Goal: Transaction & Acquisition: Obtain resource

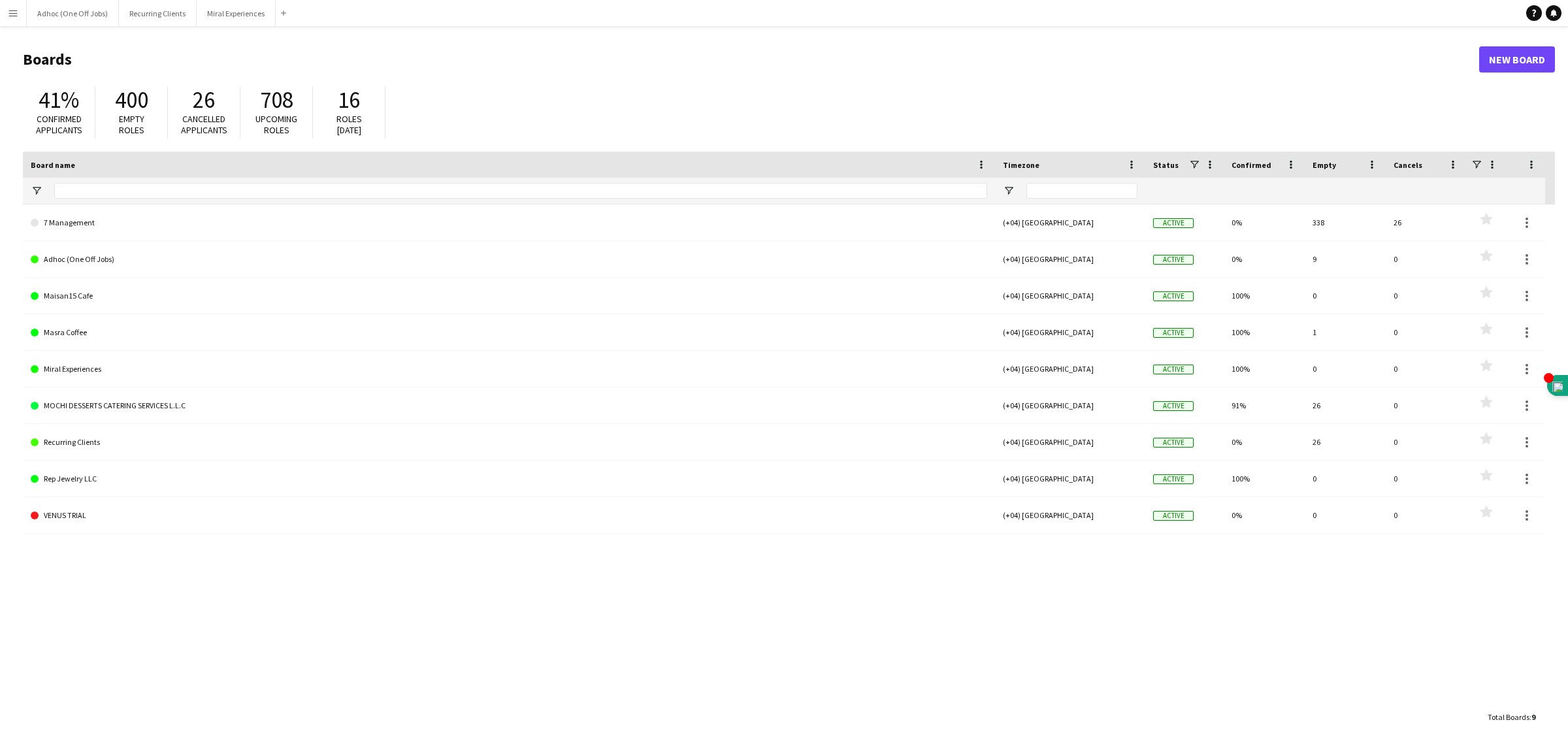
click at [14, 10] on app-icon "Menu" at bounding box center [13, 13] width 11 height 11
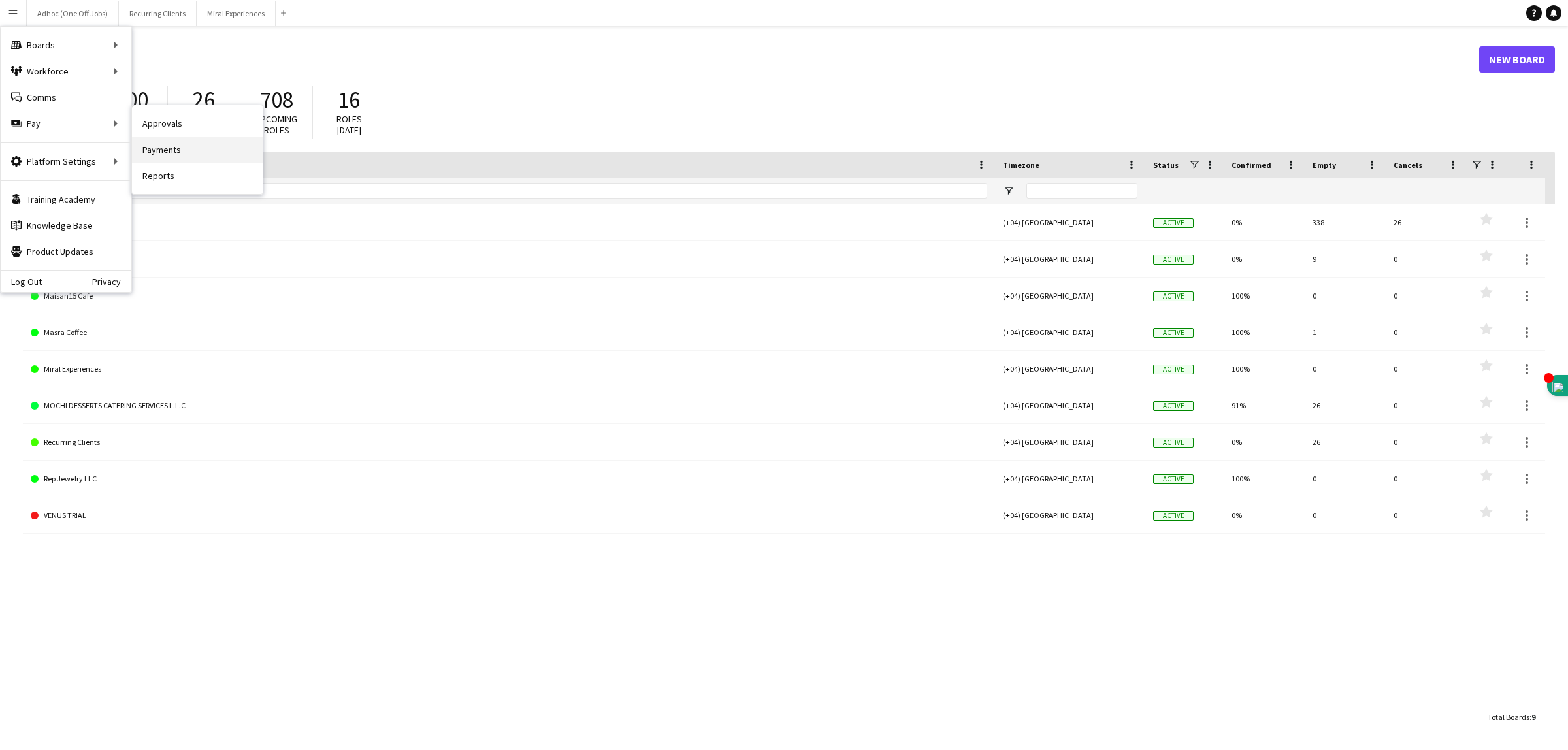
click at [197, 147] on link "Payments" at bounding box center [197, 149] width 130 height 26
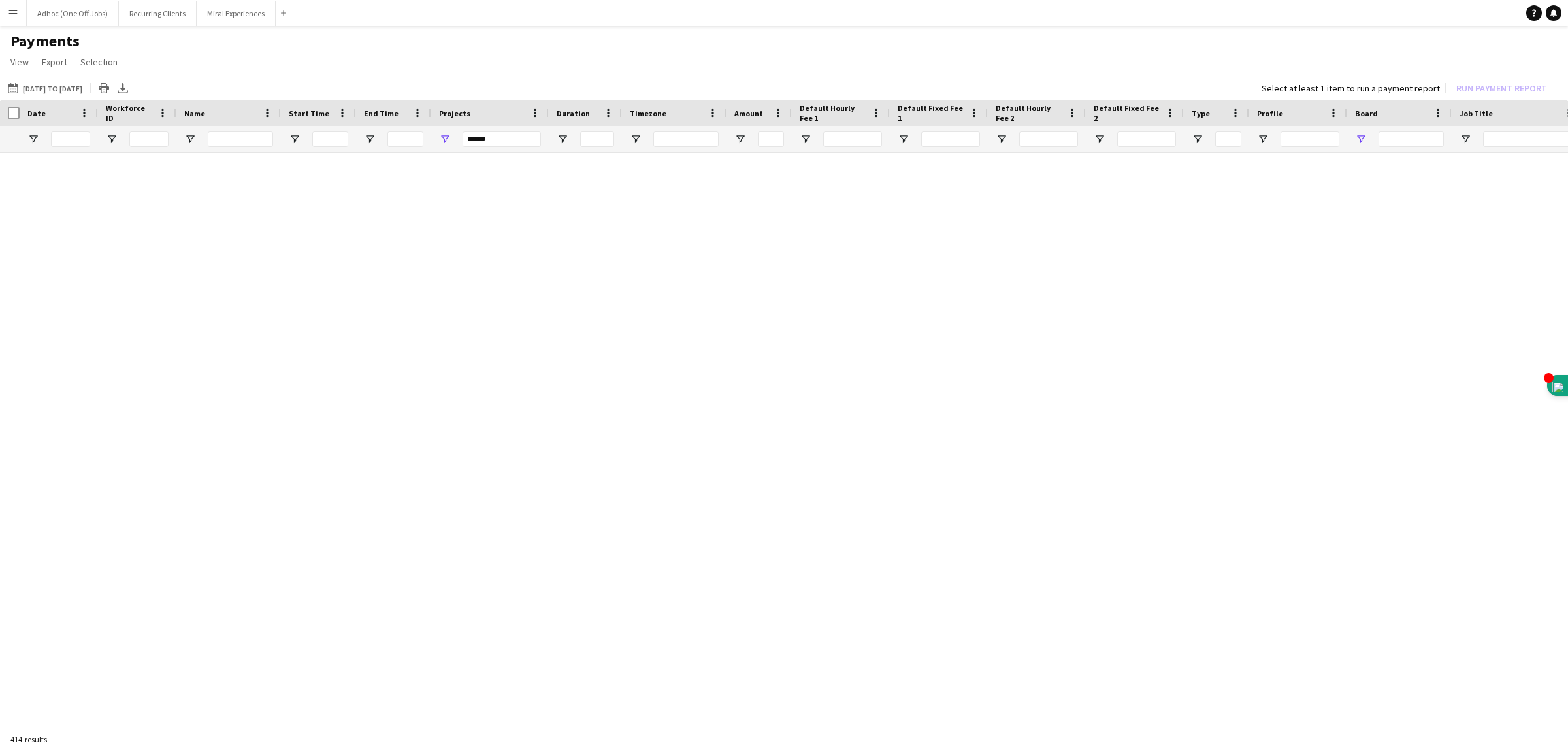
type input "****"
click at [484, 134] on input "******" at bounding box center [501, 139] width 78 height 16
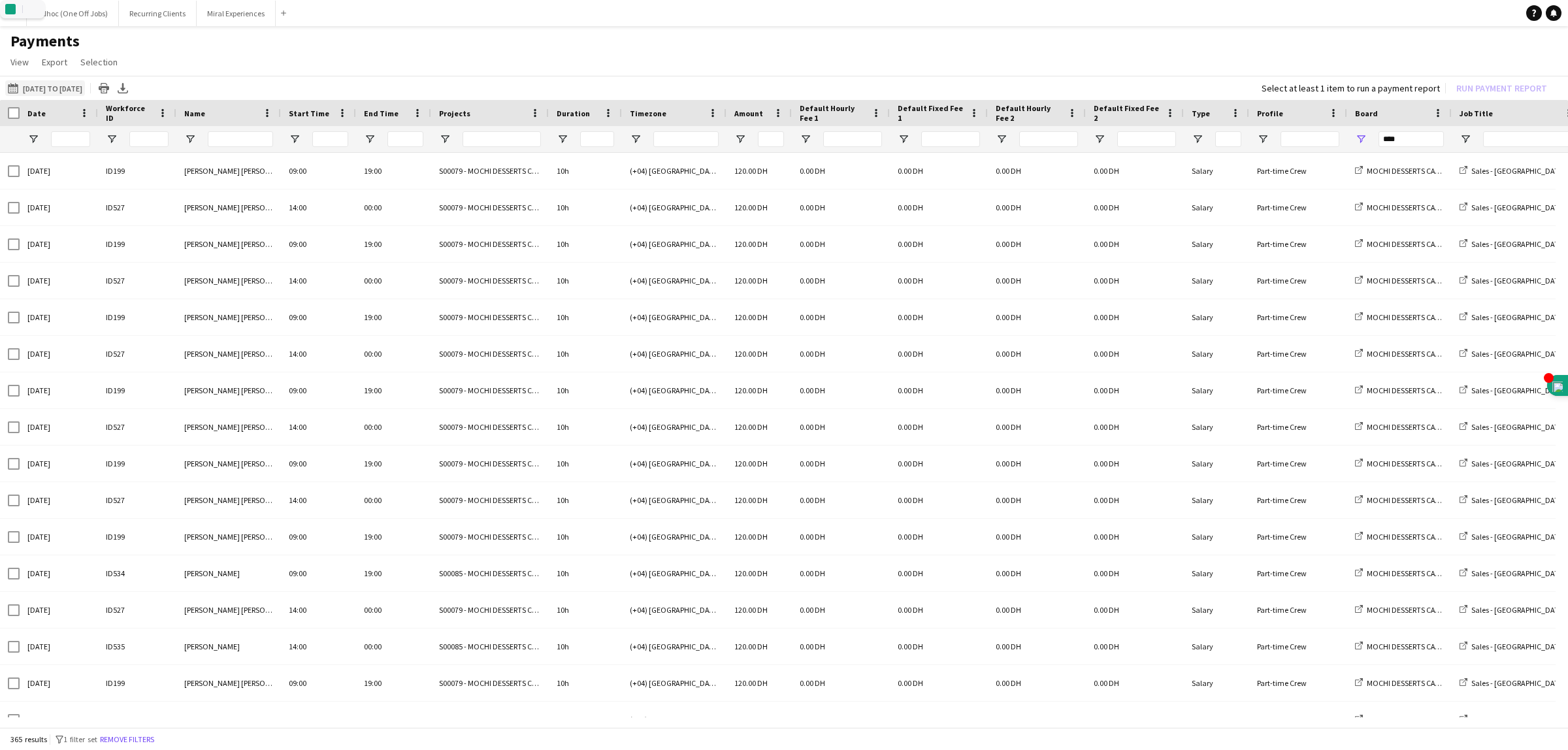
click at [49, 90] on button "01-06-2025 to 06-08-2025 01-06-2025 to 06-08-2025" at bounding box center [44, 88] width 80 height 16
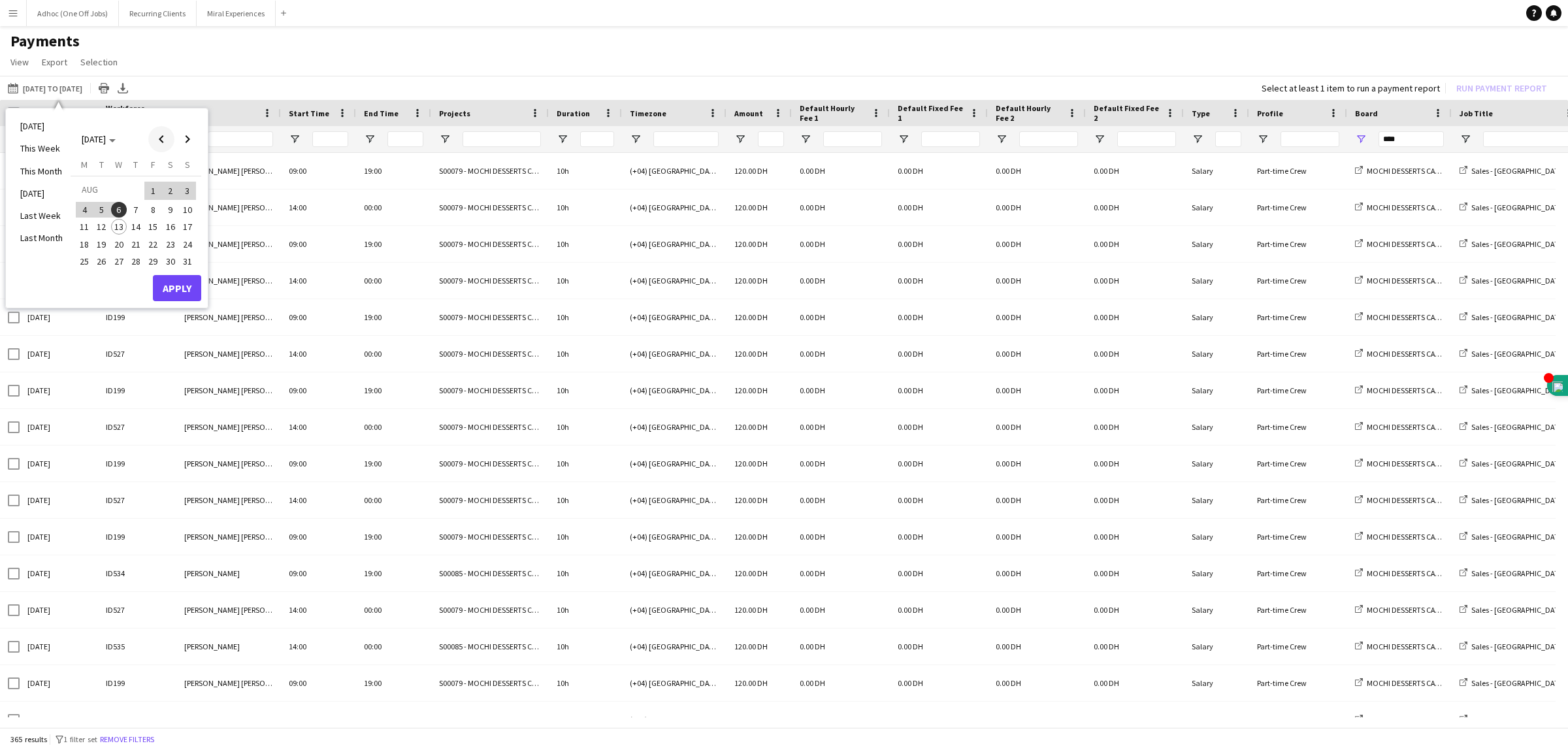
click at [159, 136] on span "Previous month" at bounding box center [161, 139] width 26 height 26
click at [135, 190] on span "1" at bounding box center [136, 191] width 16 height 18
click at [174, 258] on span "31" at bounding box center [171, 262] width 16 height 16
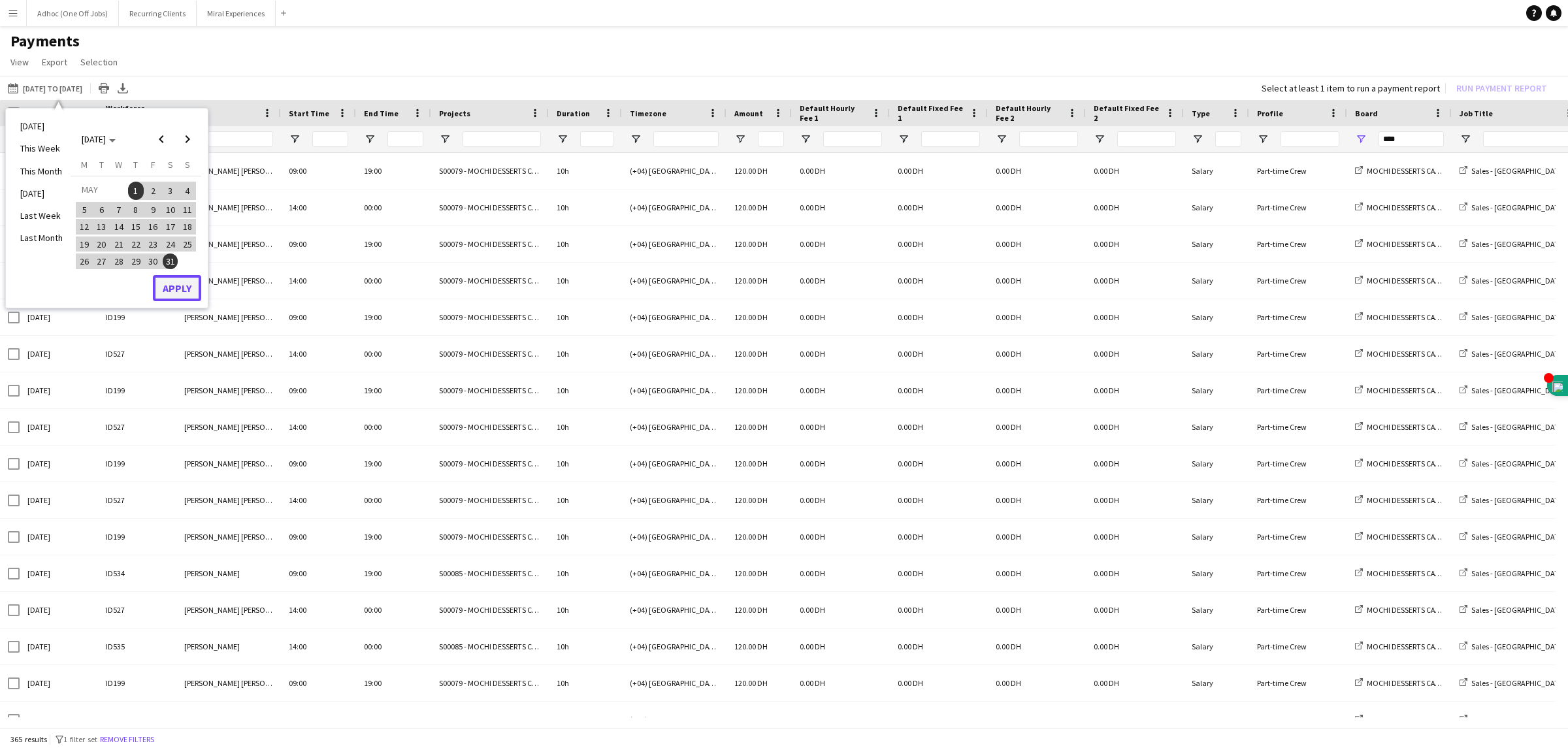
click at [183, 290] on button "Apply" at bounding box center [177, 288] width 49 height 26
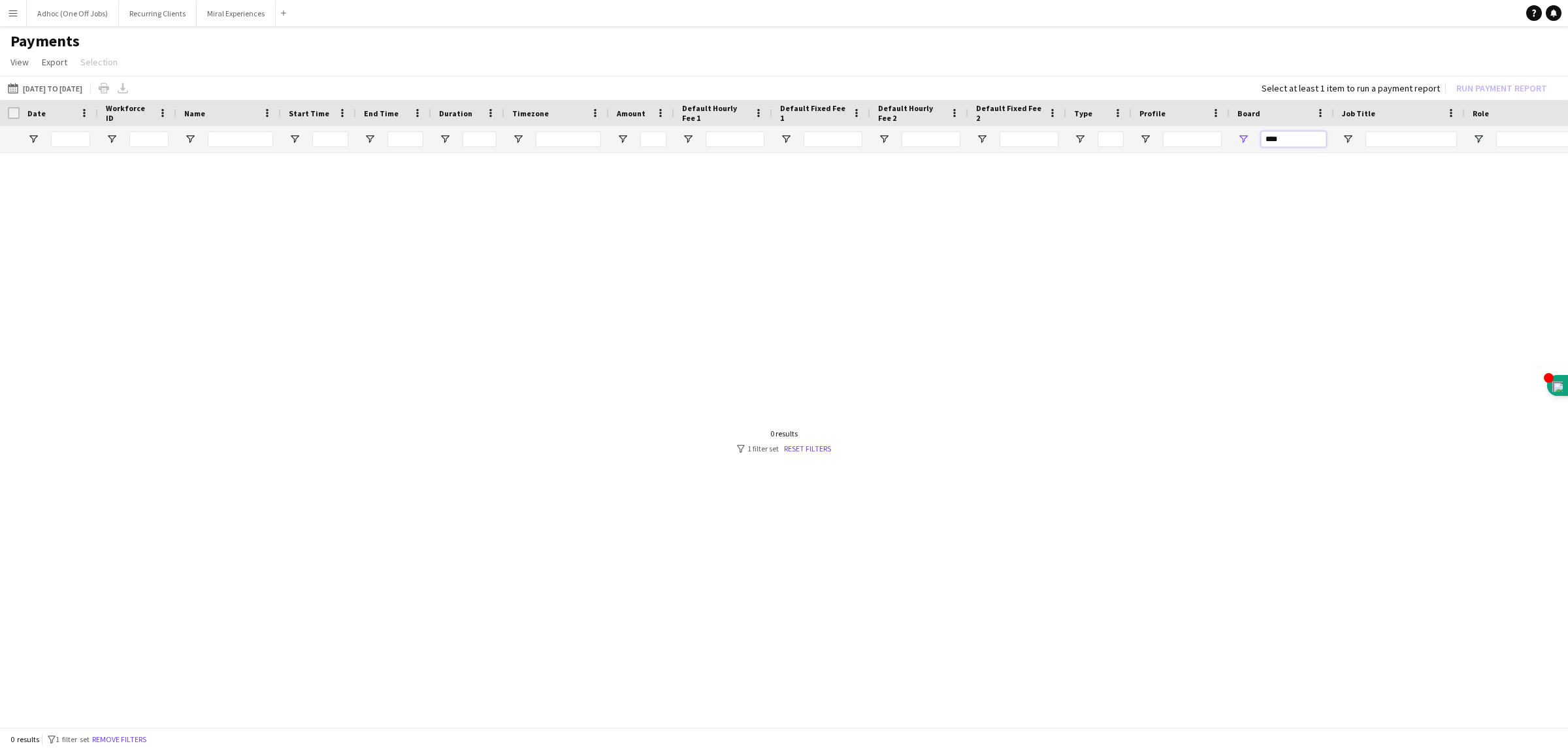
click at [1292, 137] on input "****" at bounding box center [1293, 139] width 66 height 16
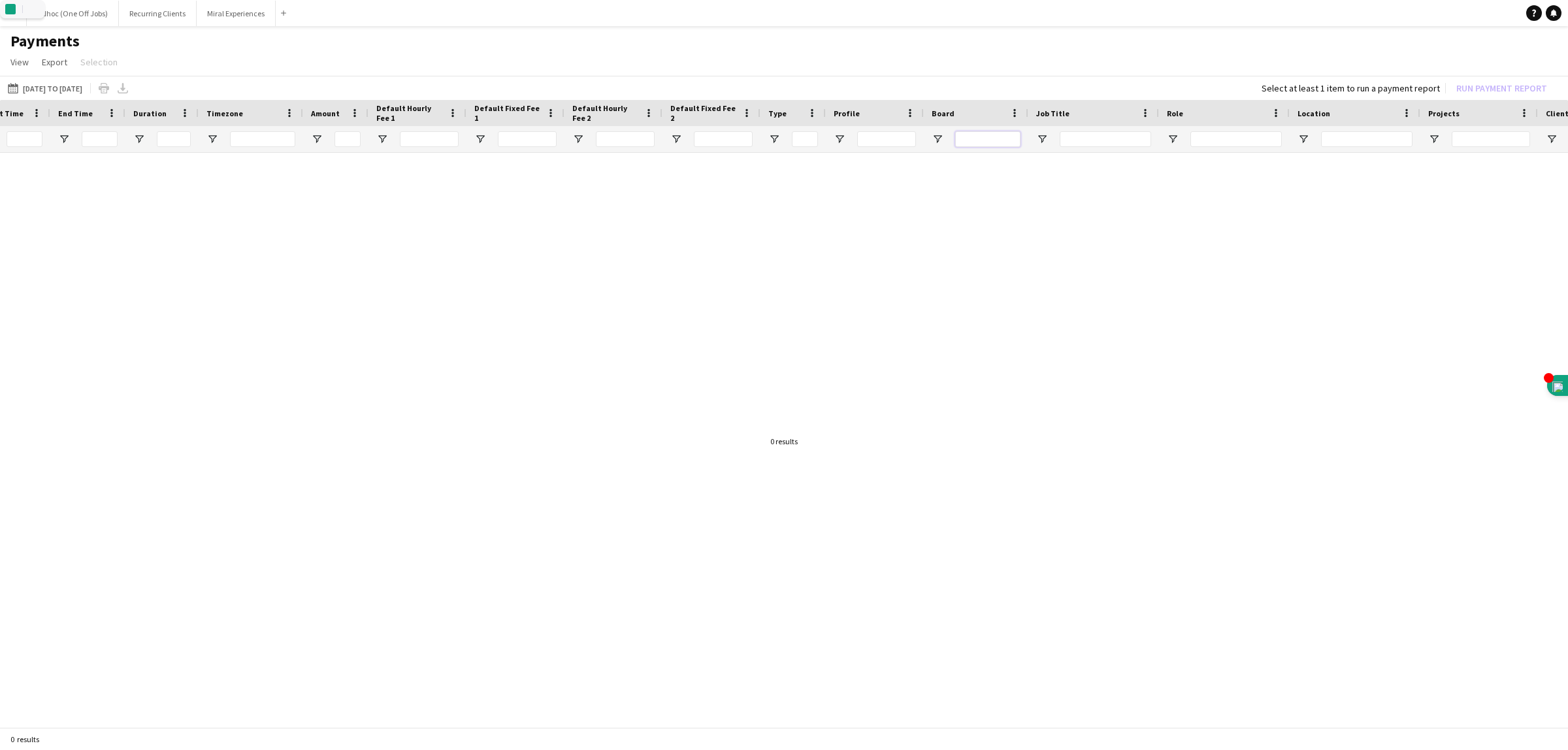
scroll to position [0, 30]
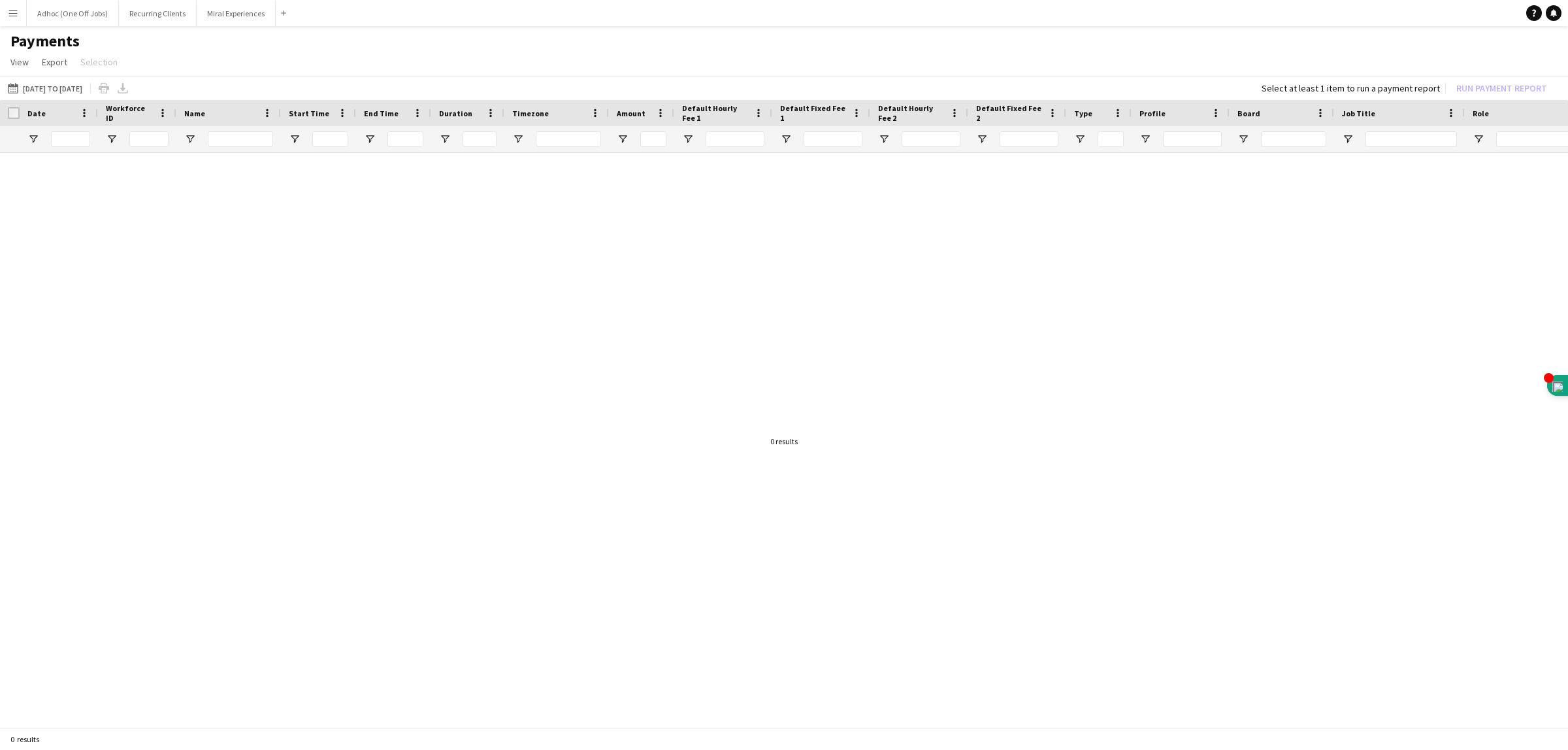
click at [8, 14] on app-icon "Menu" at bounding box center [13, 13] width 11 height 11
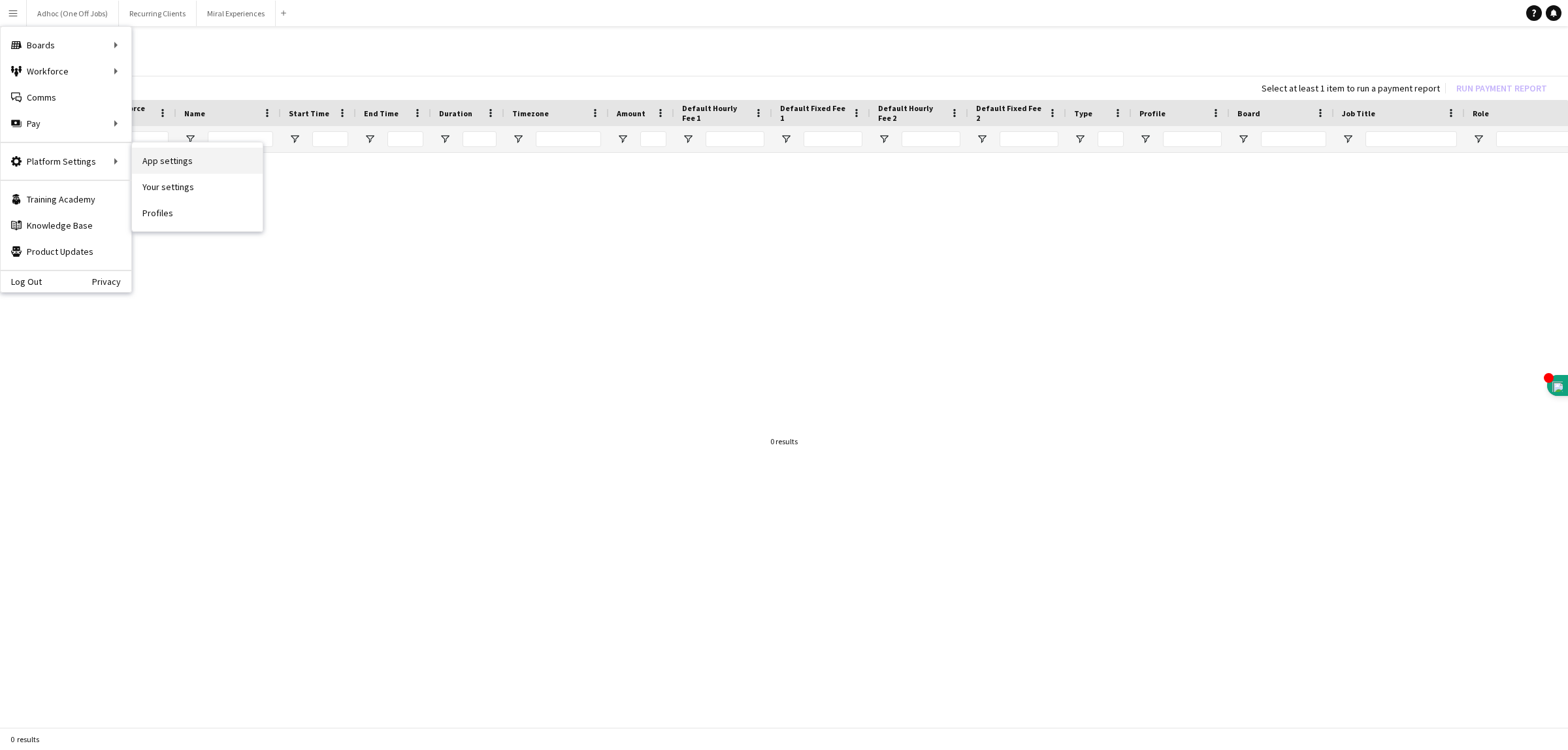
click at [183, 158] on link "App settings" at bounding box center [197, 160] width 130 height 26
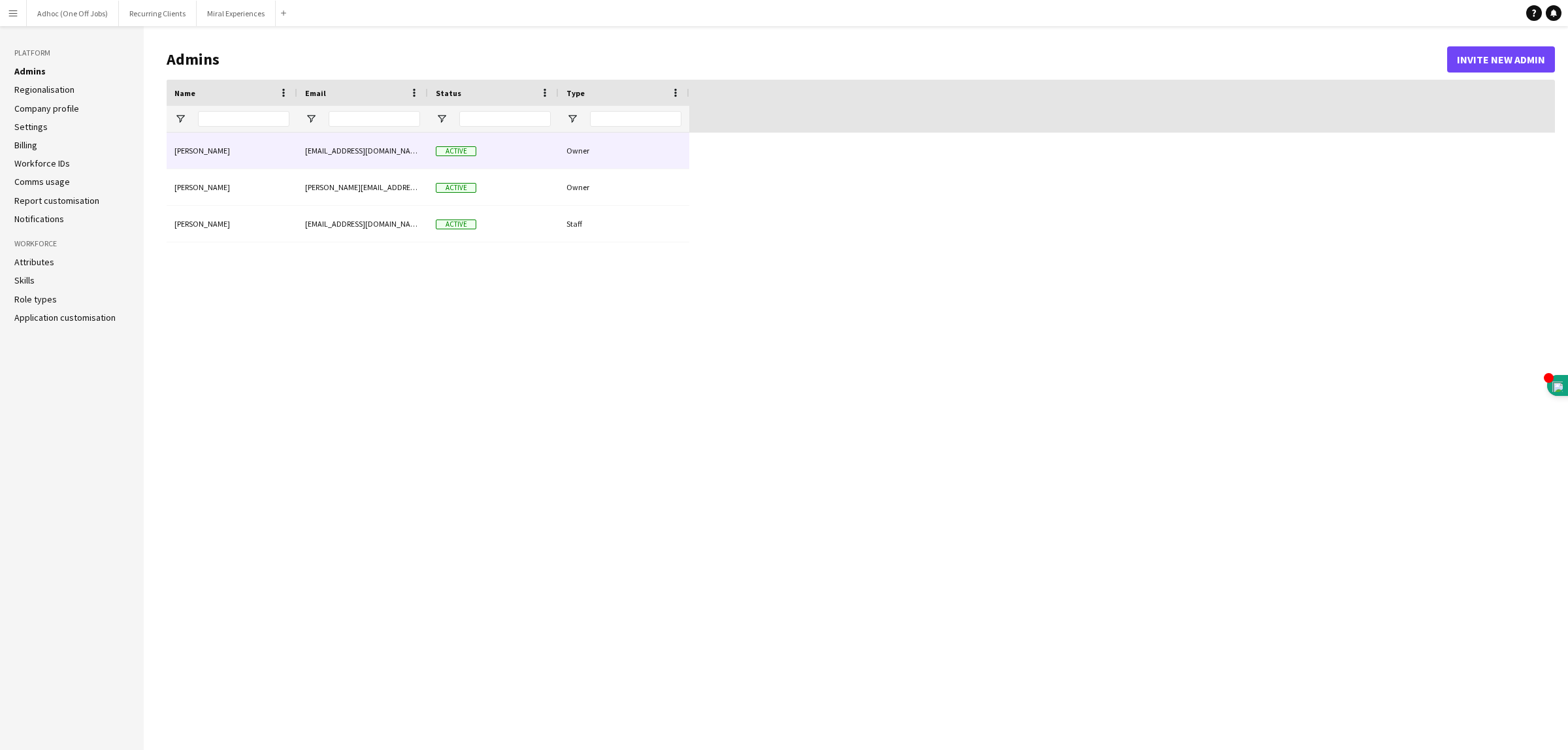
type input "**********"
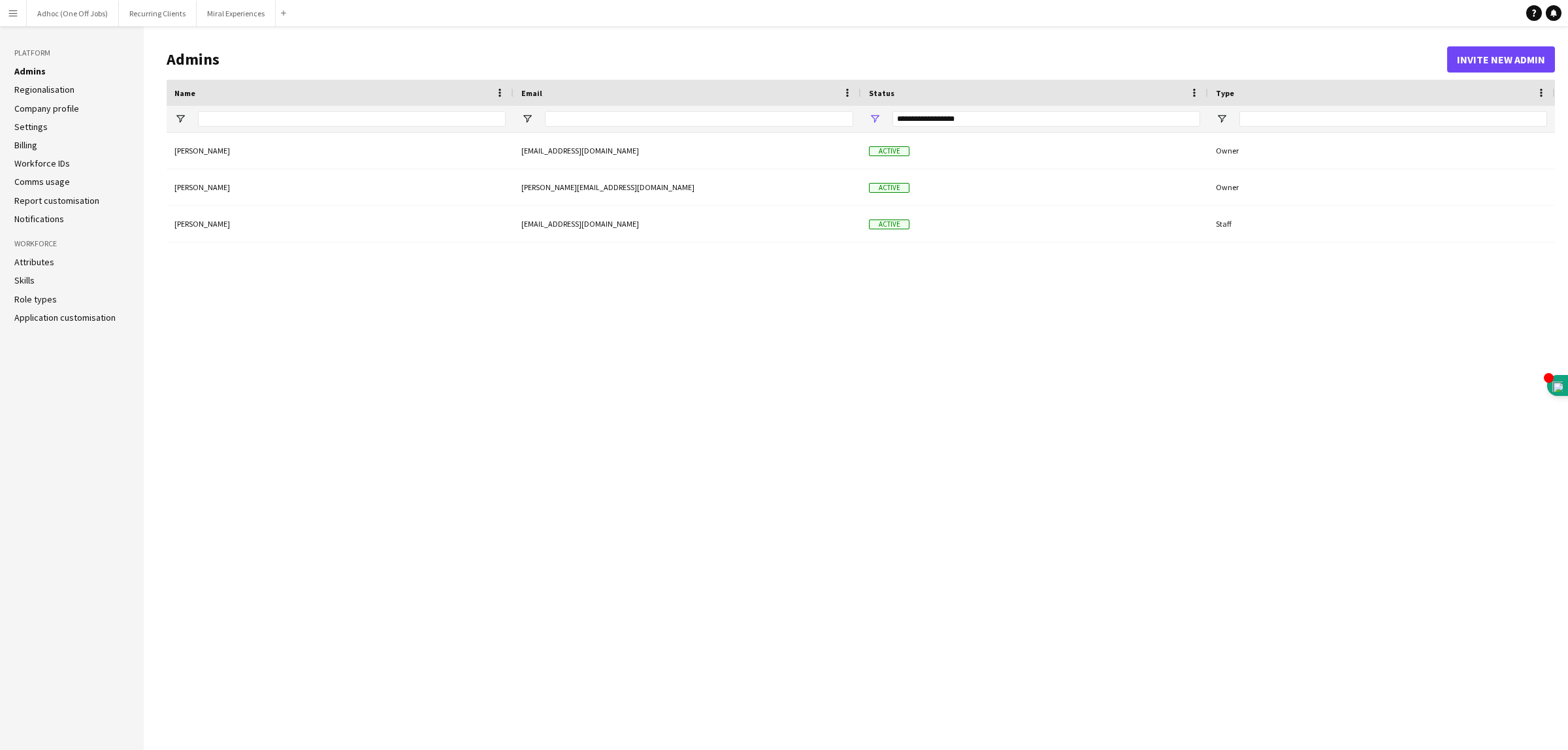
click at [8, 13] on app-icon "Menu" at bounding box center [13, 13] width 11 height 11
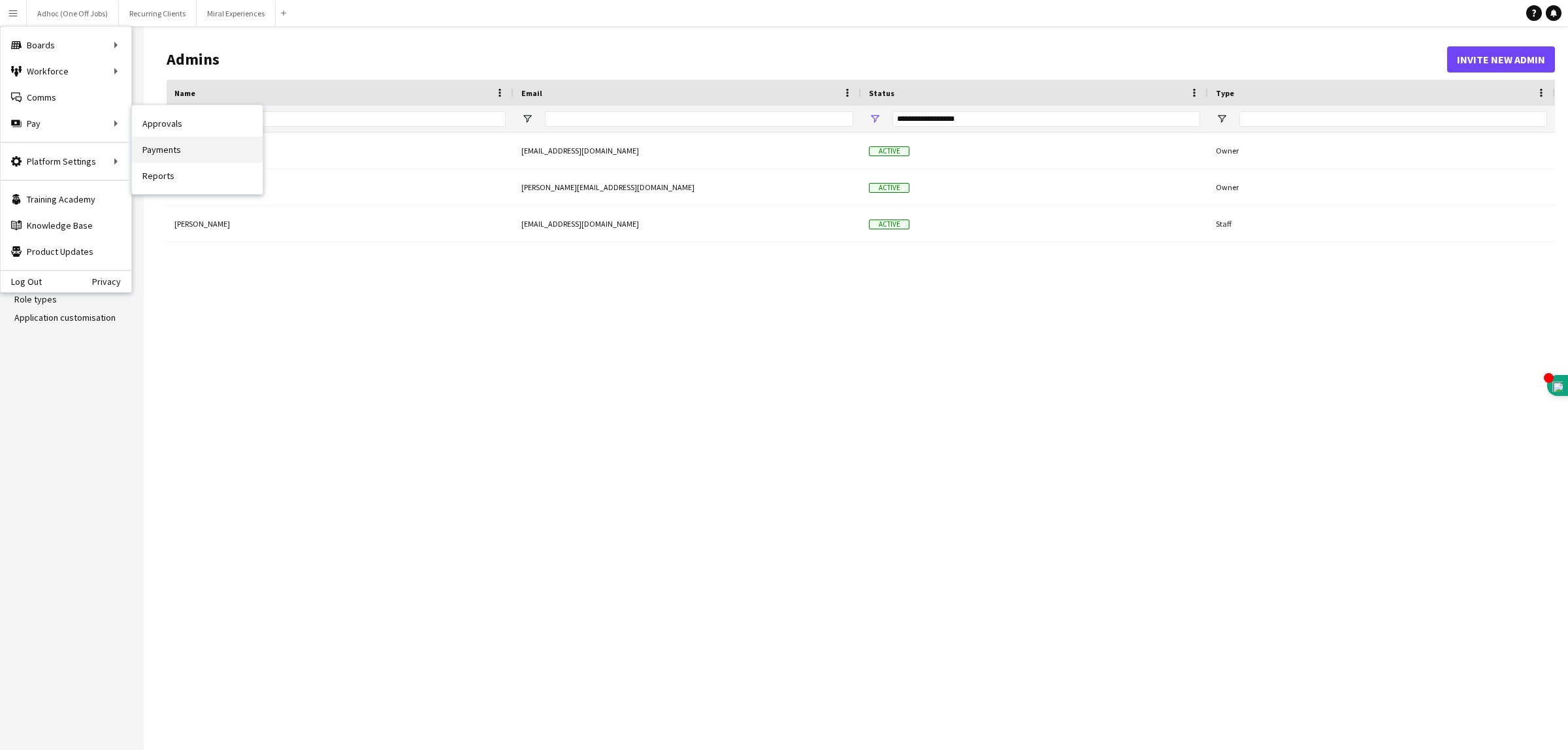
click at [149, 147] on link "Payments" at bounding box center [197, 149] width 130 height 26
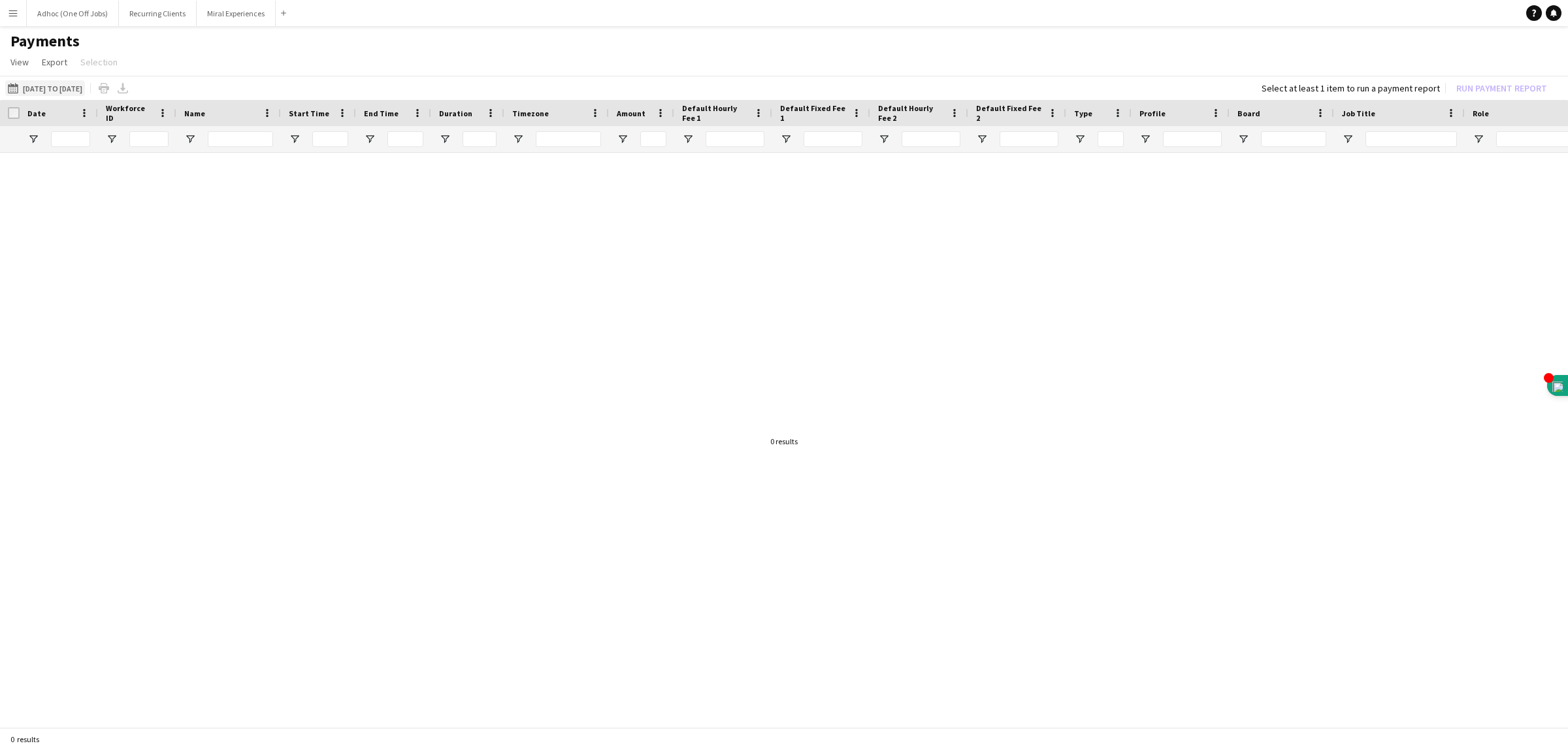
click at [59, 85] on button "01-05-2025 to 31-05-2025 01-05-2025 to 31-05-2025" at bounding box center [44, 88] width 80 height 16
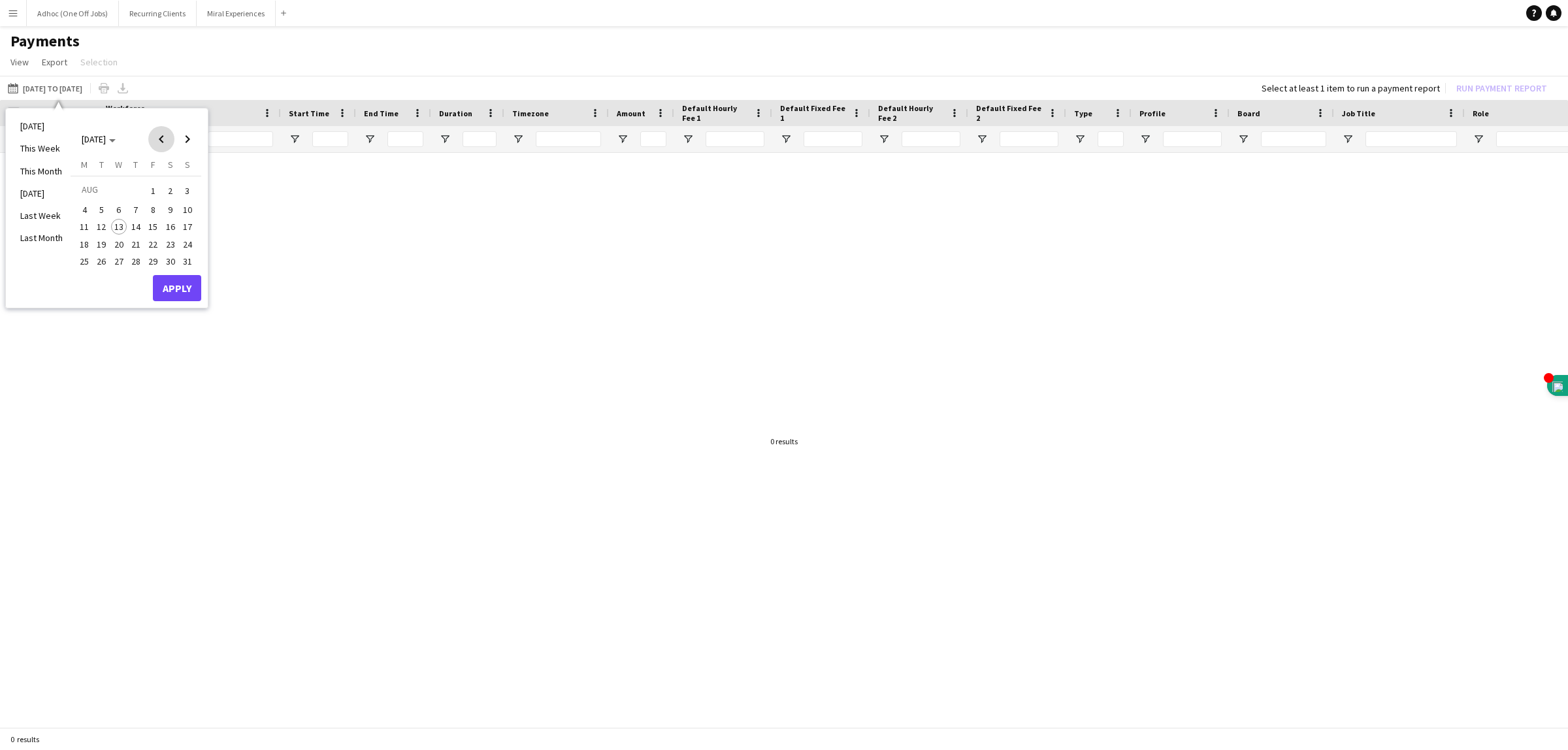
click at [158, 139] on span "Previous month" at bounding box center [161, 139] width 26 height 26
click at [187, 185] on span "1" at bounding box center [187, 191] width 16 height 18
click at [87, 276] on span "30" at bounding box center [84, 278] width 16 height 16
click at [192, 304] on button "Apply" at bounding box center [177, 305] width 49 height 26
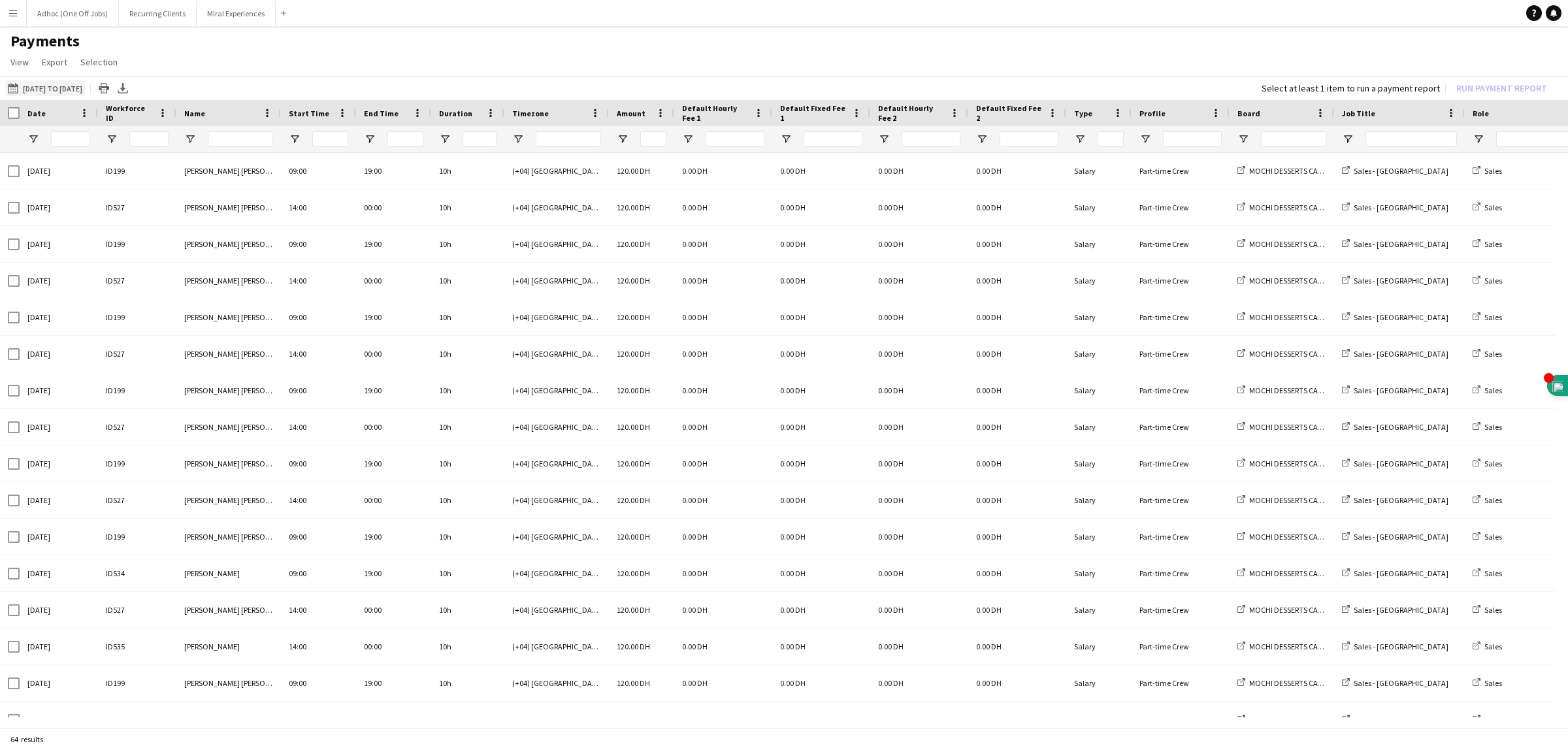
click at [47, 88] on button "01-05-2025 to 31-05-2025 01-06-2025 to 30-06-2025" at bounding box center [44, 88] width 80 height 16
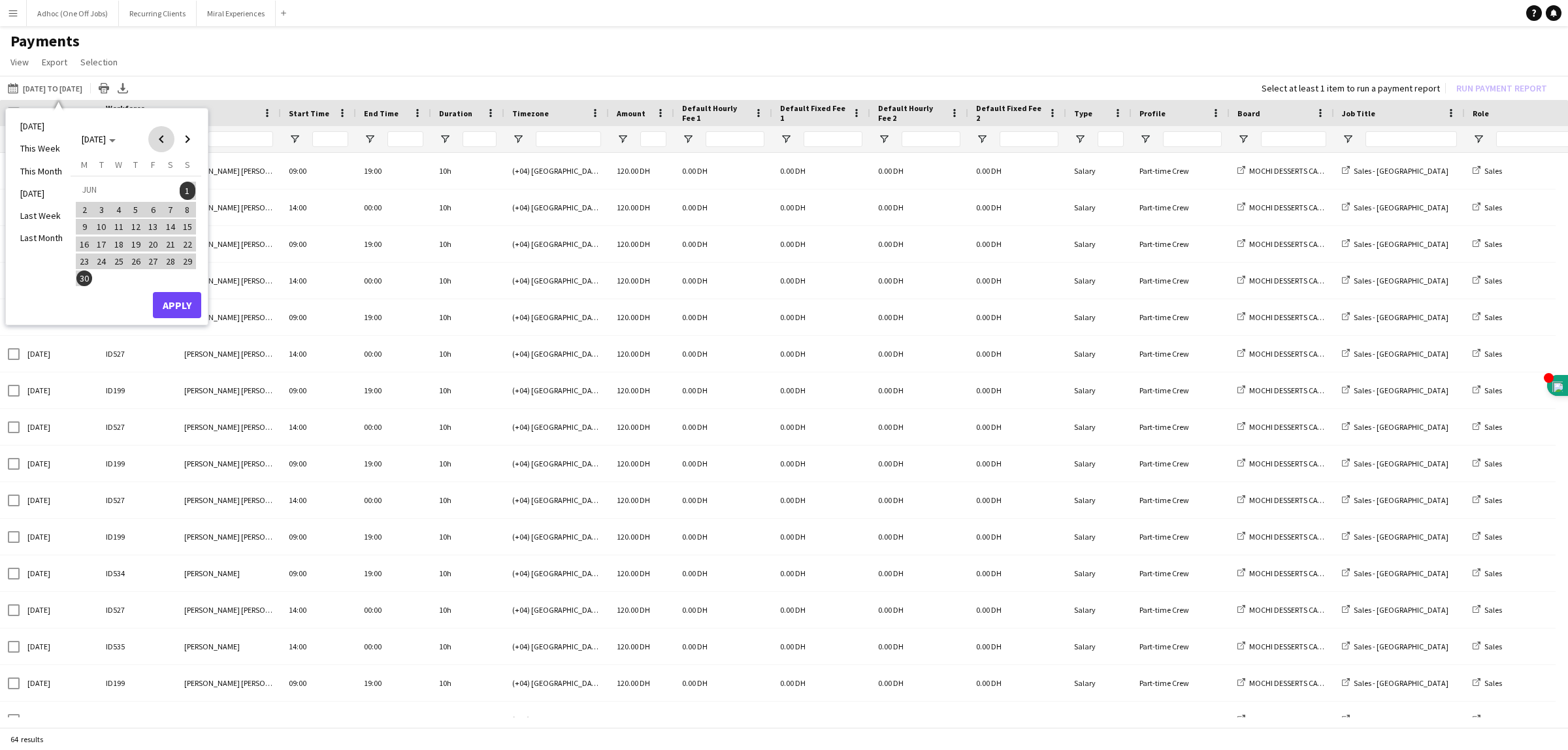
click at [160, 136] on span "Previous month" at bounding box center [161, 139] width 26 height 26
click at [132, 185] on span "1" at bounding box center [136, 191] width 16 height 18
click at [171, 263] on span "31" at bounding box center [171, 262] width 16 height 16
click at [175, 282] on button "Apply" at bounding box center [177, 288] width 49 height 26
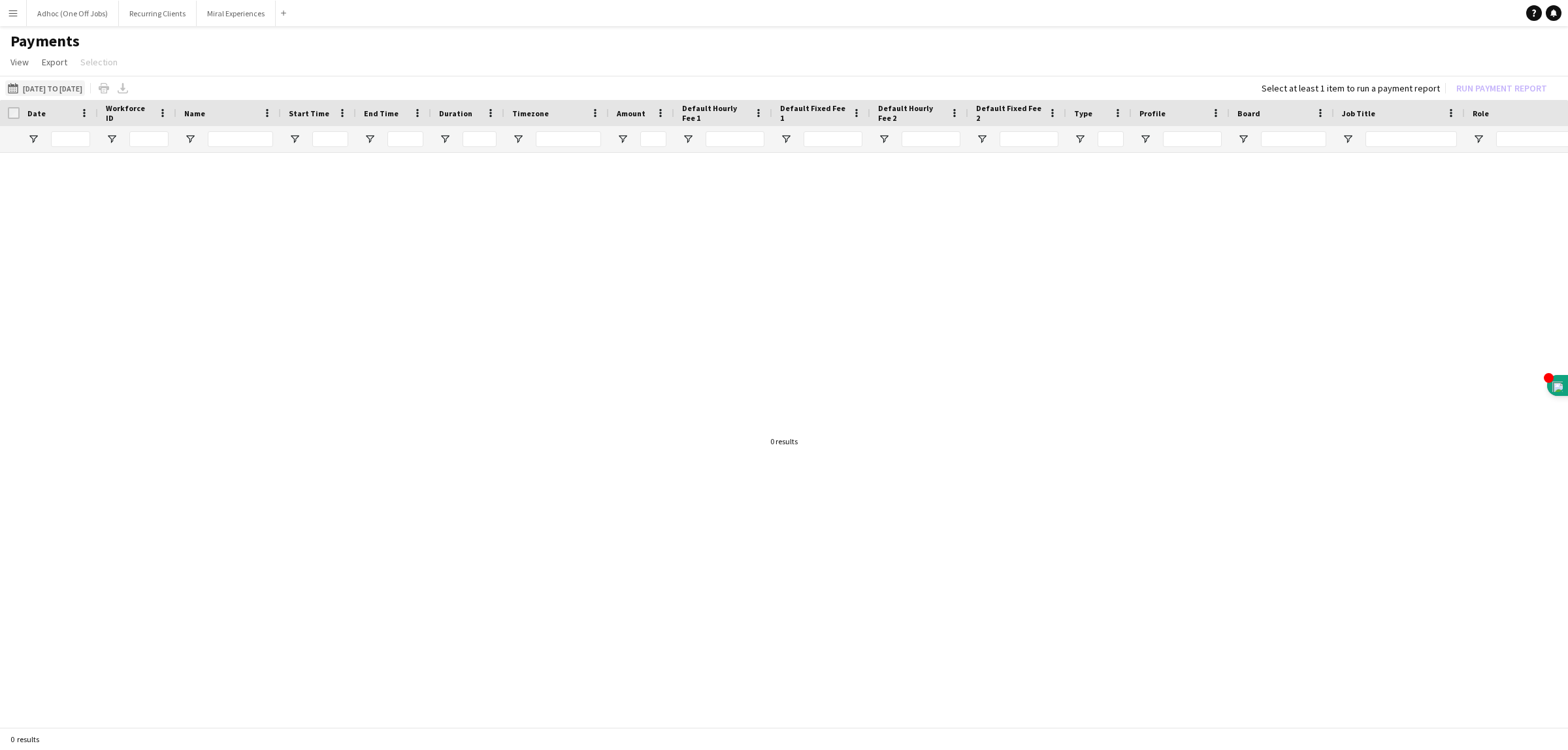
click at [78, 86] on button "01-05-2025 to 31-05-2025 01-05-2025 to 31-05-2025" at bounding box center [44, 88] width 80 height 16
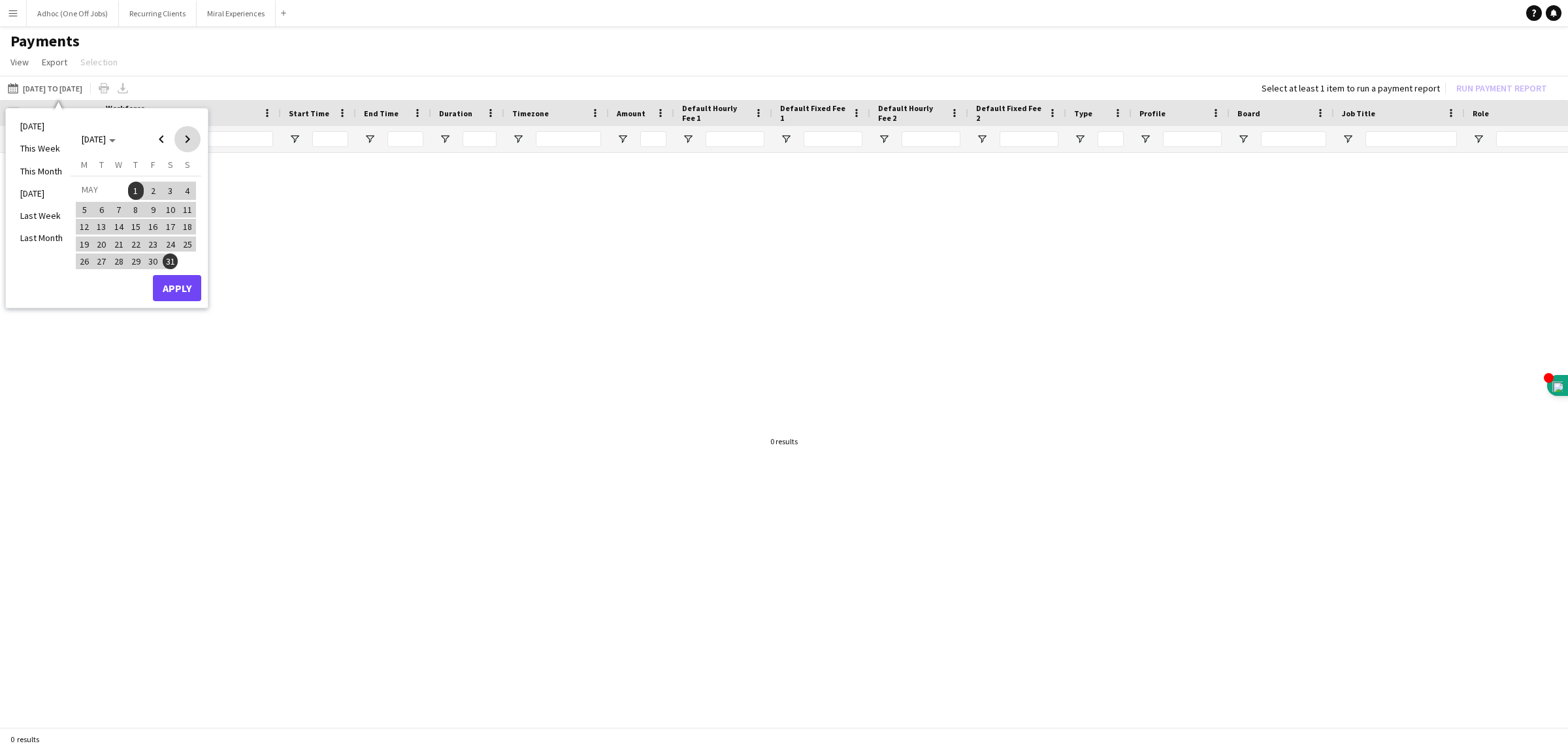
click at [192, 138] on span "Next month" at bounding box center [187, 139] width 26 height 26
click at [187, 188] on span "1" at bounding box center [187, 191] width 16 height 18
click at [187, 136] on span "Next month" at bounding box center [187, 139] width 26 height 26
click at [119, 223] on span "13" at bounding box center [119, 227] width 16 height 16
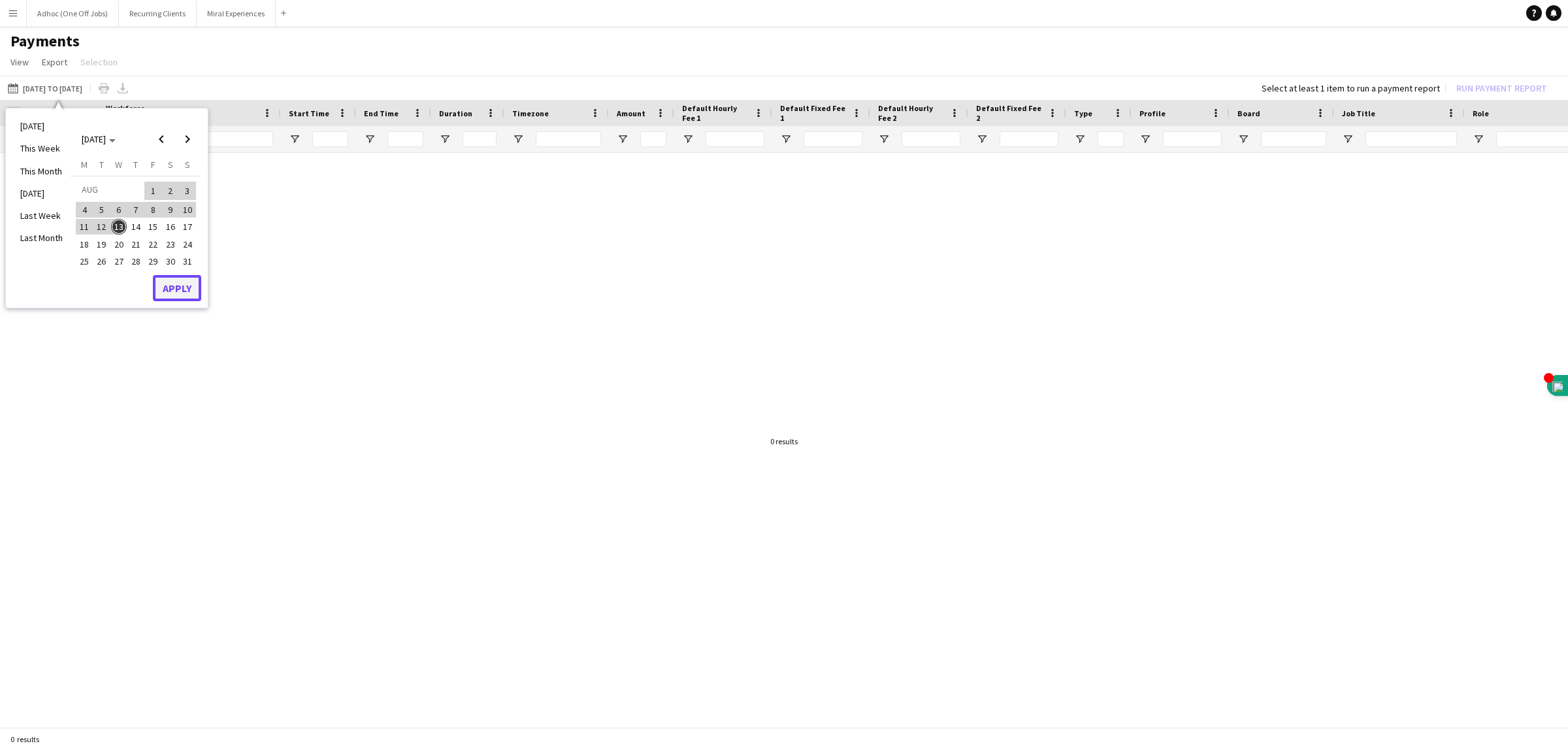
click at [176, 286] on button "Apply" at bounding box center [177, 288] width 49 height 26
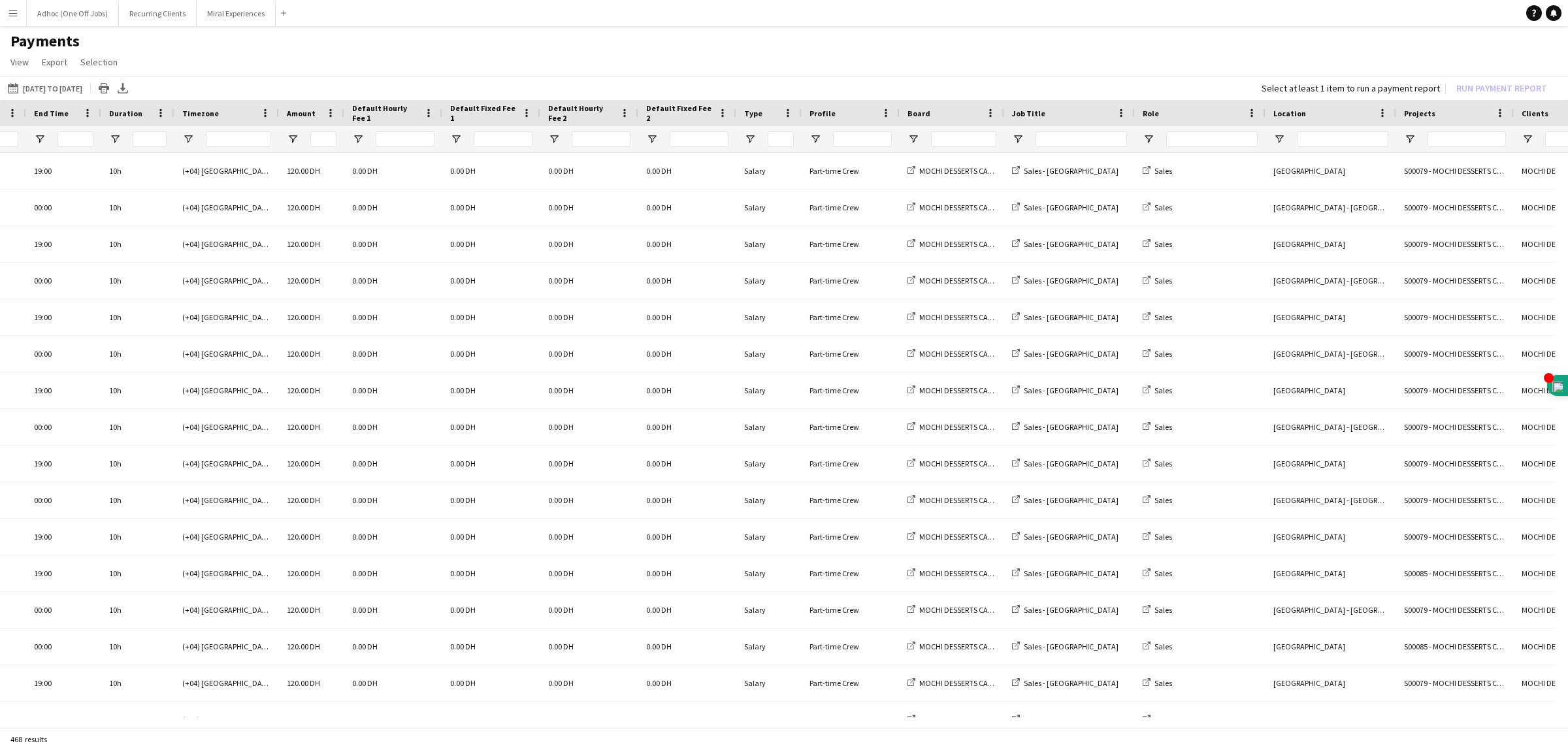
scroll to position [0, 381]
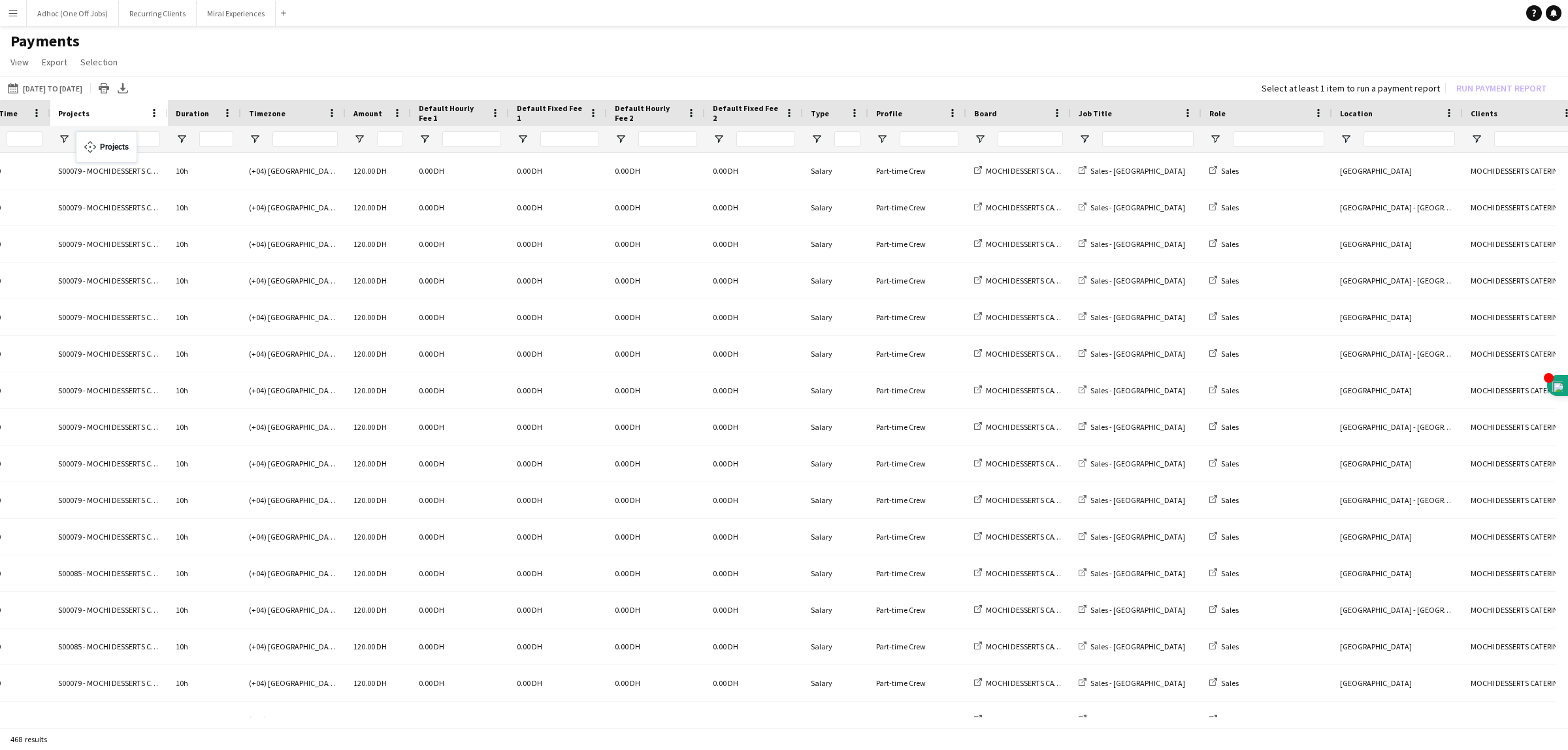
drag, startPoint x: 1409, startPoint y: 112, endPoint x: 82, endPoint y: 139, distance: 1327.3
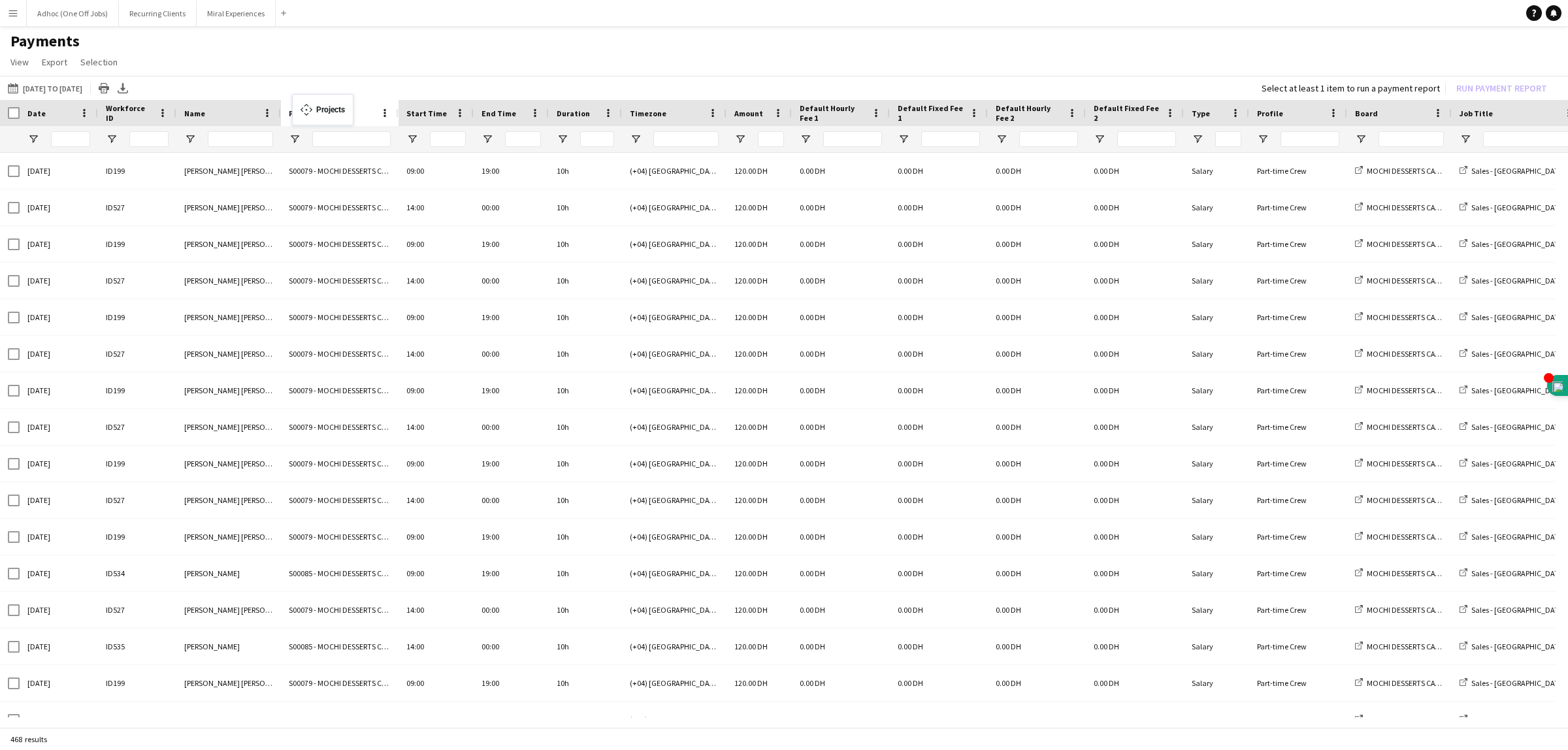
drag, startPoint x: 512, startPoint y: 113, endPoint x: 299, endPoint y: 102, distance: 213.3
click at [336, 142] on input "Projects Filter Input" at bounding box center [351, 139] width 78 height 16
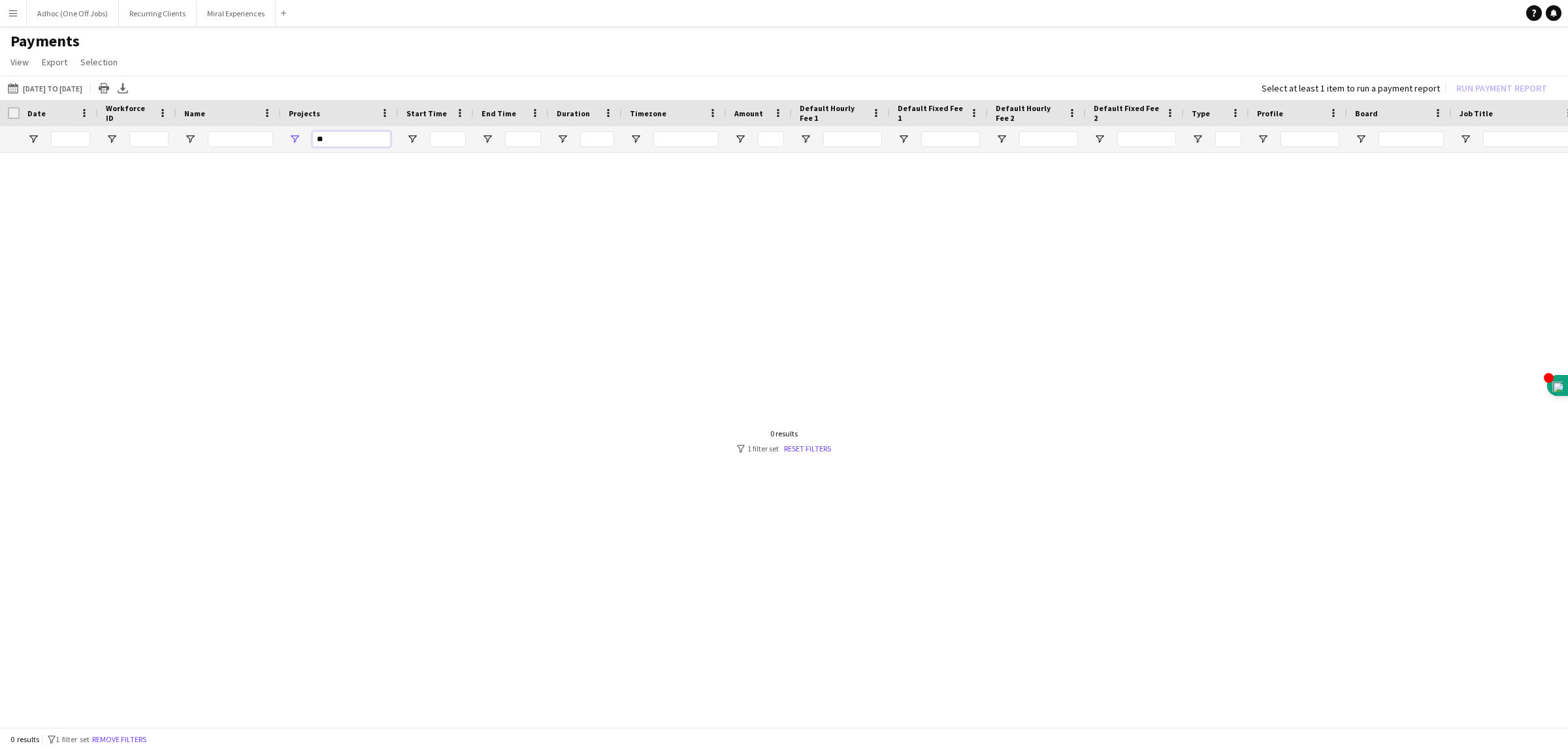
type input "*"
click at [8, 13] on app-icon "Menu" at bounding box center [13, 13] width 11 height 11
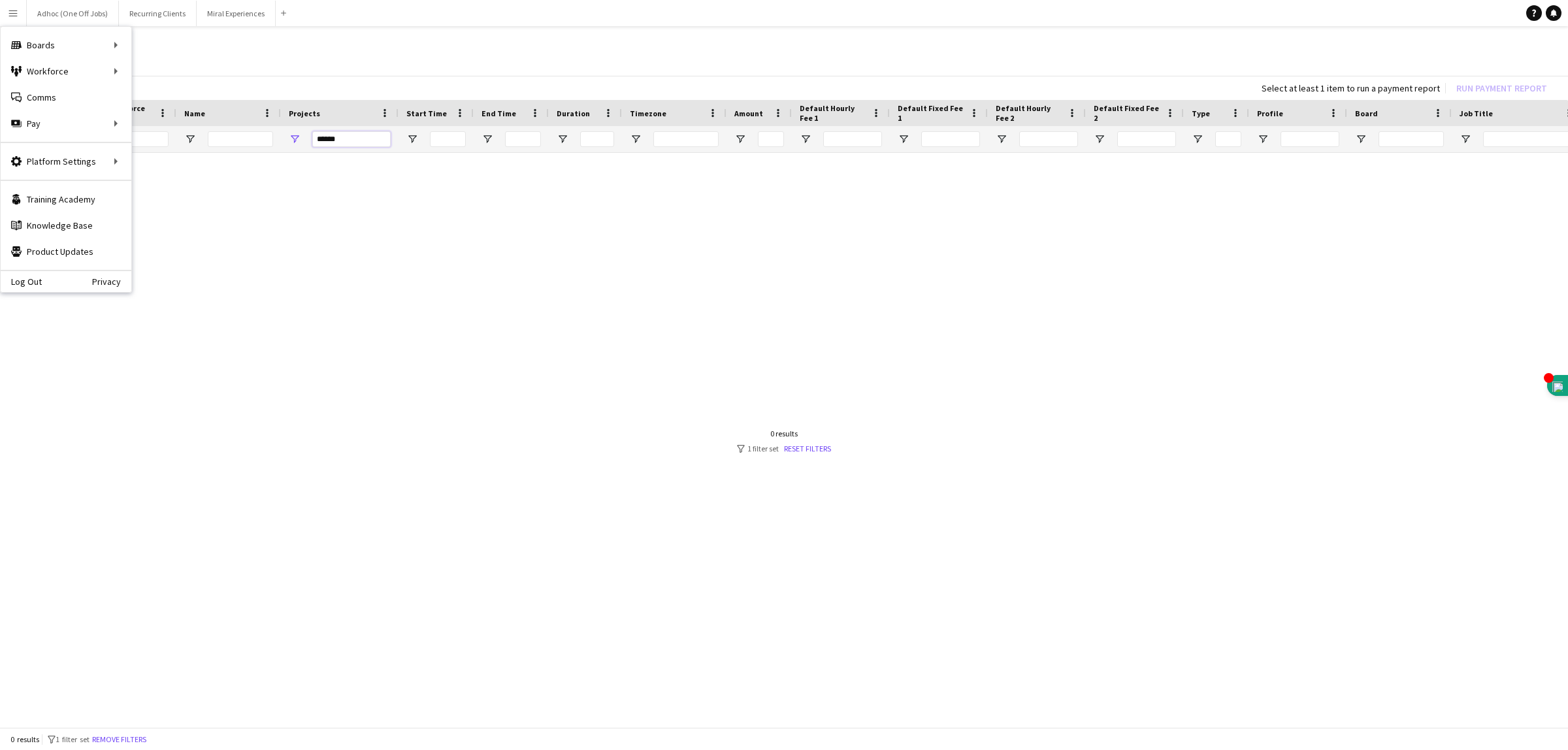
click at [362, 139] on input "******" at bounding box center [351, 139] width 78 height 16
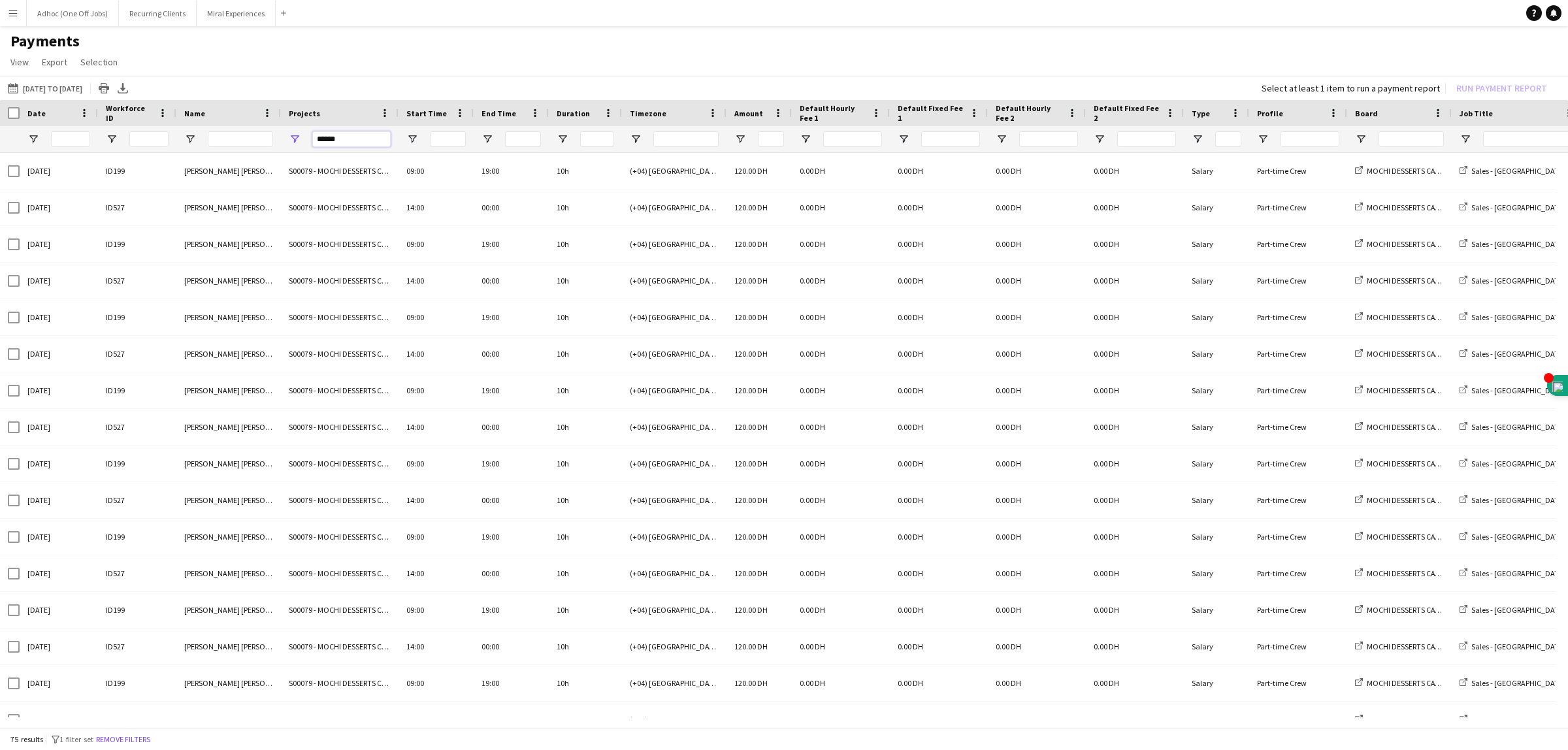
type input "******"
click at [12, 106] on div at bounding box center [10, 113] width 20 height 26
click at [74, 88] on button "01-05-2025 to 31-05-2025 01-06-2025 to 13-08-2025" at bounding box center [44, 88] width 80 height 16
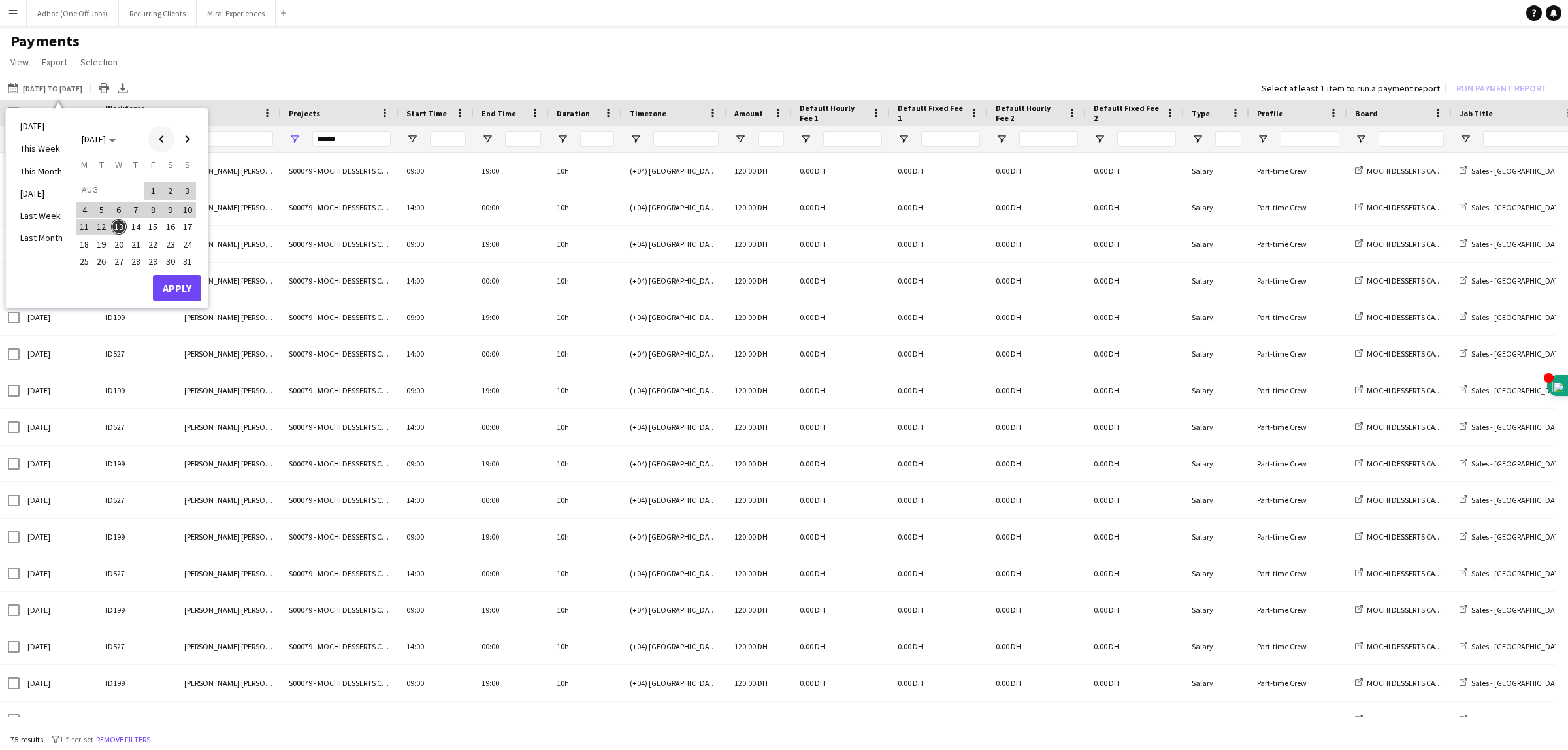
click at [160, 135] on span "Previous month" at bounding box center [161, 139] width 26 height 26
click at [187, 185] on span "1" at bounding box center [187, 191] width 16 height 18
click at [187, 137] on span "Next month" at bounding box center [187, 139] width 26 height 26
click at [174, 220] on span "12" at bounding box center [171, 223] width 16 height 16
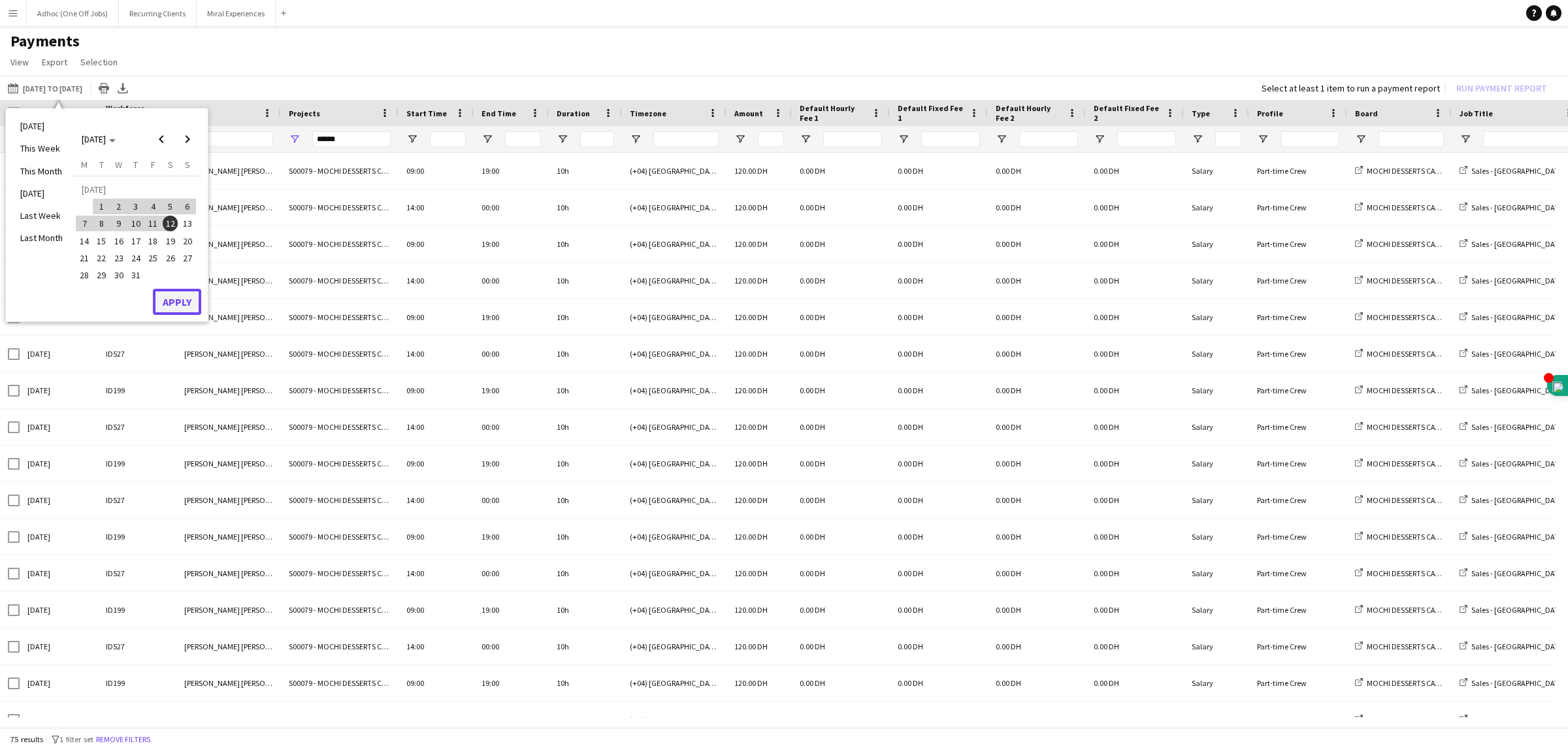
click at [166, 297] on button "Apply" at bounding box center [177, 302] width 49 height 26
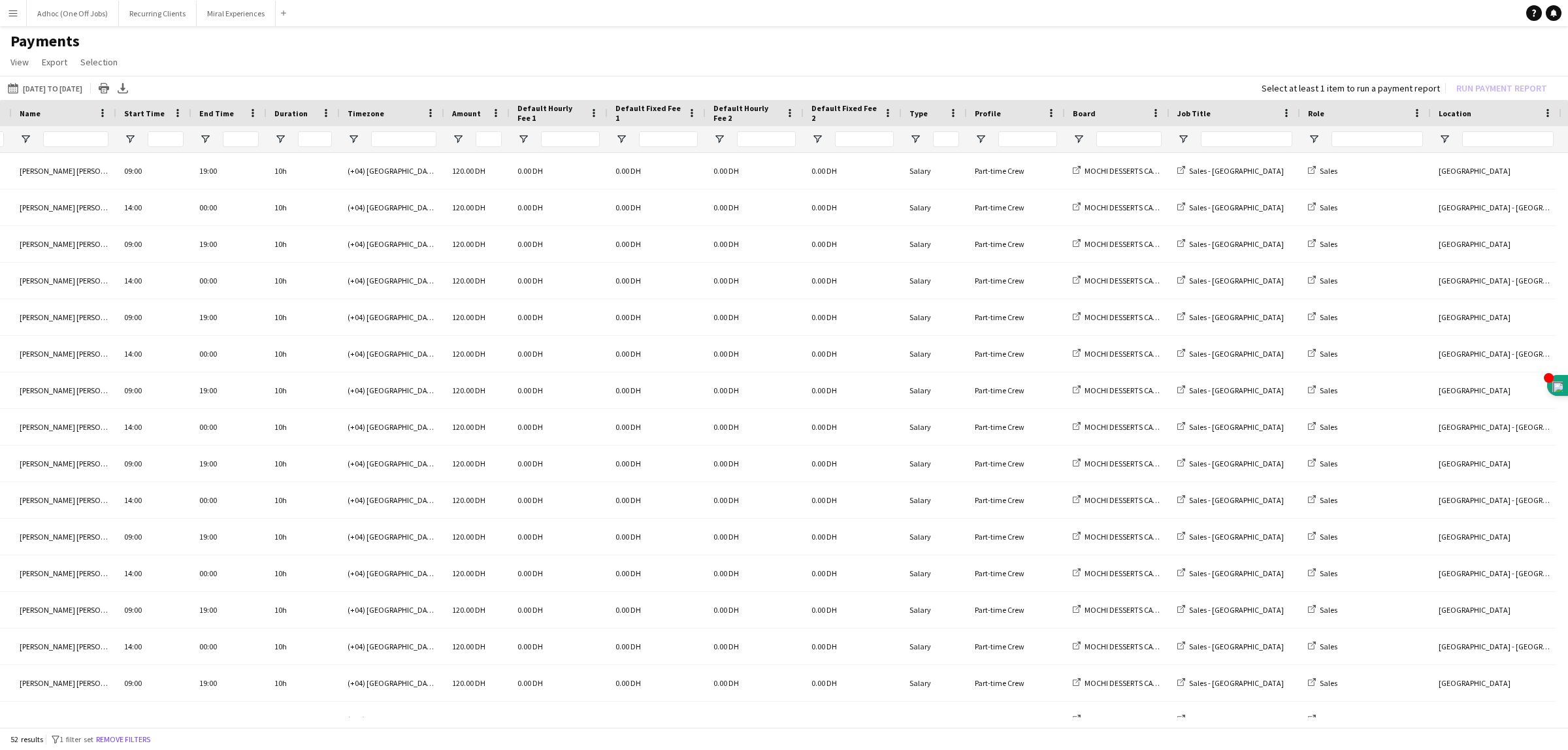
scroll to position [0, 343]
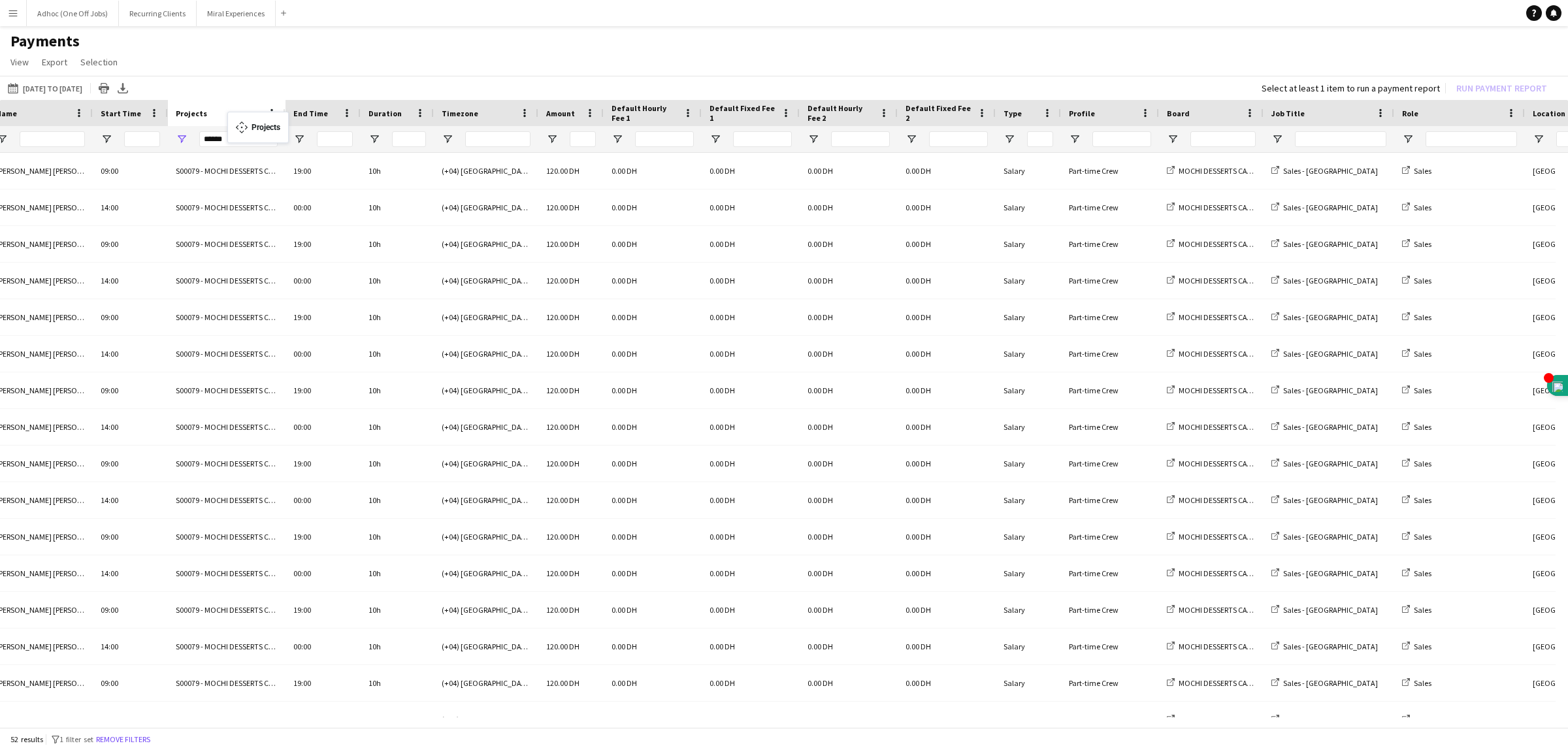
drag, startPoint x: 1392, startPoint y: 103, endPoint x: 234, endPoint y: 120, distance: 1158.1
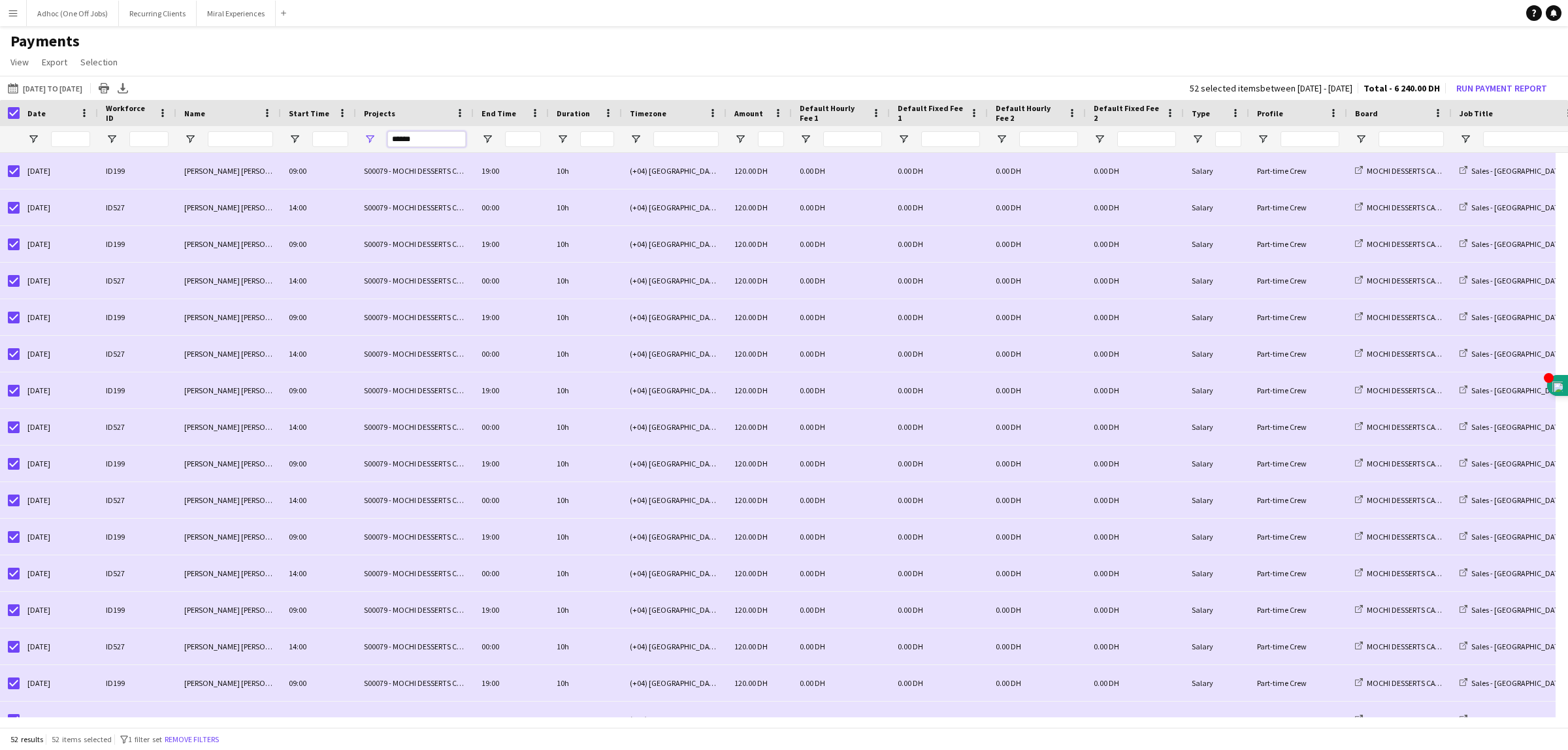
drag, startPoint x: 422, startPoint y: 135, endPoint x: 385, endPoint y: 135, distance: 37.0
click at [385, 135] on div "******" at bounding box center [414, 139] width 118 height 26
click at [409, 134] on input "******" at bounding box center [426, 139] width 78 height 16
type input "******"
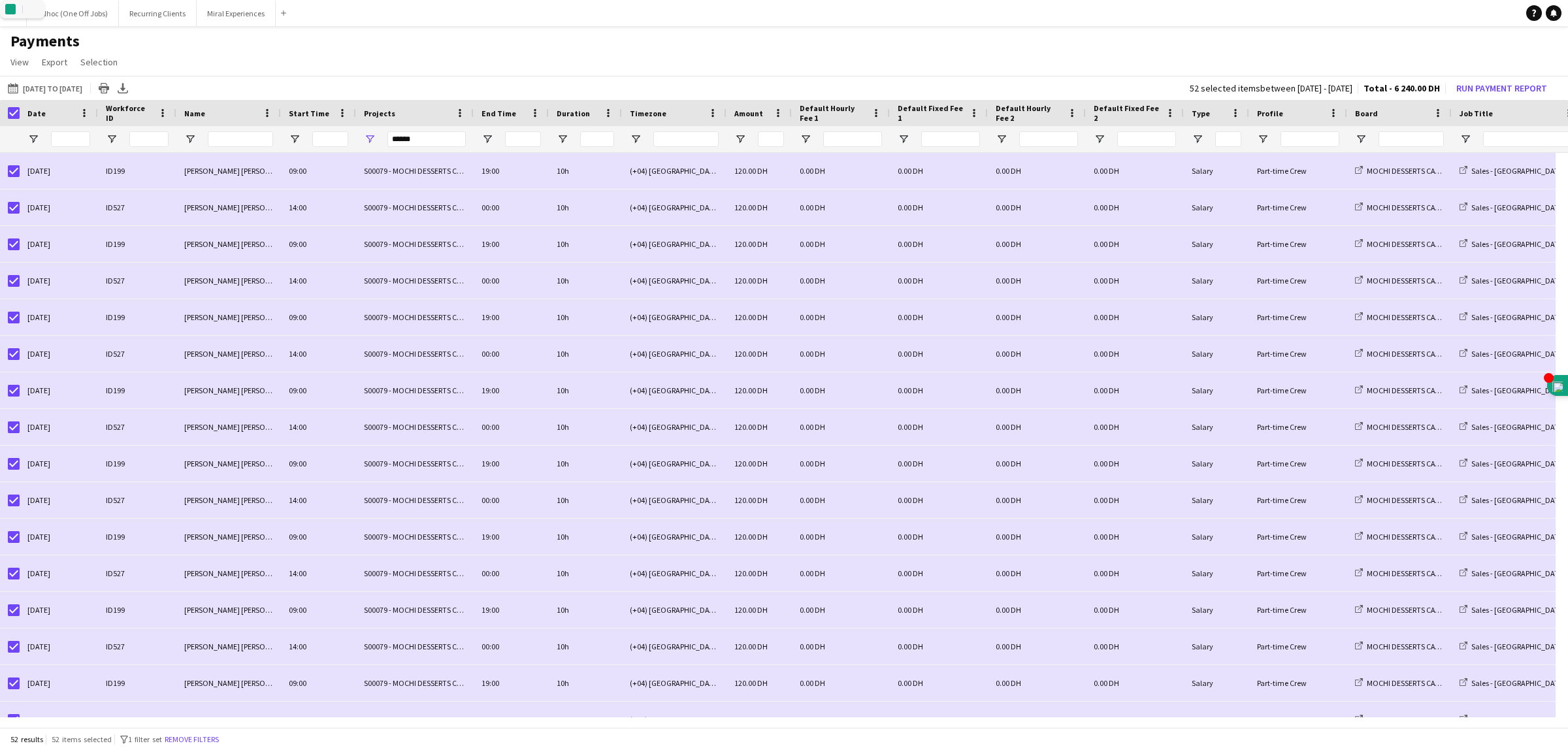
click at [5, 112] on div at bounding box center [10, 113] width 20 height 26
click at [11, 105] on div at bounding box center [10, 113] width 20 height 26
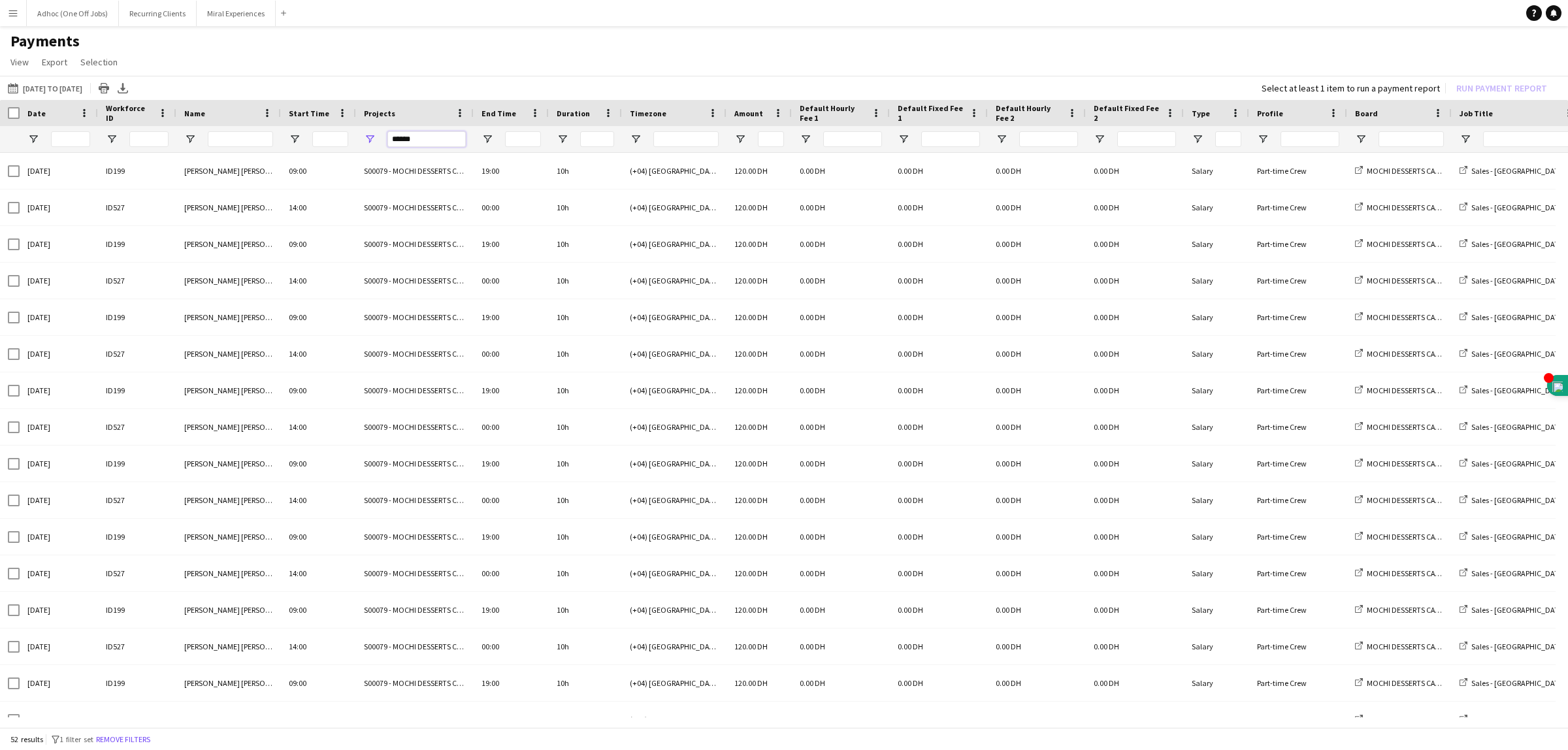
click at [444, 141] on input "******" at bounding box center [426, 139] width 78 height 16
click at [62, 88] on button "01-05-2025 to 31-05-2025 01-06-2025 to 12-07-2025" at bounding box center [44, 88] width 80 height 16
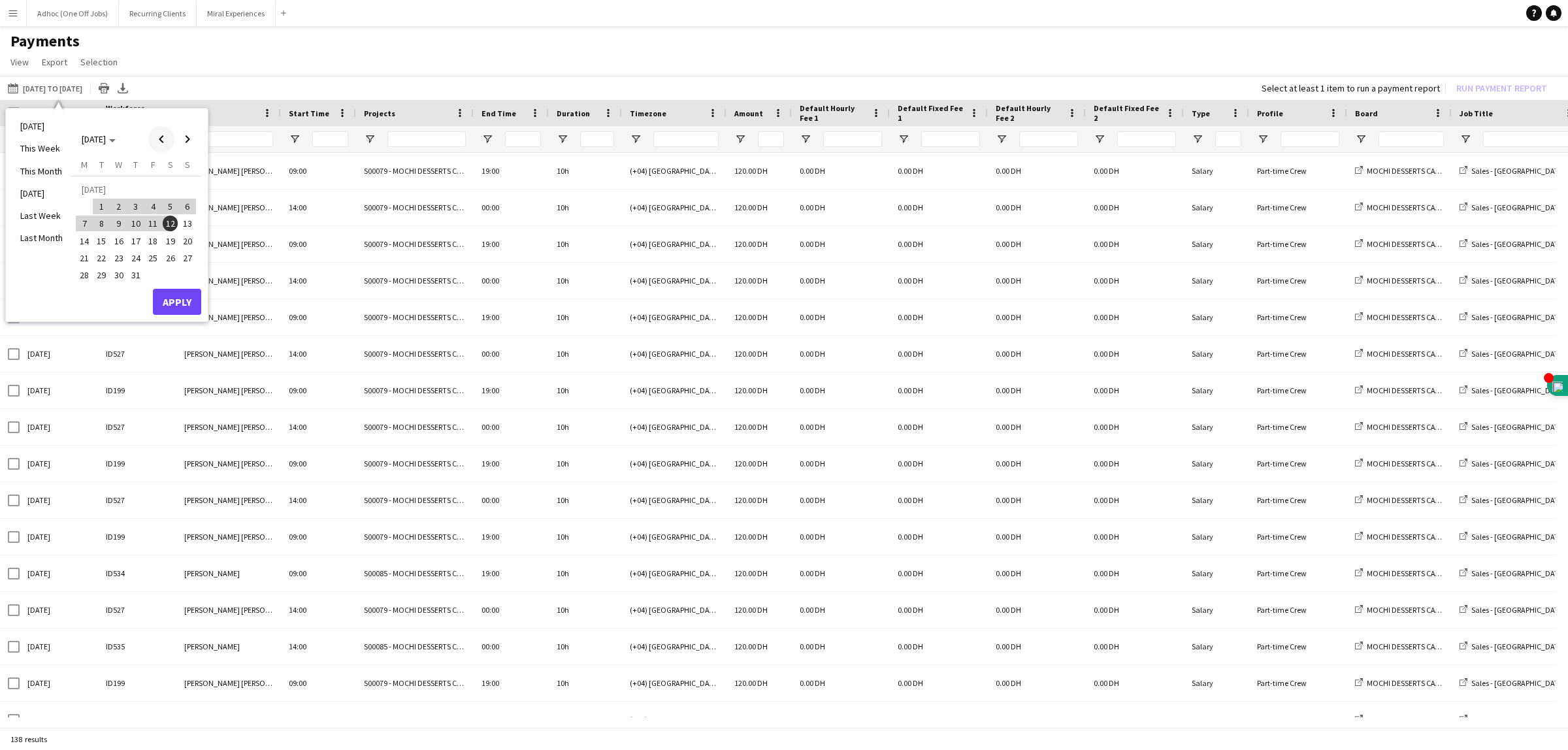
click at [158, 139] on span "Previous month" at bounding box center [161, 139] width 26 height 26
click at [183, 188] on span "1" at bounding box center [187, 191] width 16 height 18
click at [183, 134] on span "Next month" at bounding box center [187, 139] width 26 height 26
click at [122, 221] on span "13" at bounding box center [119, 227] width 16 height 16
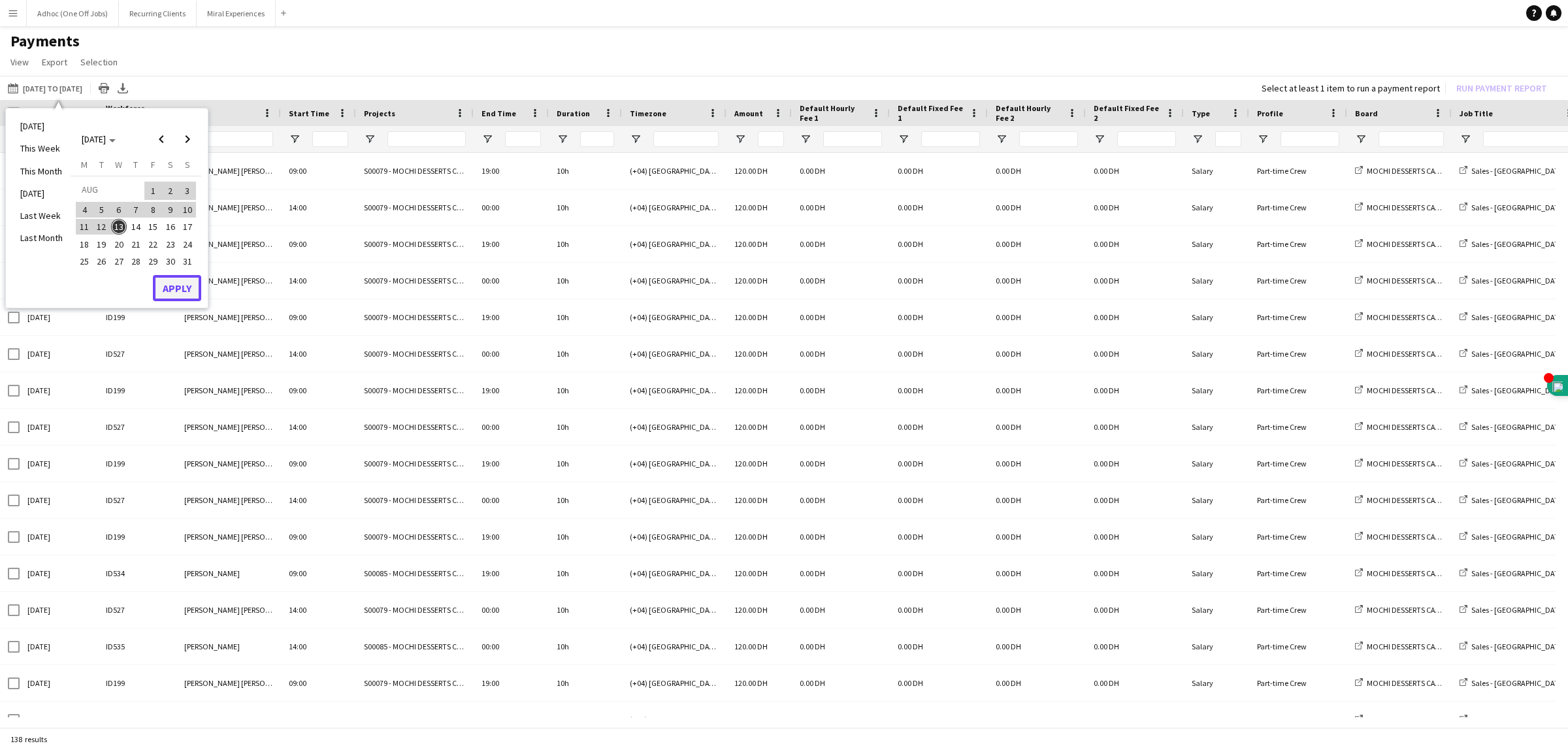
click at [162, 282] on button "Apply" at bounding box center [177, 288] width 49 height 26
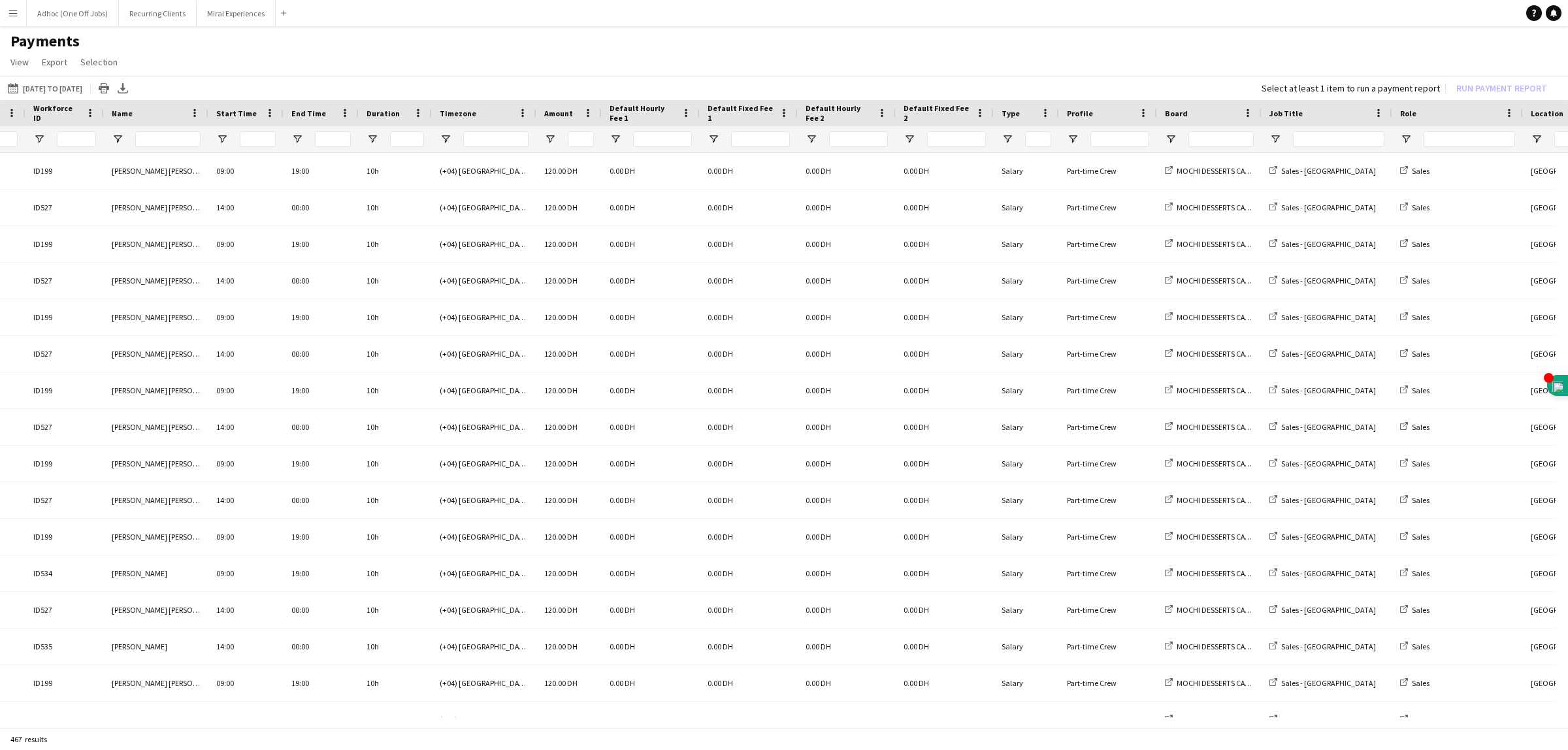
scroll to position [0, 249]
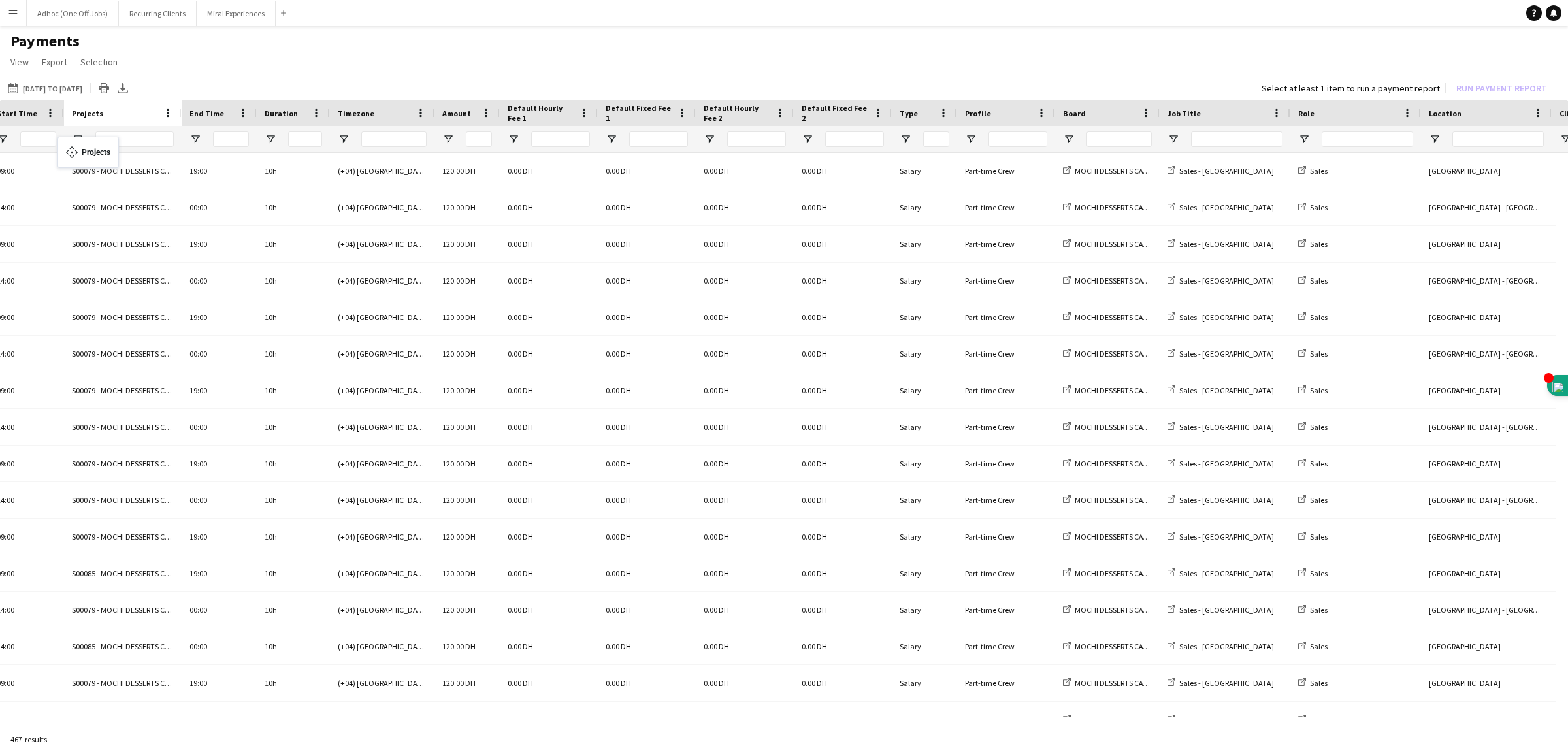
drag, startPoint x: 1496, startPoint y: 106, endPoint x: 64, endPoint y: 145, distance: 1432.5
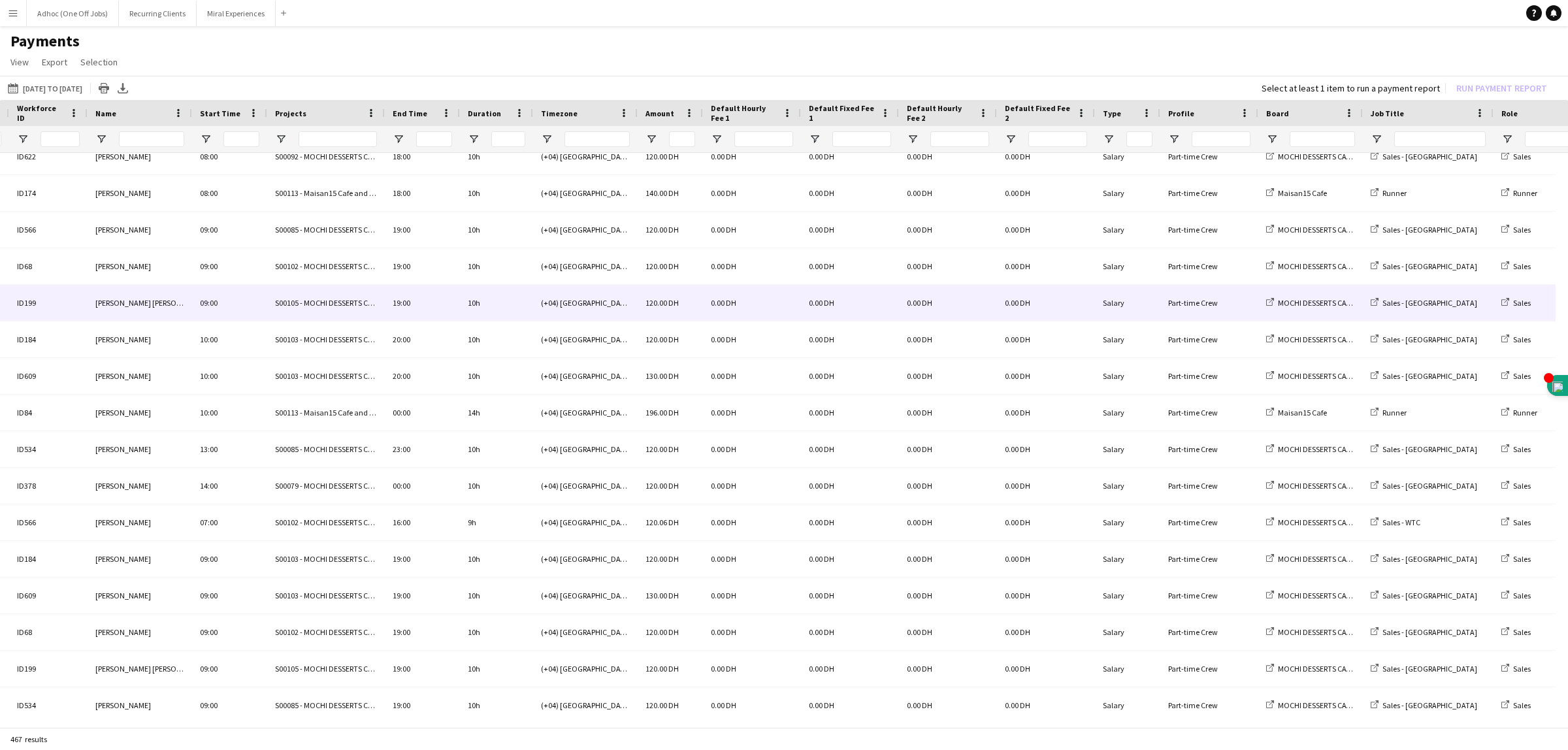
scroll to position [5227, 0]
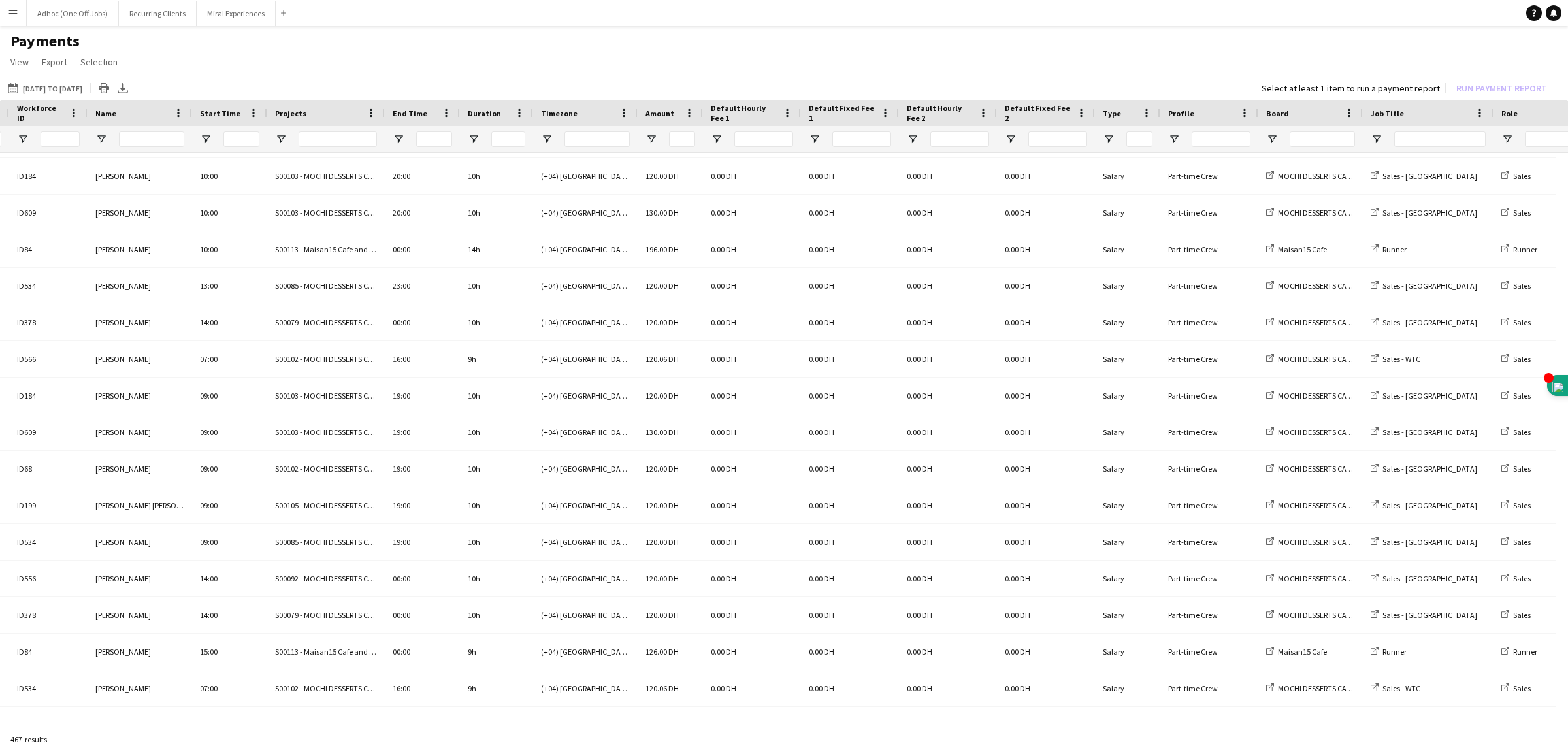
click at [382, 53] on app-page-menu "View Customise view Customise filters Reset Filters Reset View Reset All Export…" at bounding box center [784, 63] width 1568 height 25
click at [343, 141] on input "Projects Filter Input" at bounding box center [338, 139] width 78 height 16
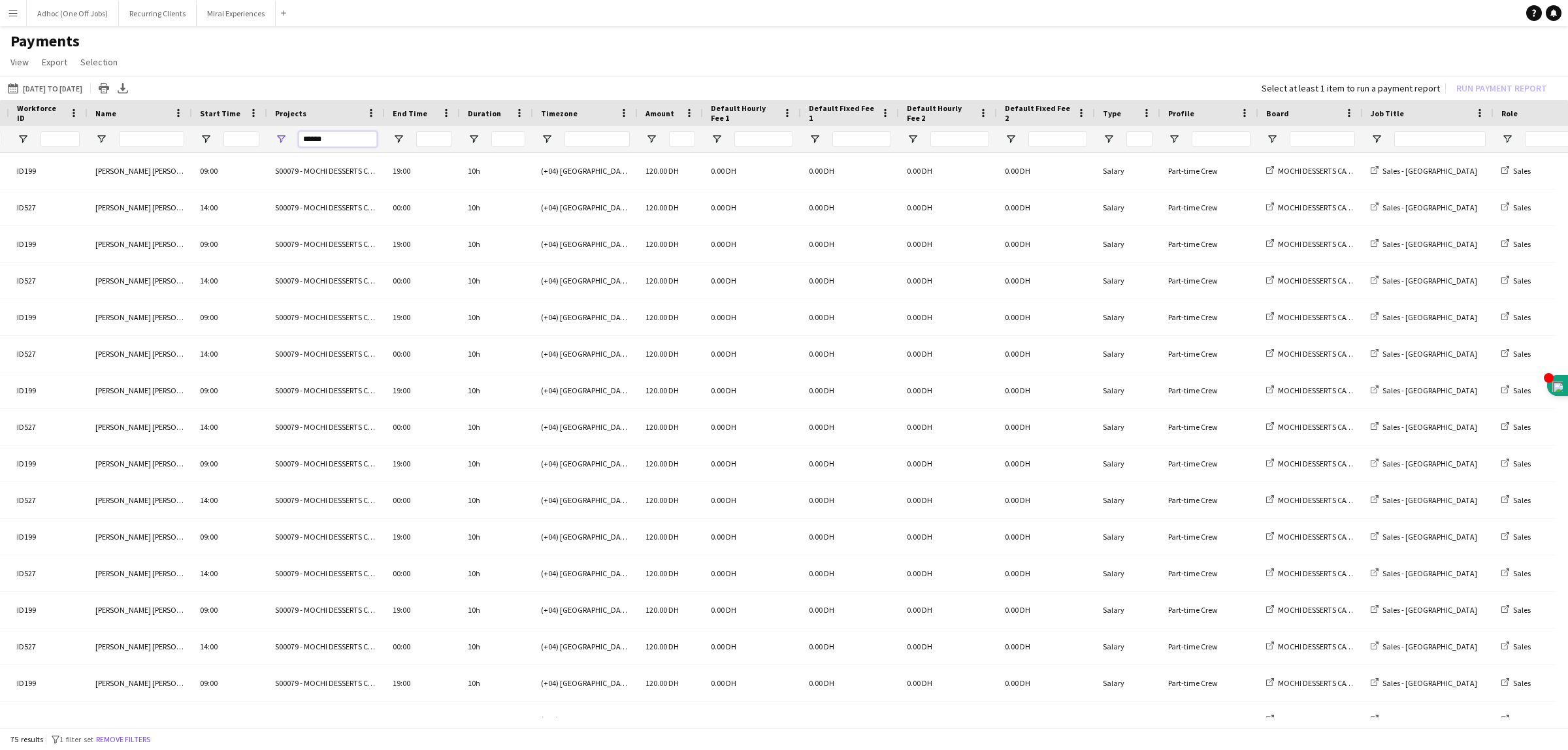
scroll to position [0, 0]
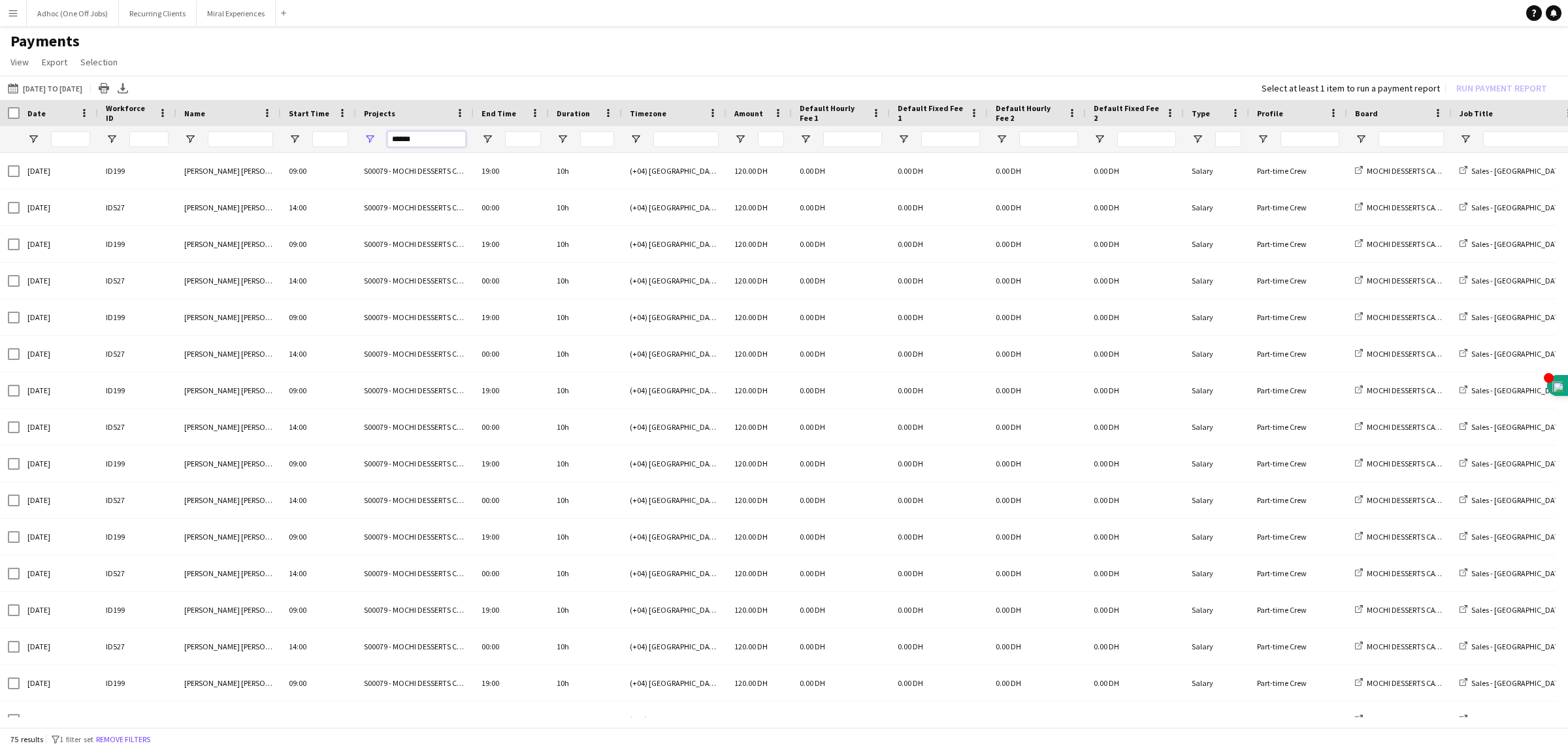
type input "******"
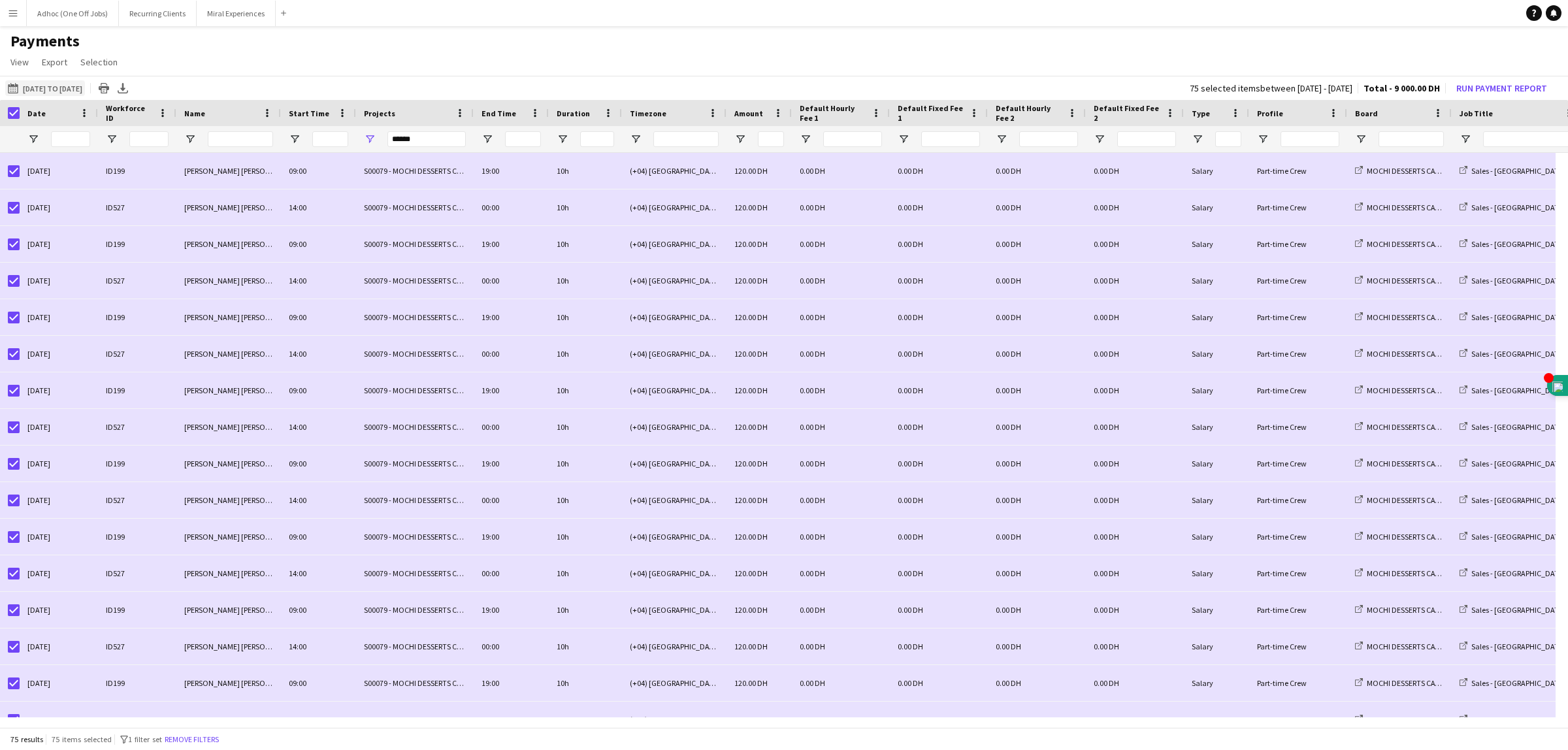
click at [63, 87] on button "01-05-2025 to 31-05-2025 01-06-2025 to 13-08-2025" at bounding box center [44, 88] width 80 height 16
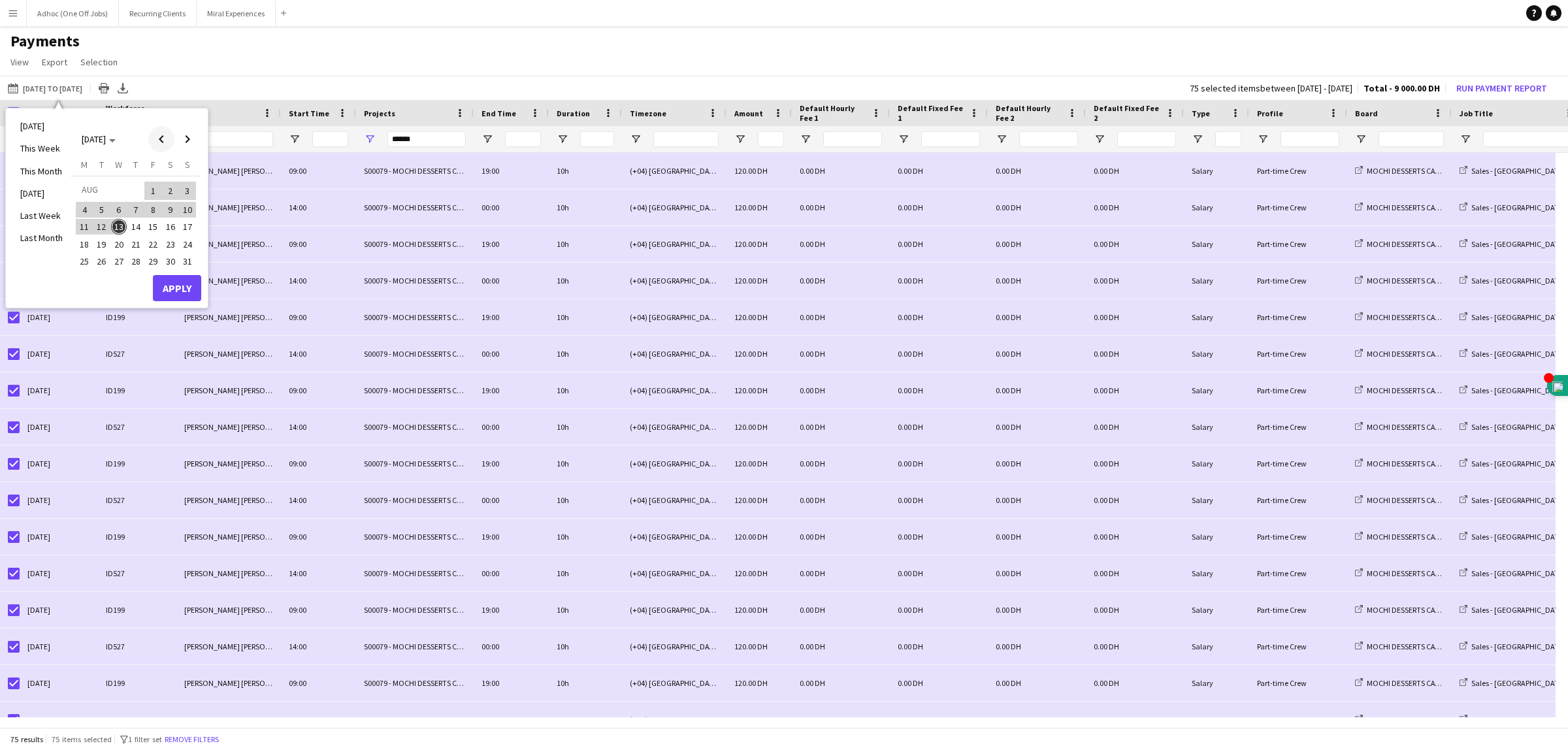
click at [156, 139] on span "Previous month" at bounding box center [161, 139] width 26 height 26
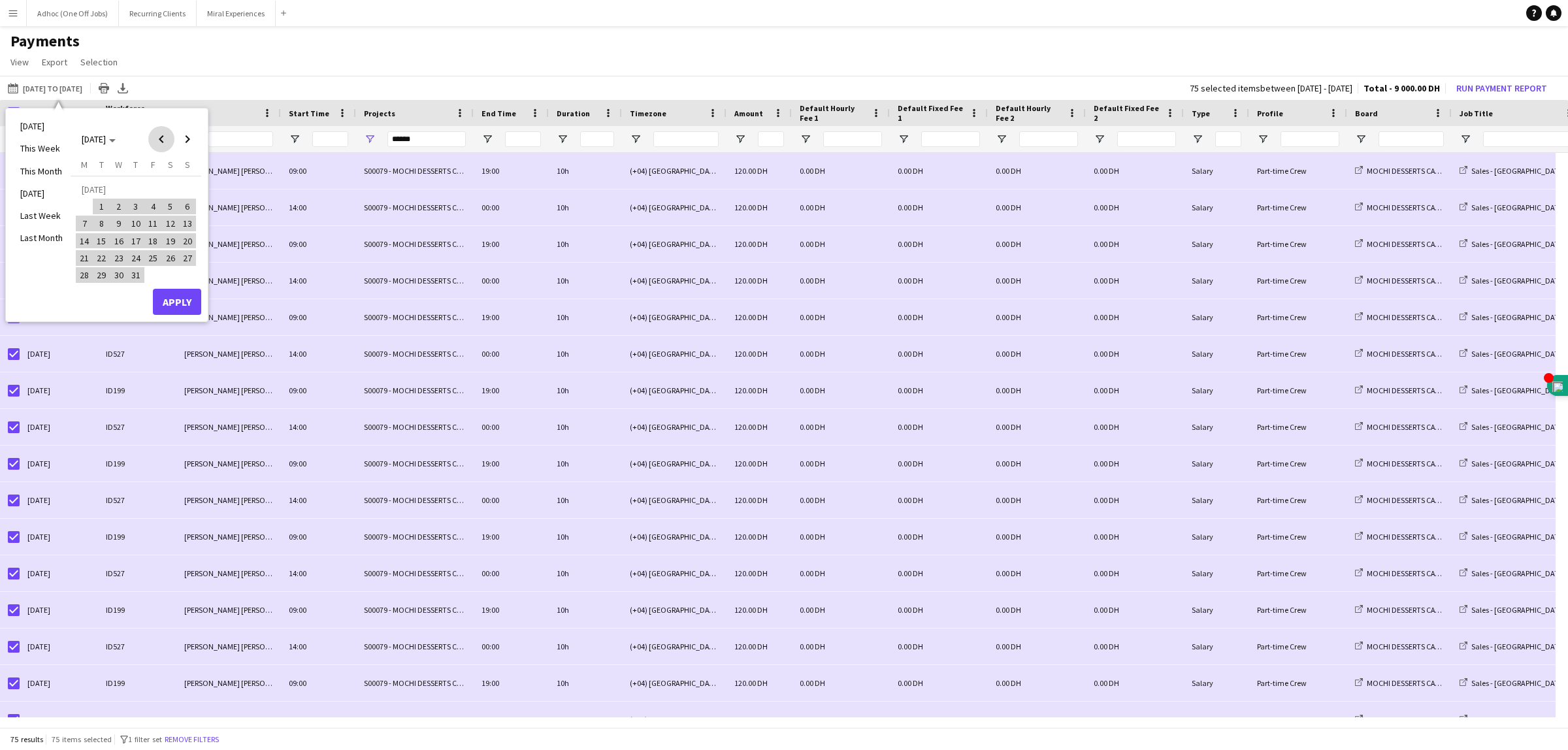
click at [156, 139] on span "Previous month" at bounding box center [161, 139] width 26 height 26
click at [292, 64] on app-page-menu "View Customise view Customise filters Reset Filters Reset View Reset All Export…" at bounding box center [784, 63] width 1568 height 25
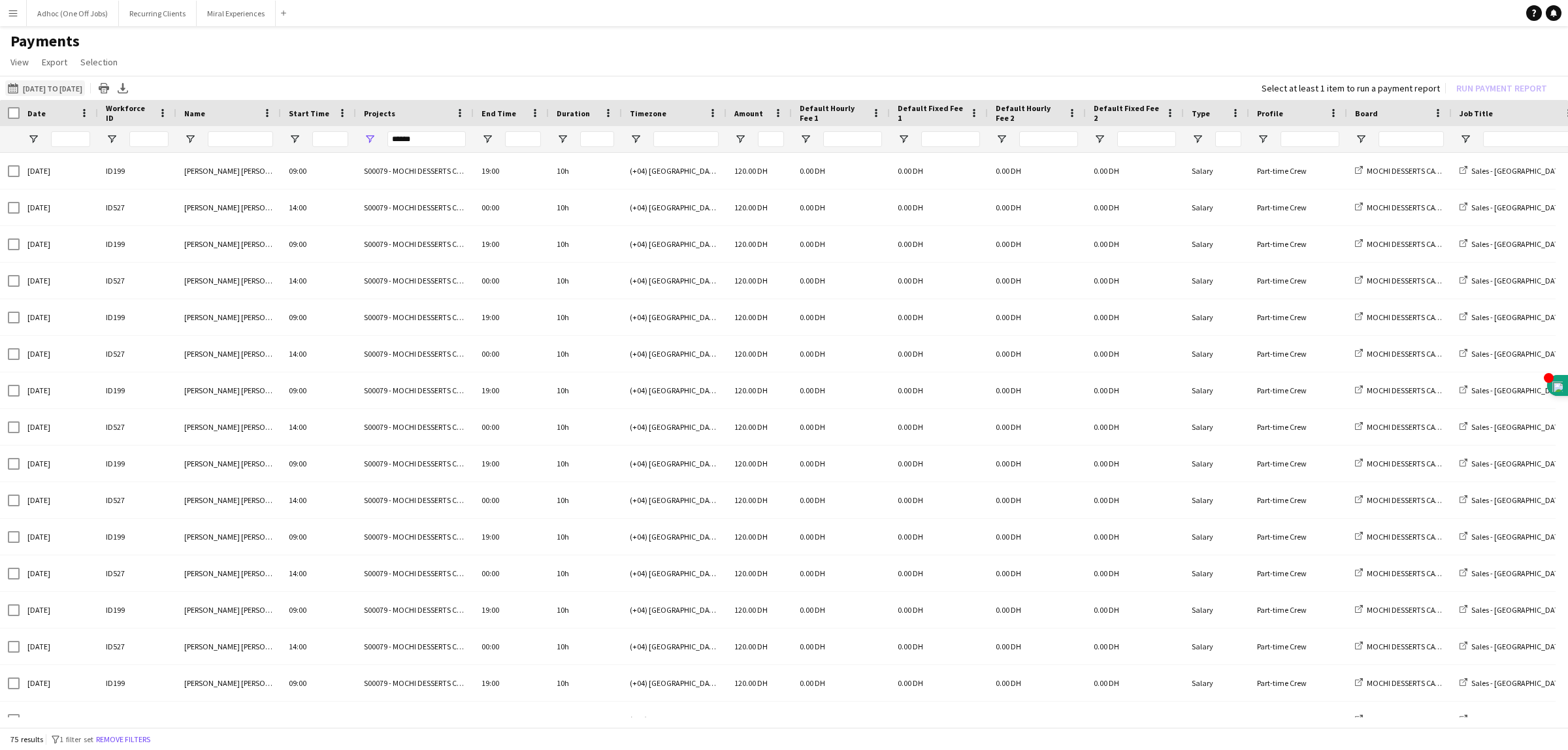
click at [70, 88] on button "01-05-2025 to 31-05-2025 01-06-2025 to 13-08-2025" at bounding box center [44, 88] width 80 height 16
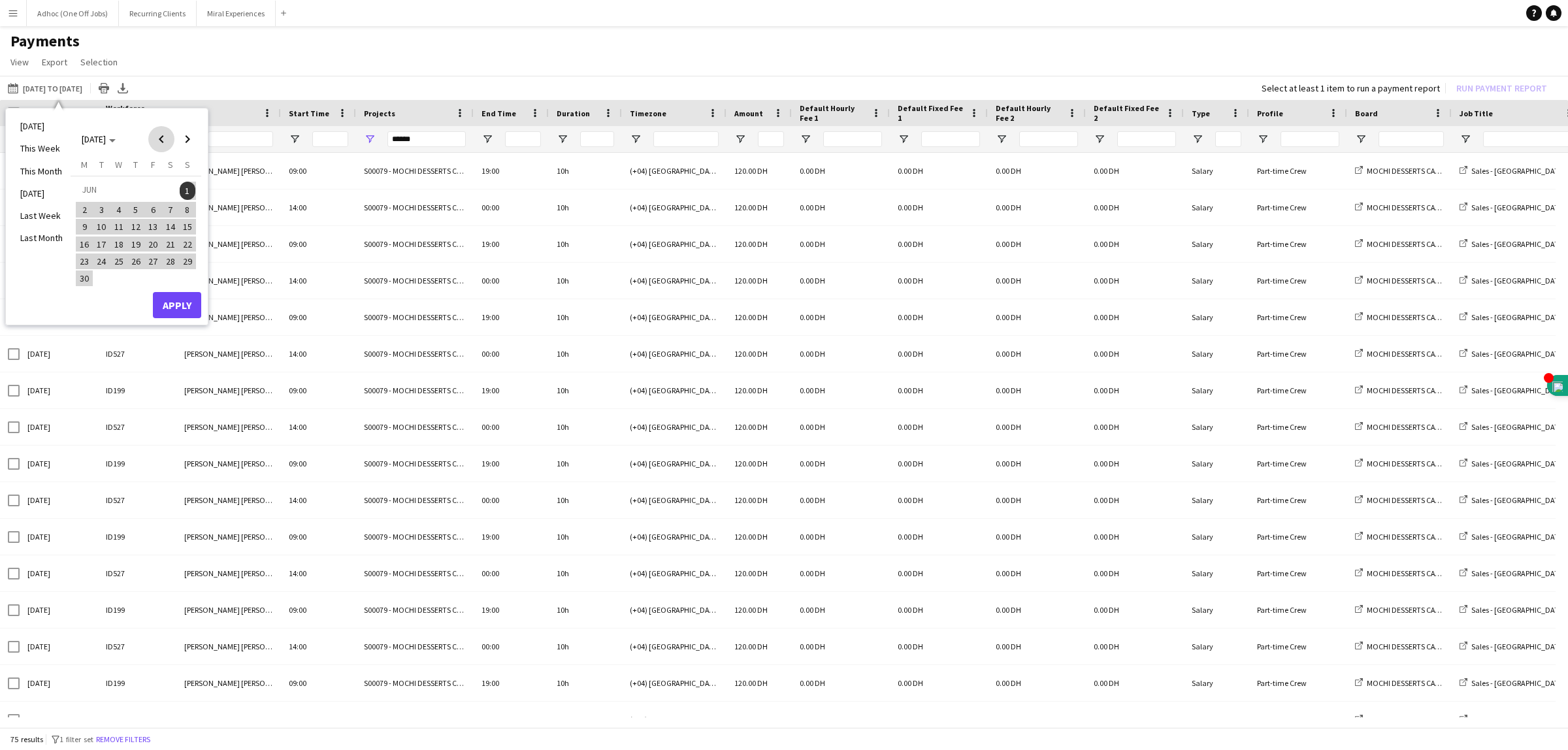
click at [160, 138] on span "Previous month" at bounding box center [161, 139] width 26 height 26
click at [183, 140] on span "Next month" at bounding box center [187, 139] width 26 height 26
click at [190, 185] on span "1" at bounding box center [187, 191] width 16 height 18
click at [187, 136] on span "Next month" at bounding box center [187, 139] width 26 height 26
click at [166, 220] on span "12" at bounding box center [171, 223] width 16 height 16
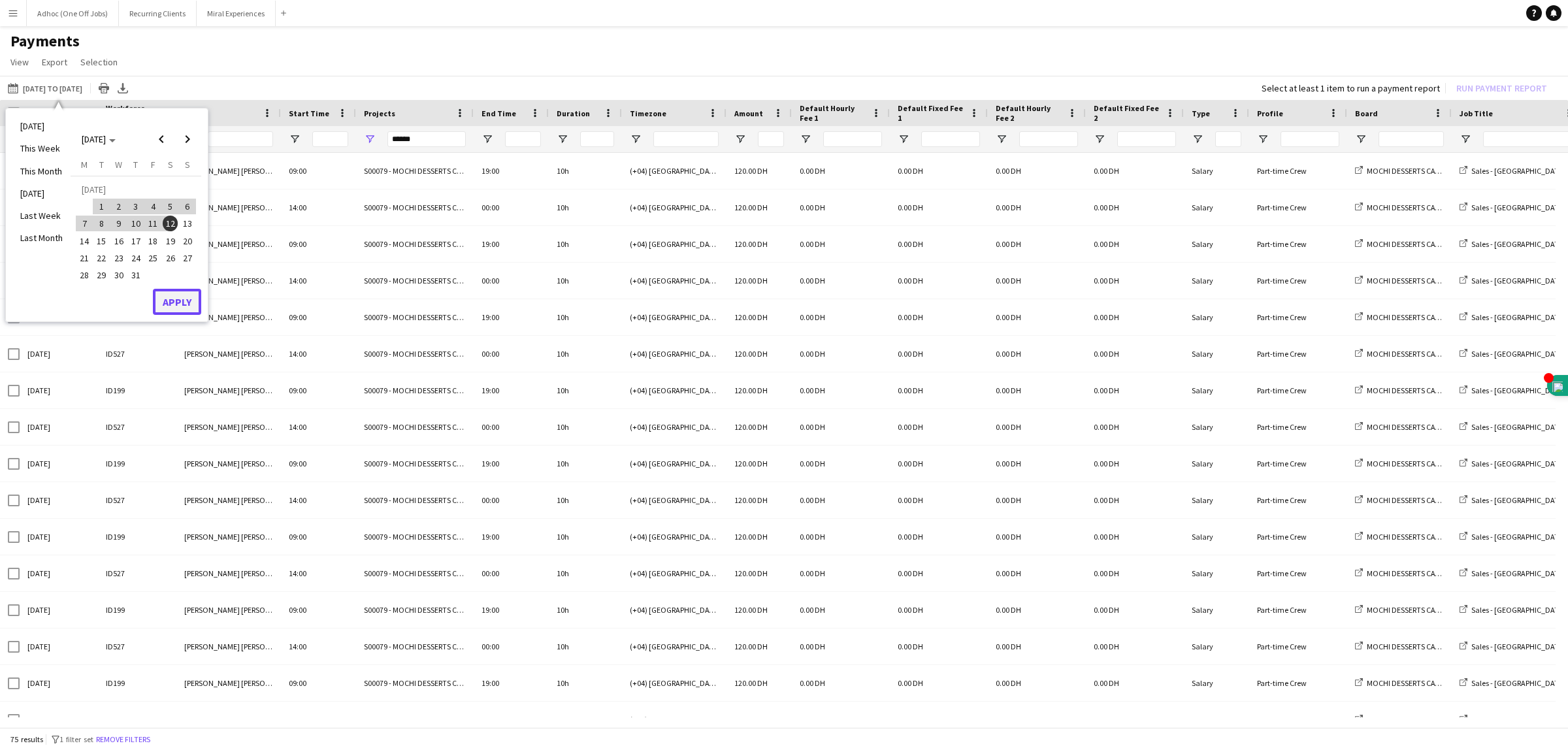
click at [174, 296] on button "Apply" at bounding box center [177, 302] width 49 height 26
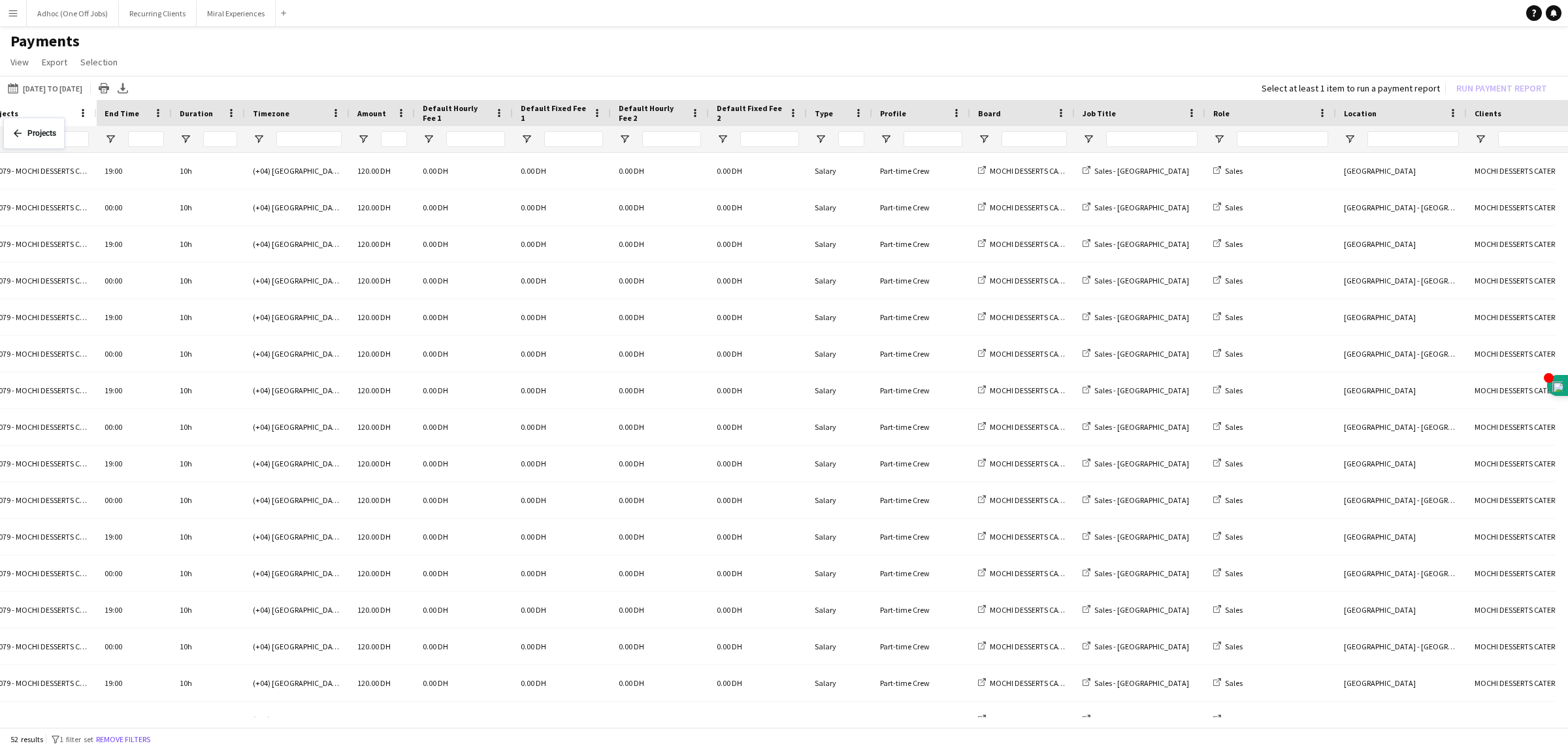
scroll to position [0, 341]
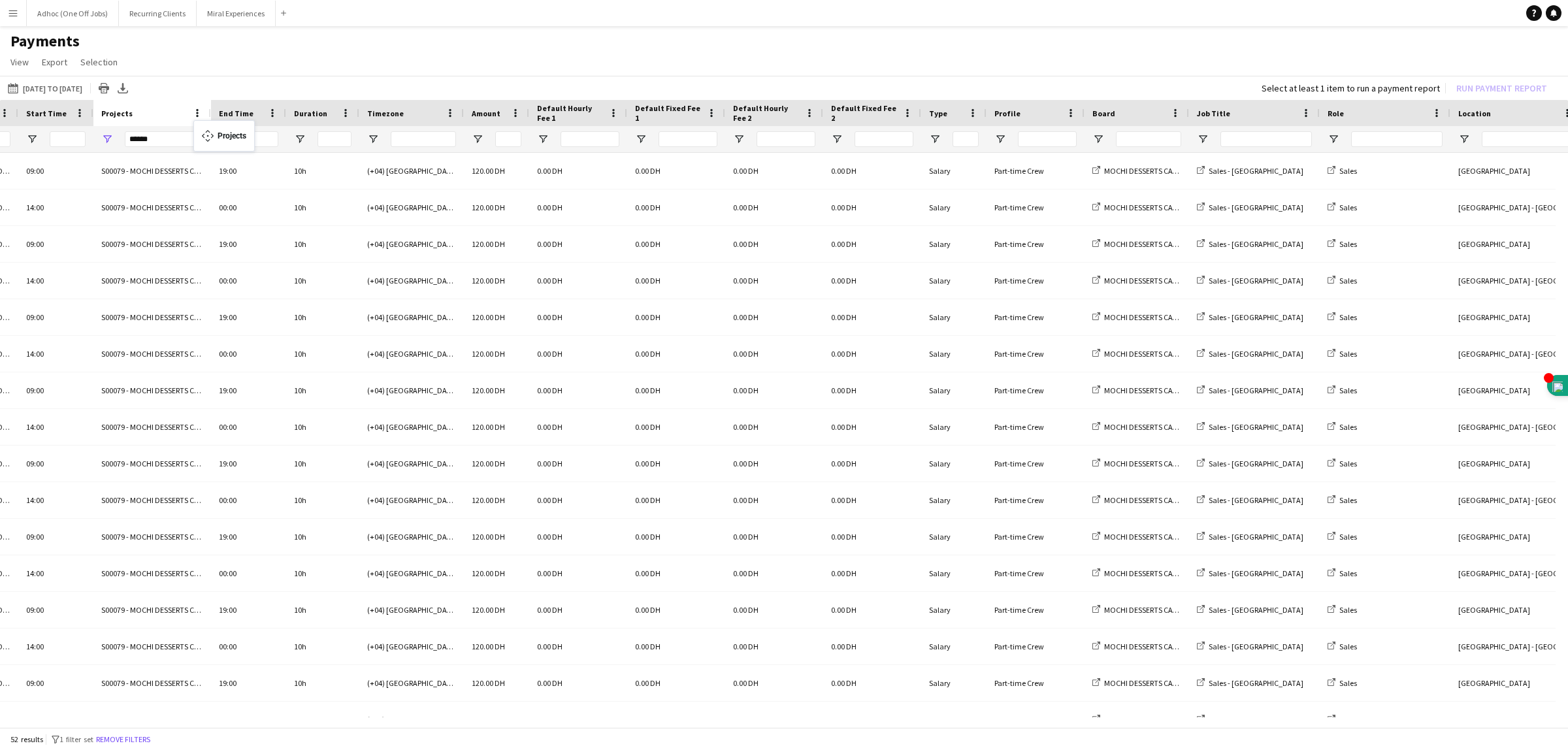
drag, startPoint x: 1392, startPoint y: 105, endPoint x: 200, endPoint y: 128, distance: 1192.2
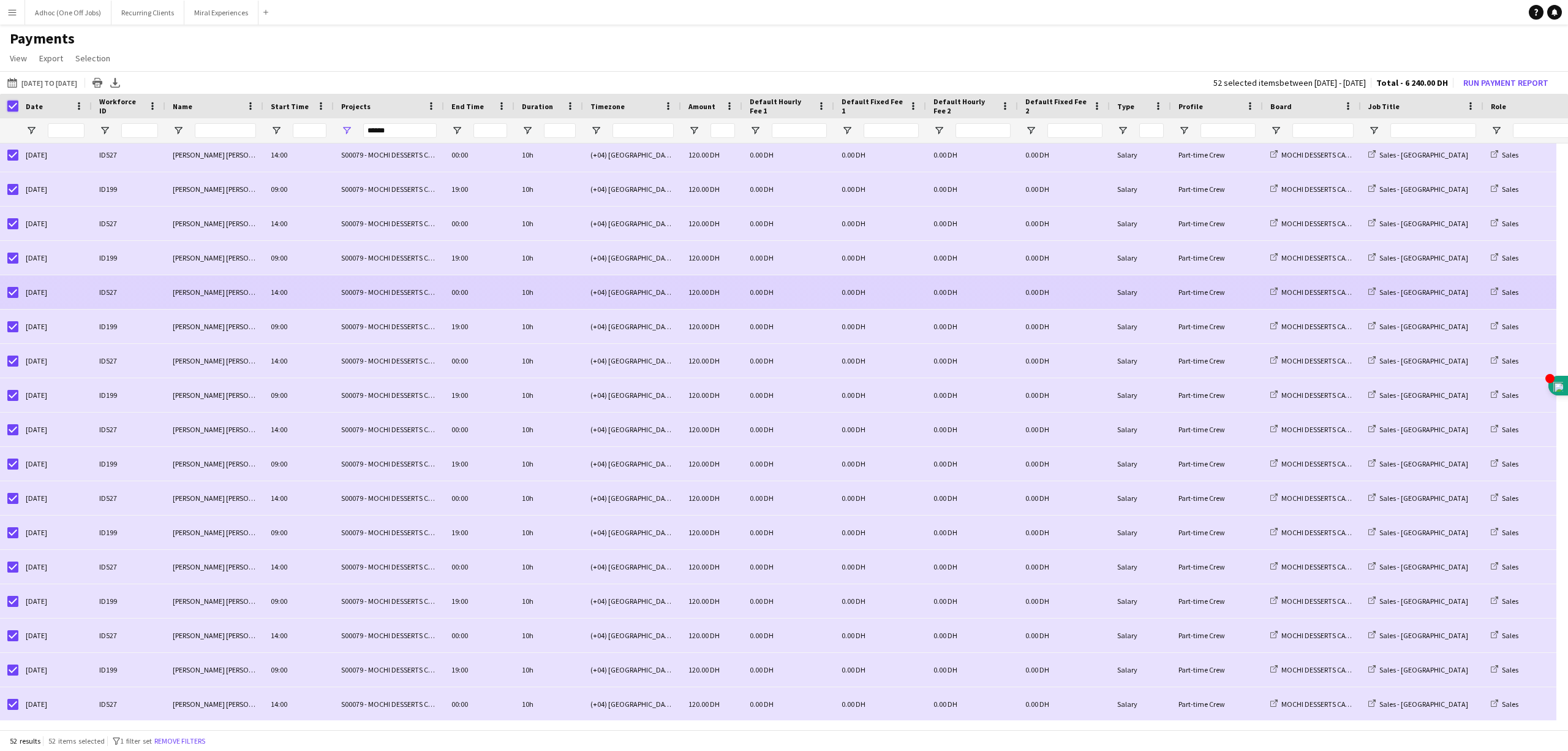
scroll to position [531, 0]
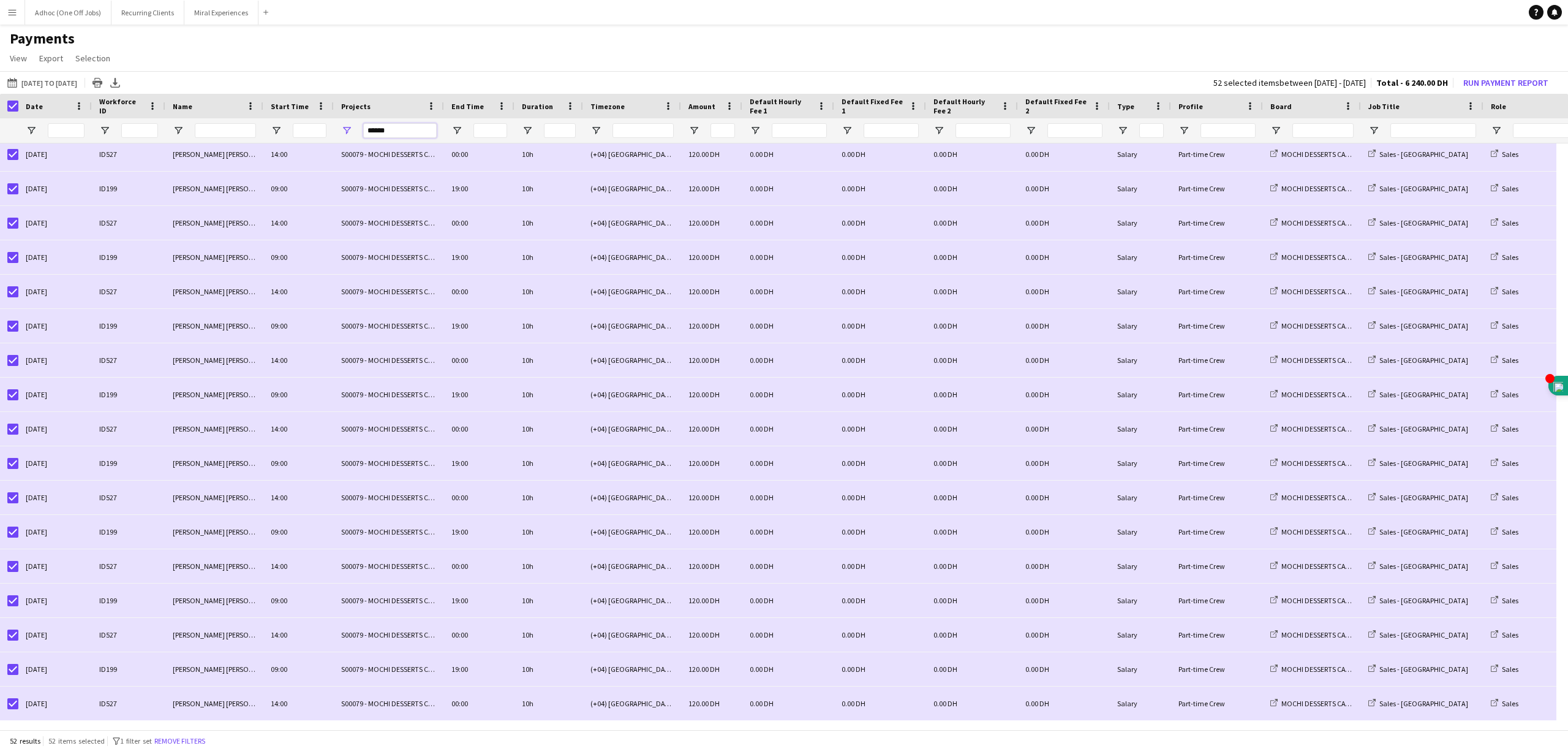
click at [389, 132] on input "******" at bounding box center [400, 130] width 73 height 15
click at [379, 128] on input "******" at bounding box center [400, 130] width 73 height 15
type input "******"
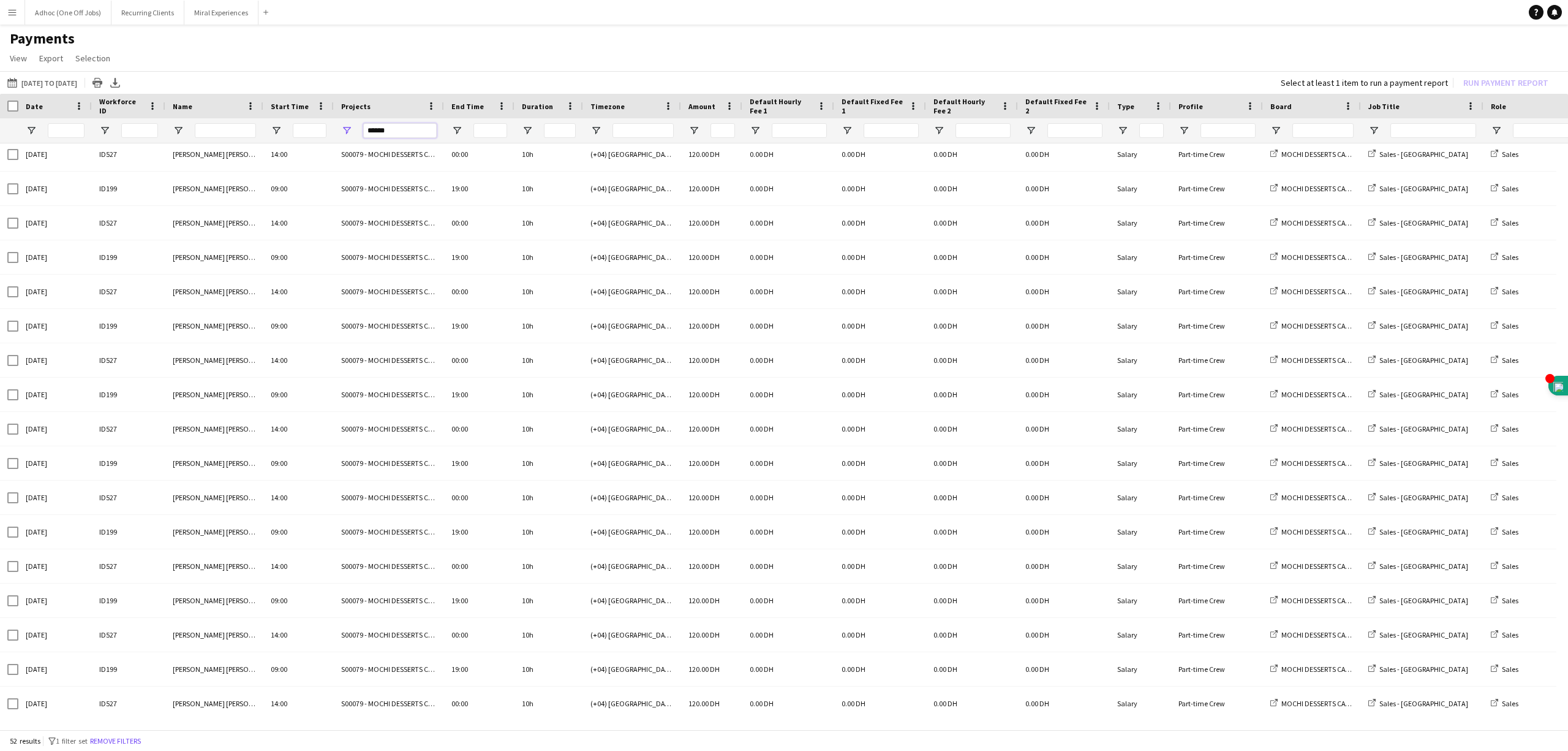
click at [391, 128] on input "******" at bounding box center [400, 130] width 73 height 15
click at [359, 42] on h1 "Payments" at bounding box center [784, 38] width 1568 height 19
click at [393, 129] on input "Projects Filter Input" at bounding box center [400, 130] width 73 height 15
type input "******"
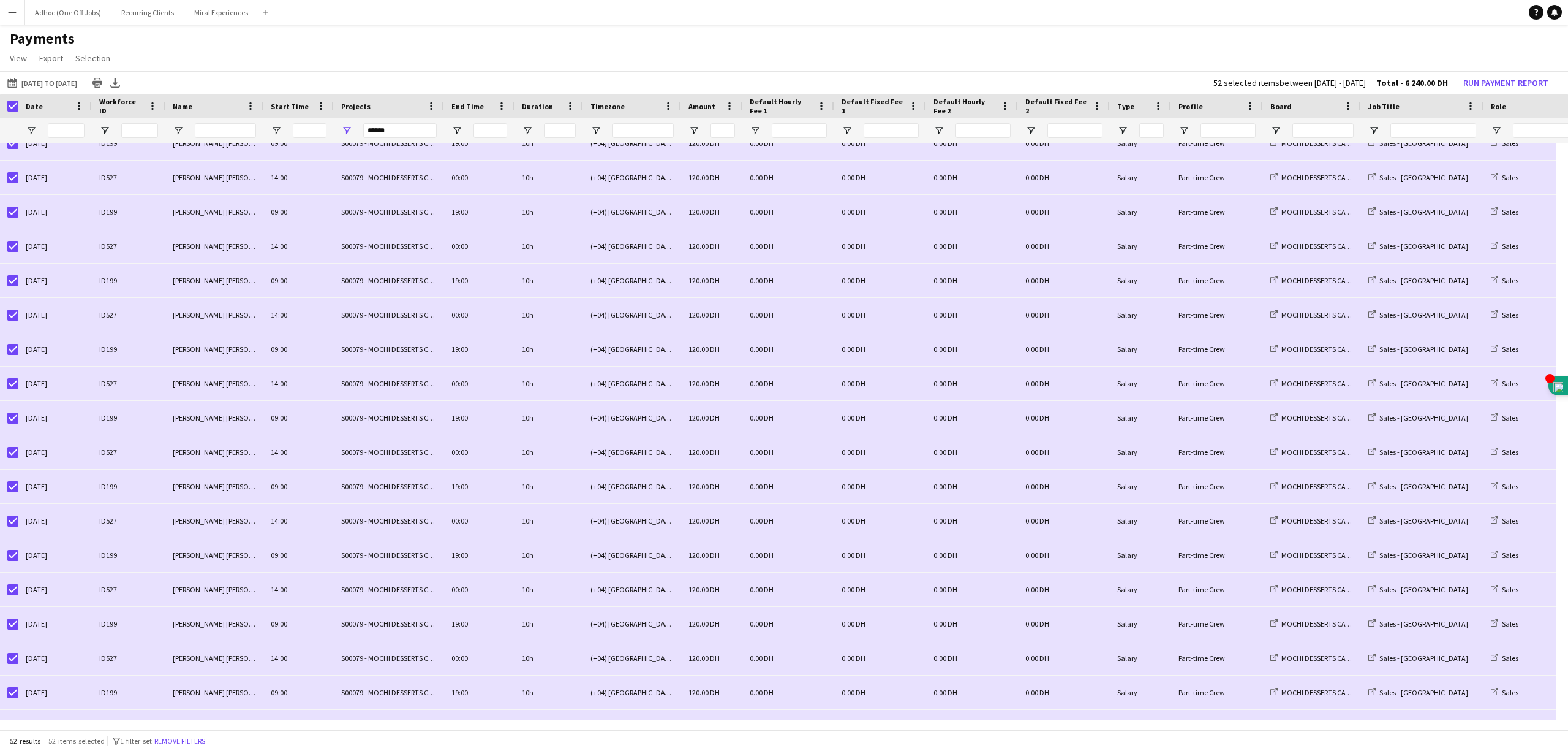
scroll to position [0, 0]
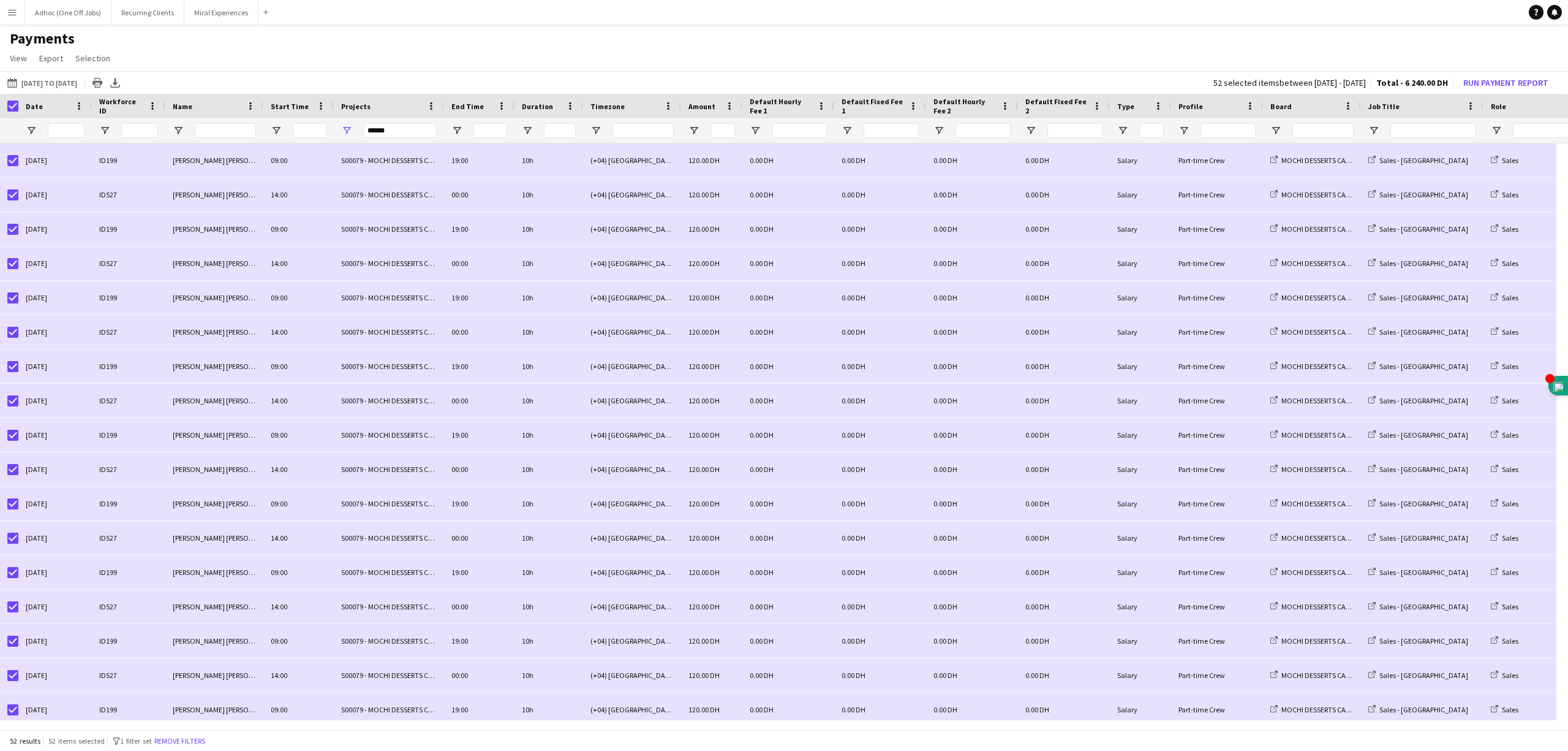
click at [391, 38] on h1 "Payments" at bounding box center [784, 38] width 1568 height 19
click at [1386, 40] on h1 "Payments" at bounding box center [784, 38] width 1568 height 19
click at [1470, 79] on button "Run Payment Report" at bounding box center [1506, 83] width 95 height 16
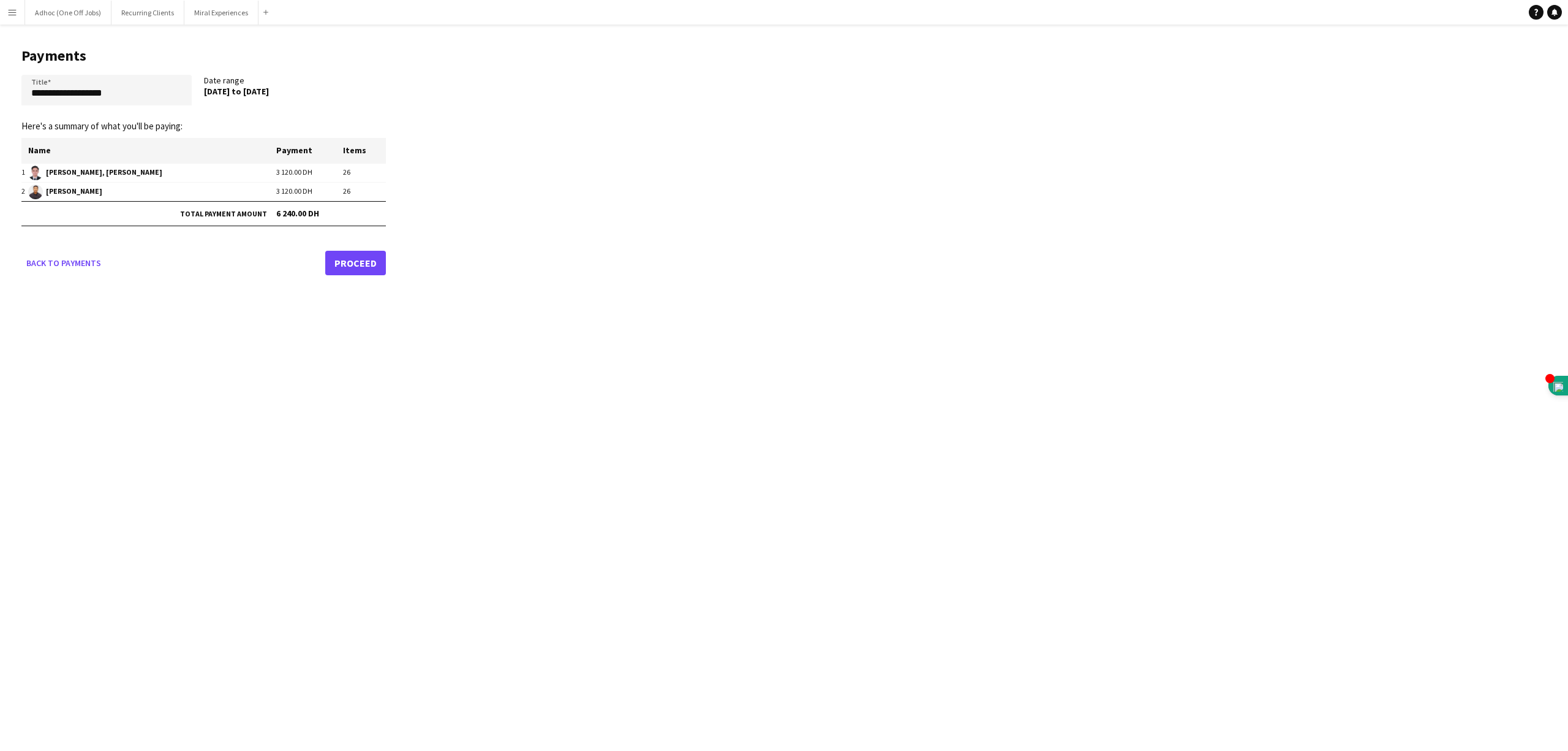
click at [359, 270] on link "Proceed" at bounding box center [355, 262] width 61 height 24
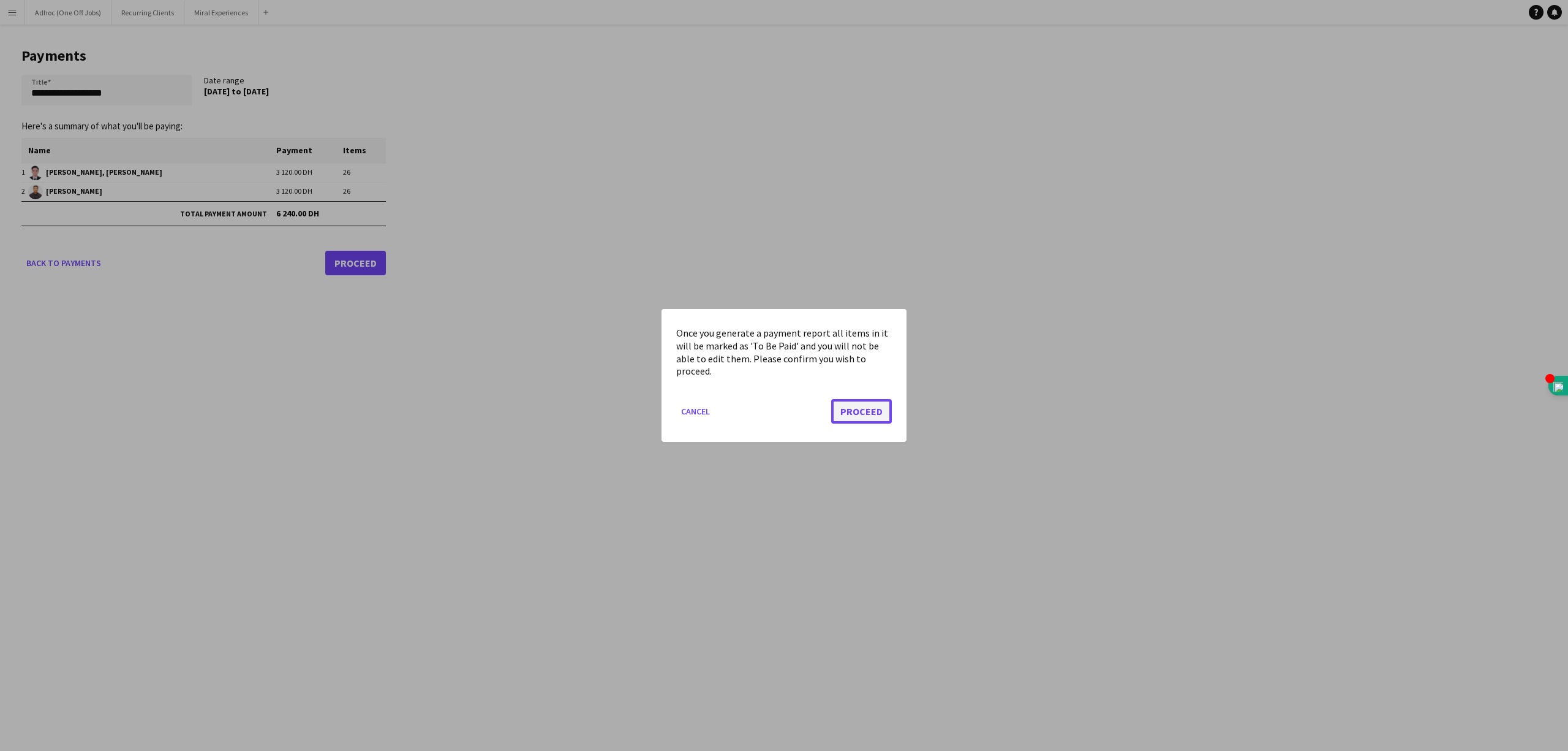
click at [860, 410] on button "Proceed" at bounding box center [862, 411] width 61 height 24
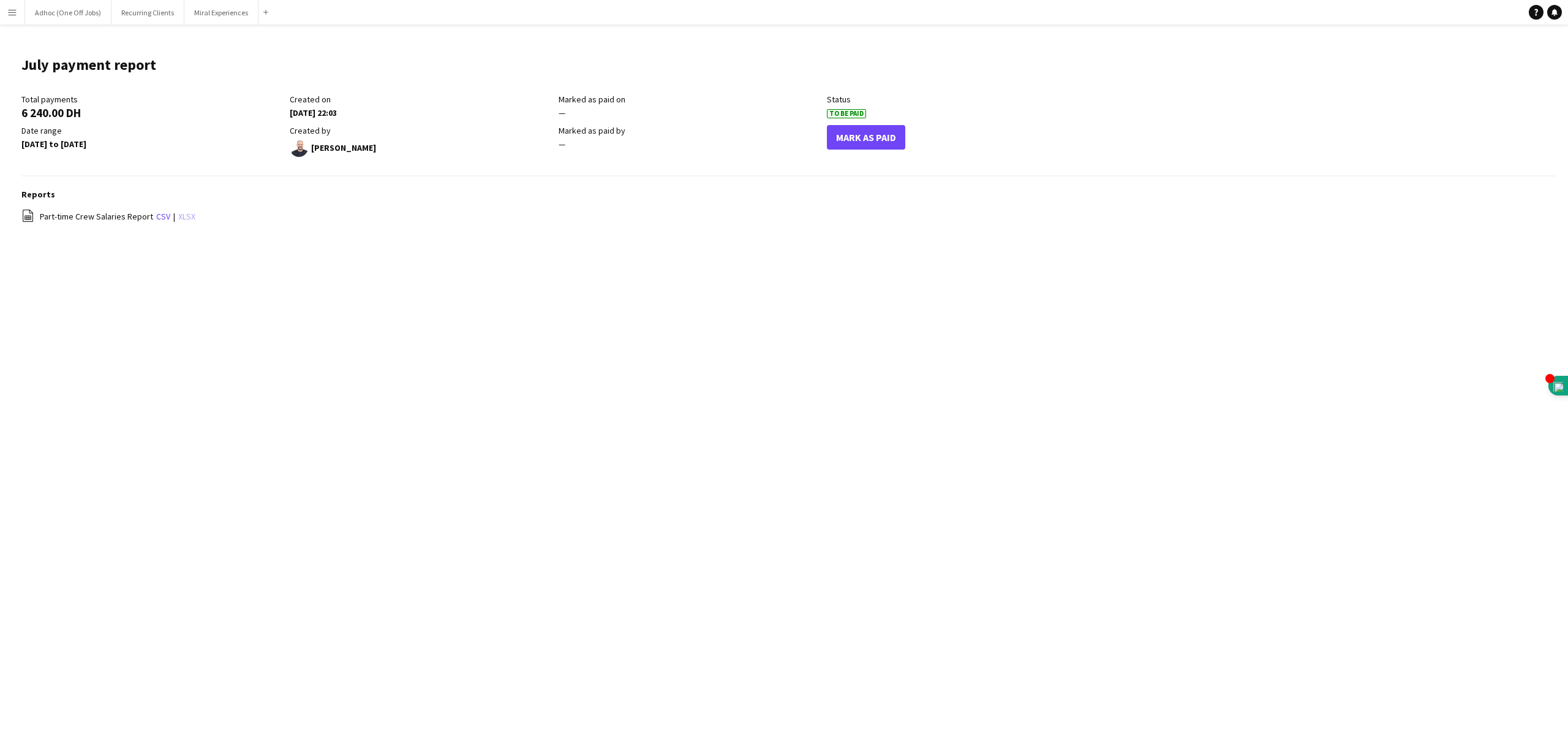
click at [184, 217] on link "xlsx" at bounding box center [187, 216] width 17 height 11
click at [79, 64] on h1 "July payment report" at bounding box center [89, 65] width 135 height 19
click at [167, 64] on app-icon "Edit this field" at bounding box center [168, 65] width 15 height 10
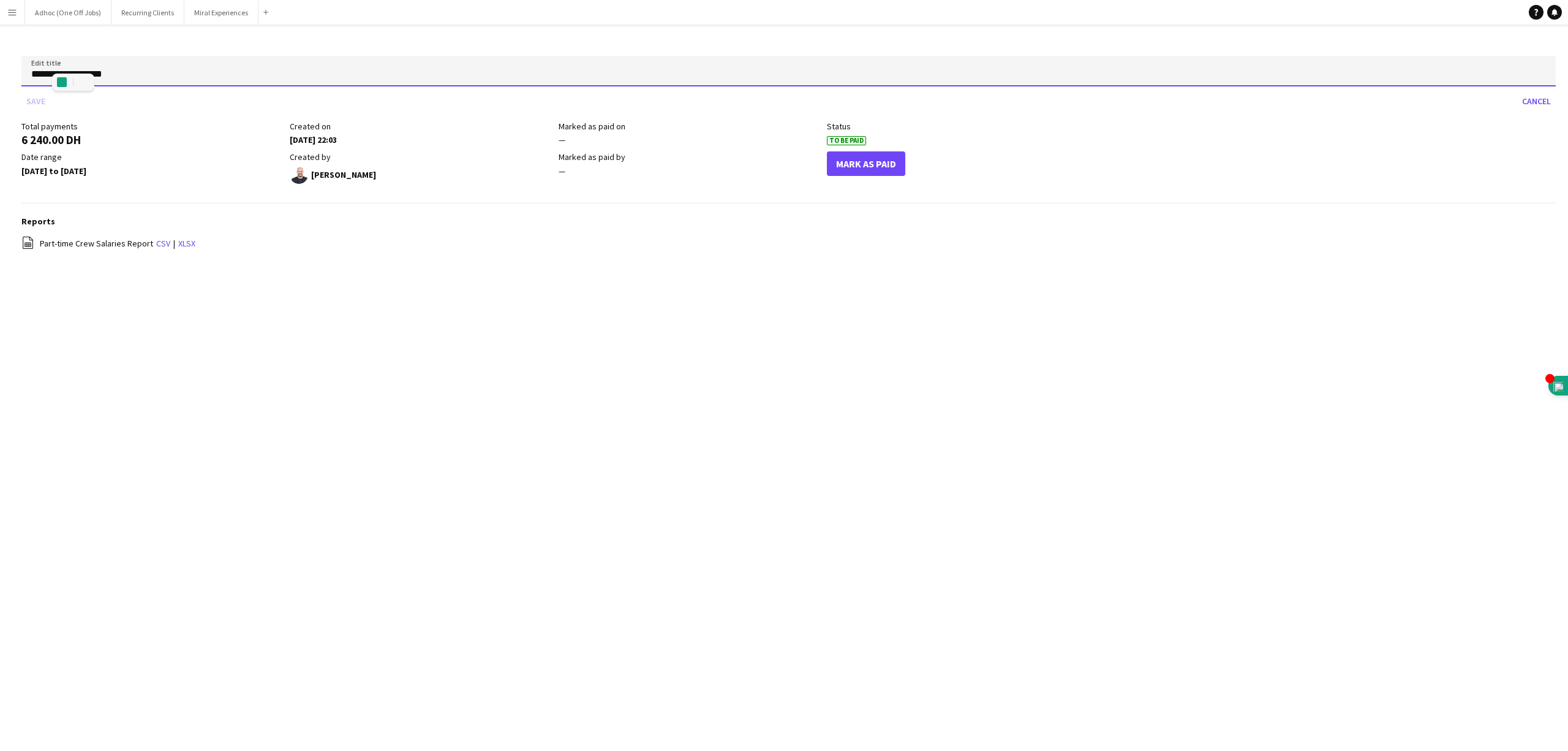
click at [129, 71] on input "**********" at bounding box center [788, 71] width 1534 height 30
paste input "**********"
type input "**********"
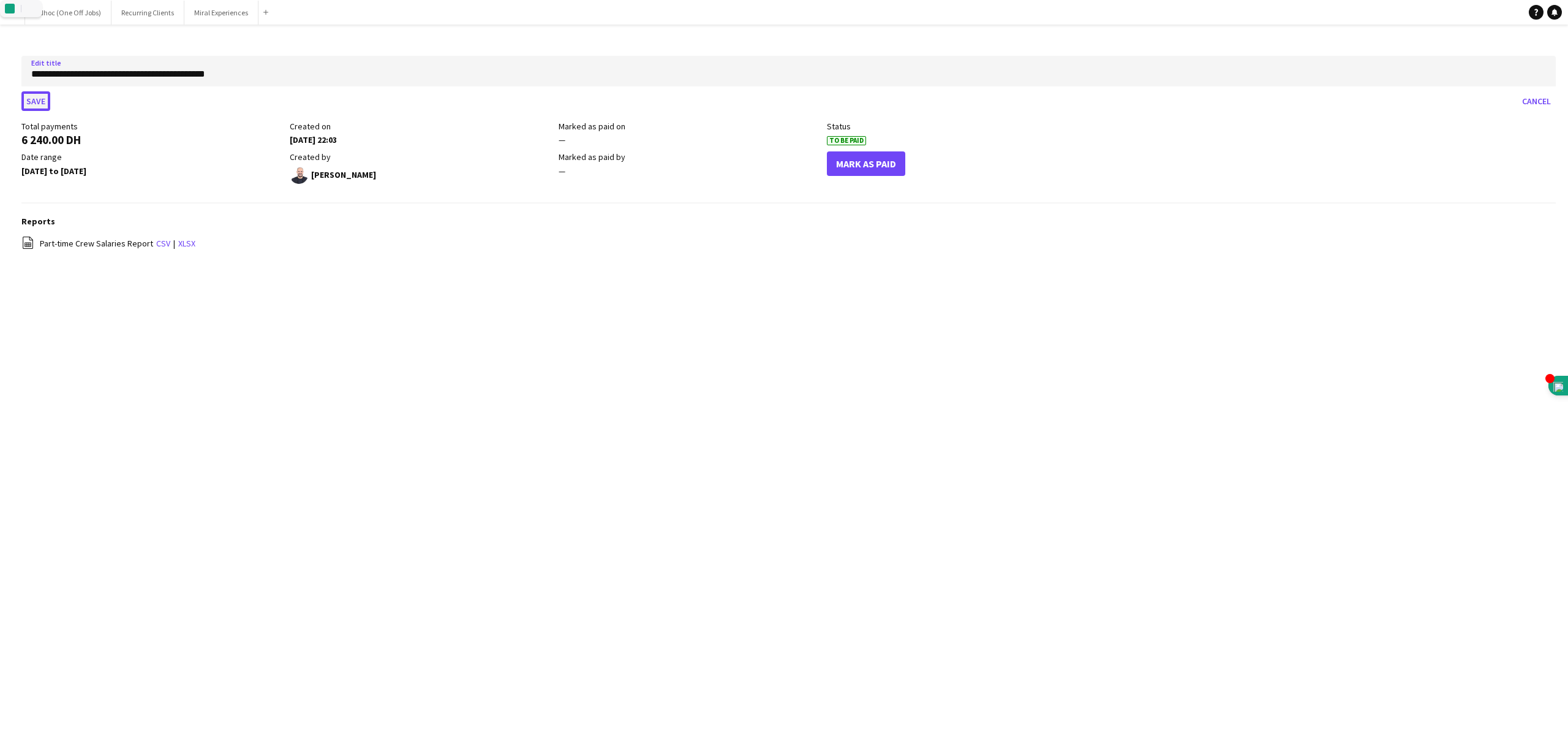
click at [39, 98] on button "Save" at bounding box center [36, 101] width 29 height 20
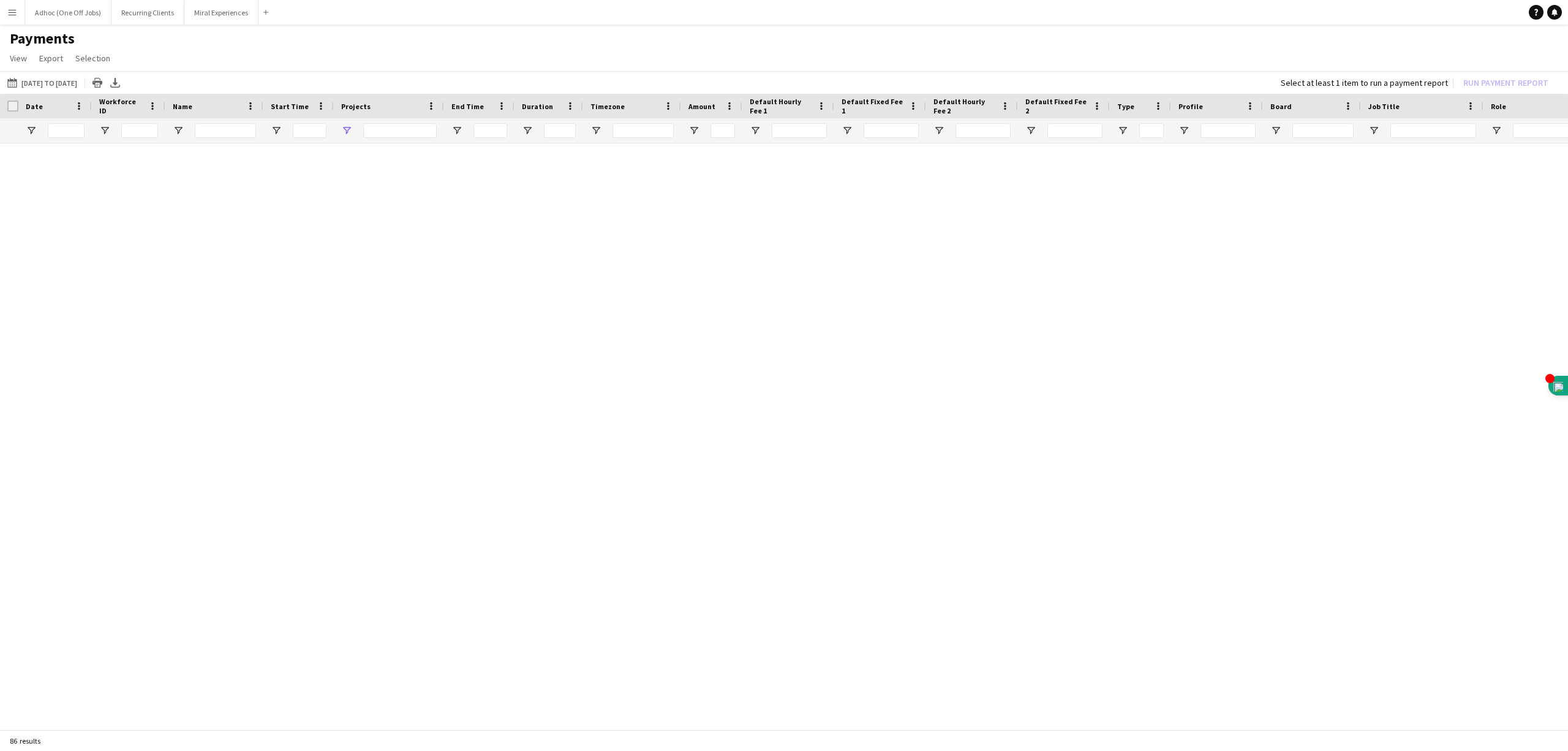
type input "******"
click at [399, 138] on input "******" at bounding box center [400, 130] width 73 height 15
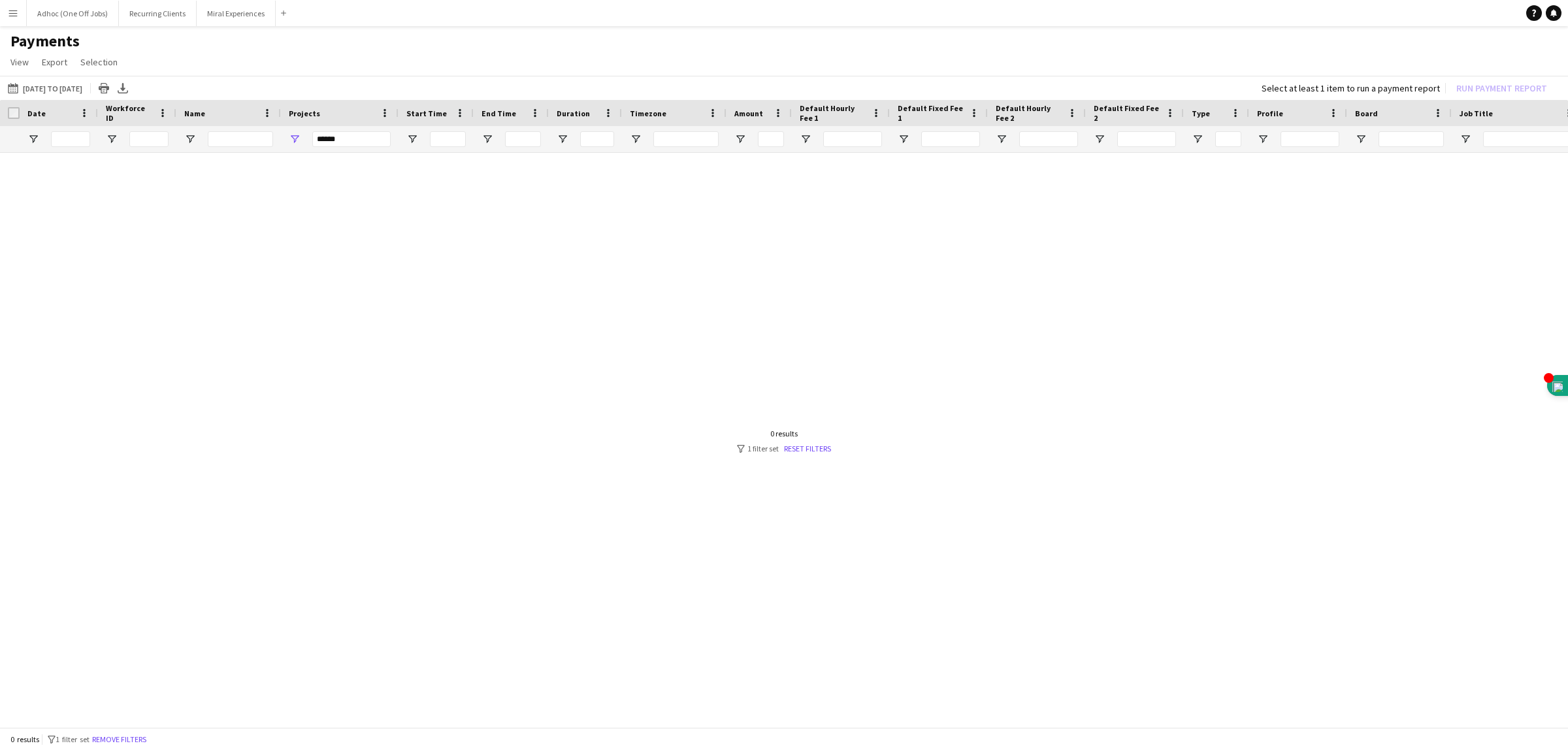
click at [10, 15] on app-icon "Menu" at bounding box center [13, 13] width 11 height 11
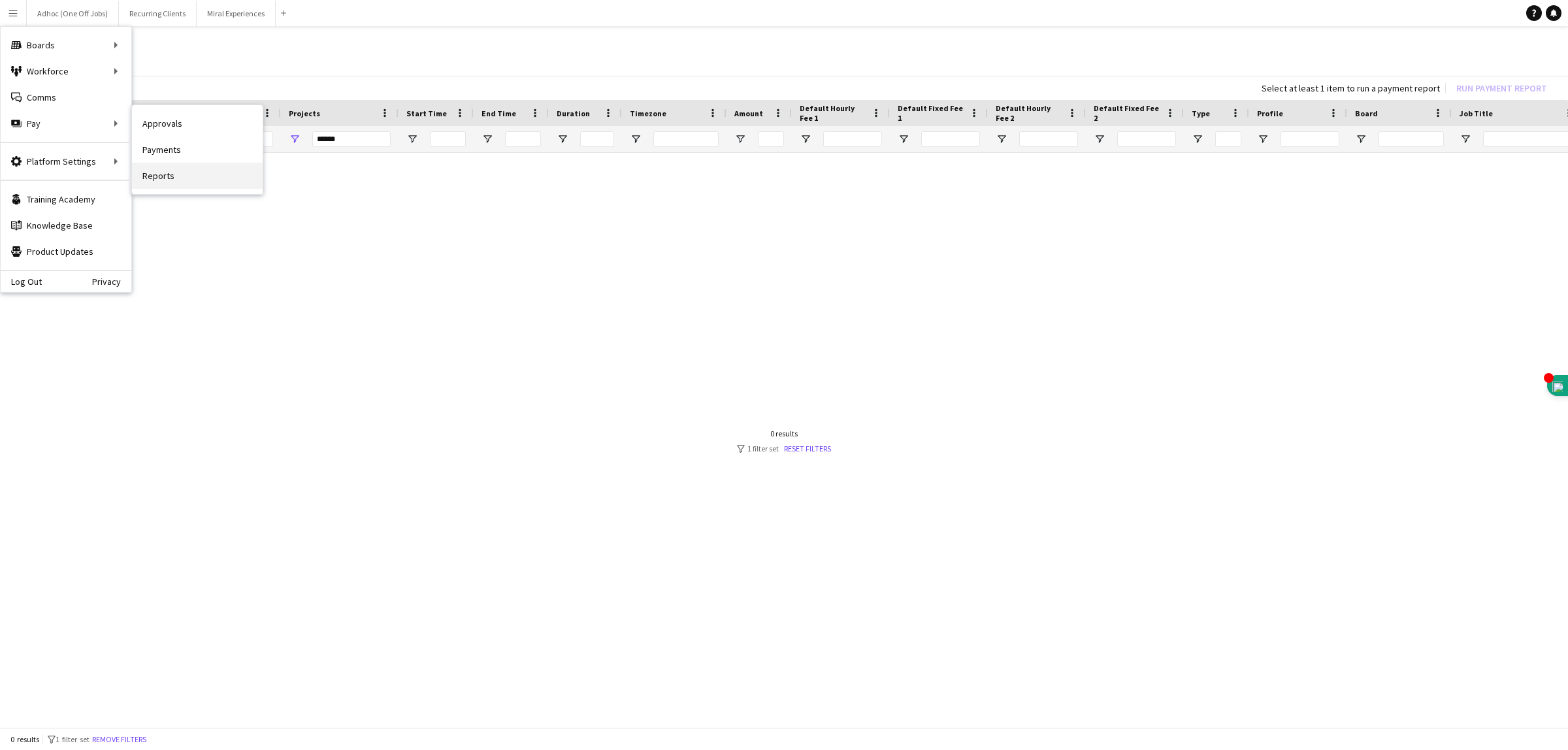
click at [167, 178] on link "Reports" at bounding box center [197, 176] width 130 height 26
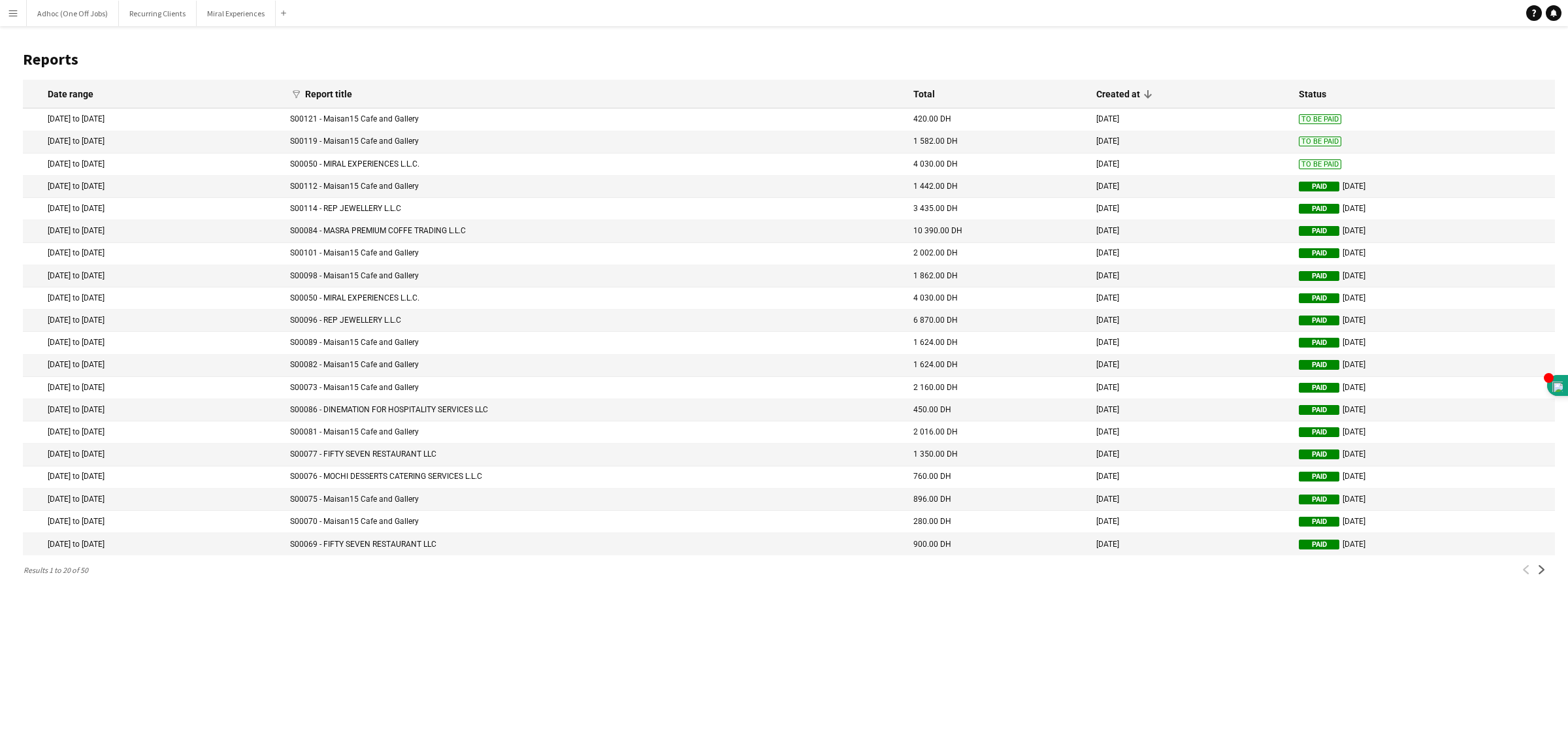
click at [433, 386] on mat-cell "S00073 - Maisan15 Cafe and Gallery" at bounding box center [595, 388] width 623 height 23
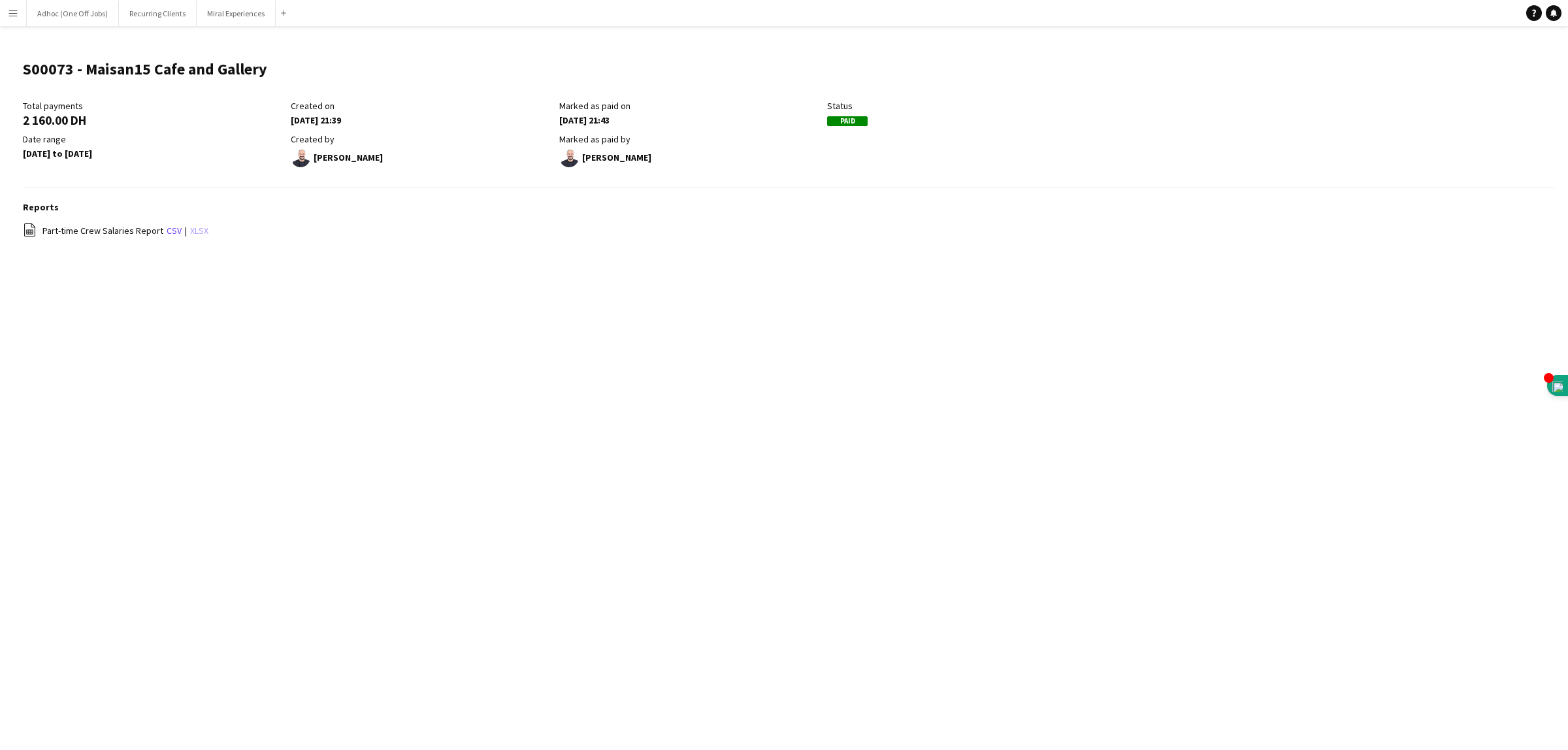
click at [198, 232] on link "xlsx" at bounding box center [199, 230] width 18 height 12
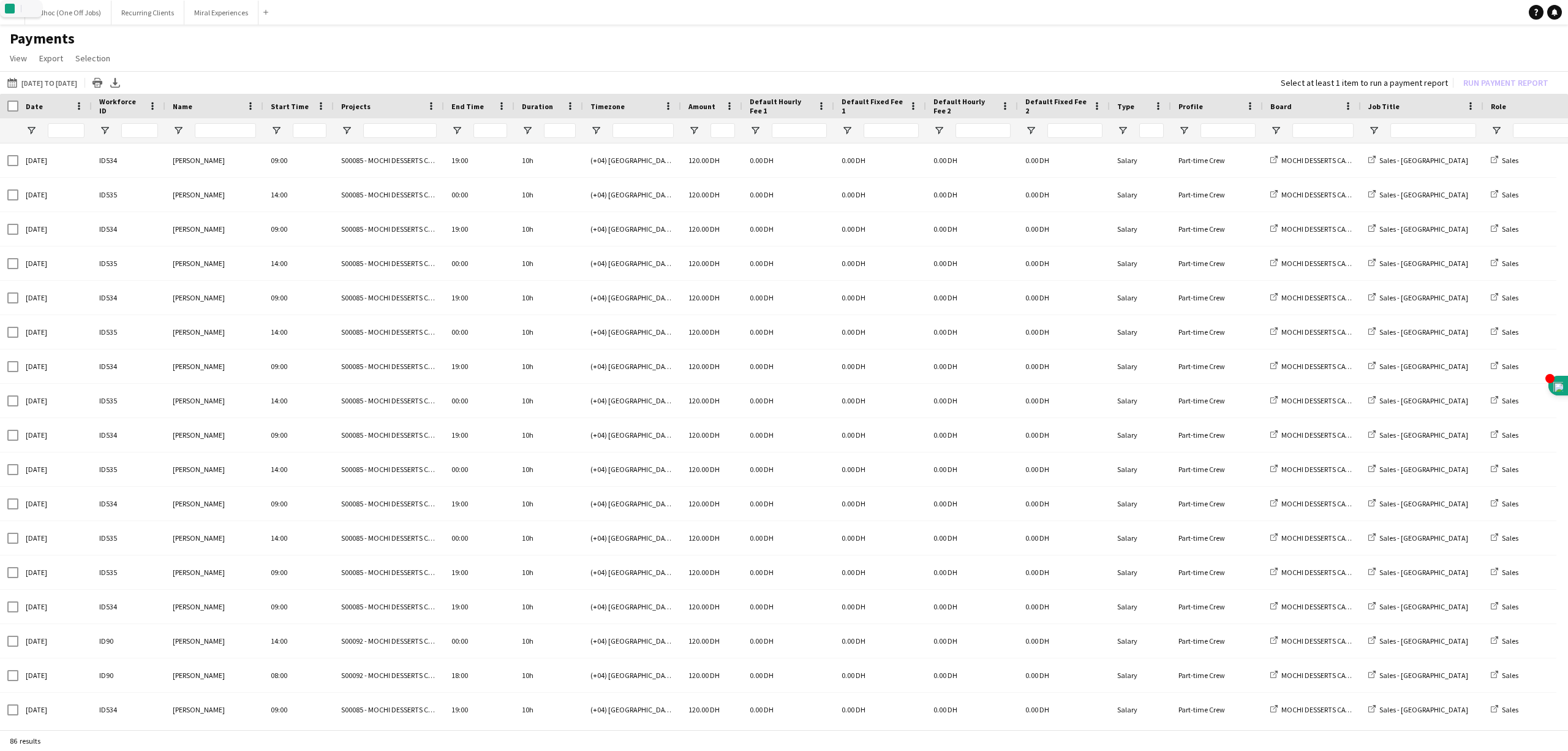
click at [361, 45] on h1 "Payments" at bounding box center [784, 38] width 1568 height 19
click at [379, 130] on input "Projects Filter Input" at bounding box center [400, 130] width 73 height 15
click at [47, 77] on button "01-06-2025 to 12-07-2025 01-06-2025 to 12-07-2025" at bounding box center [42, 83] width 75 height 15
click at [149, 134] on span "Previous month" at bounding box center [151, 131] width 24 height 24
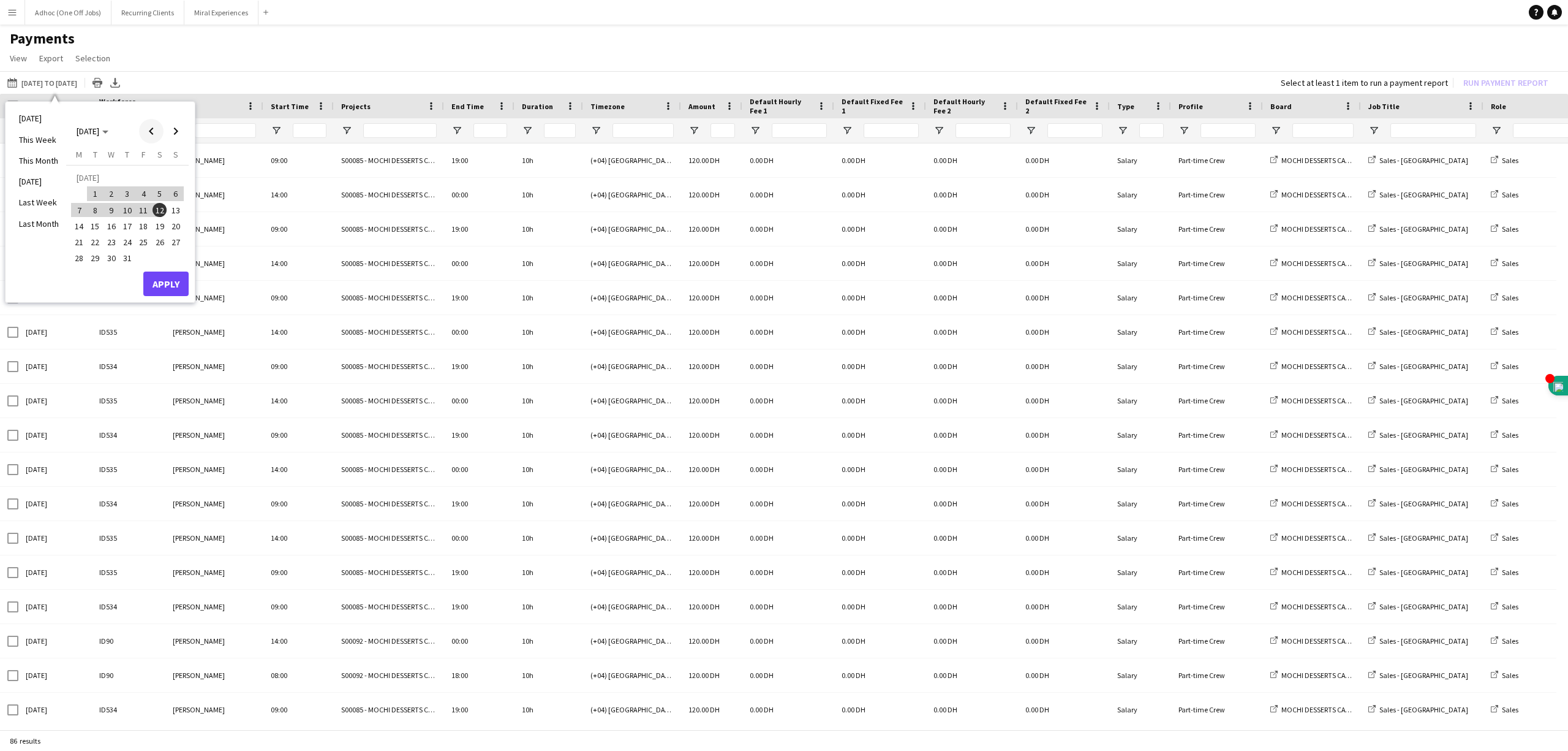
click at [149, 134] on span "Previous month" at bounding box center [151, 131] width 24 height 24
click at [115, 223] on span "18" at bounding box center [112, 229] width 15 height 15
click at [174, 128] on span "Next month" at bounding box center [175, 131] width 24 height 24
click at [141, 221] on span "18" at bounding box center [143, 226] width 15 height 15
click at [155, 278] on button "Apply" at bounding box center [166, 284] width 46 height 24
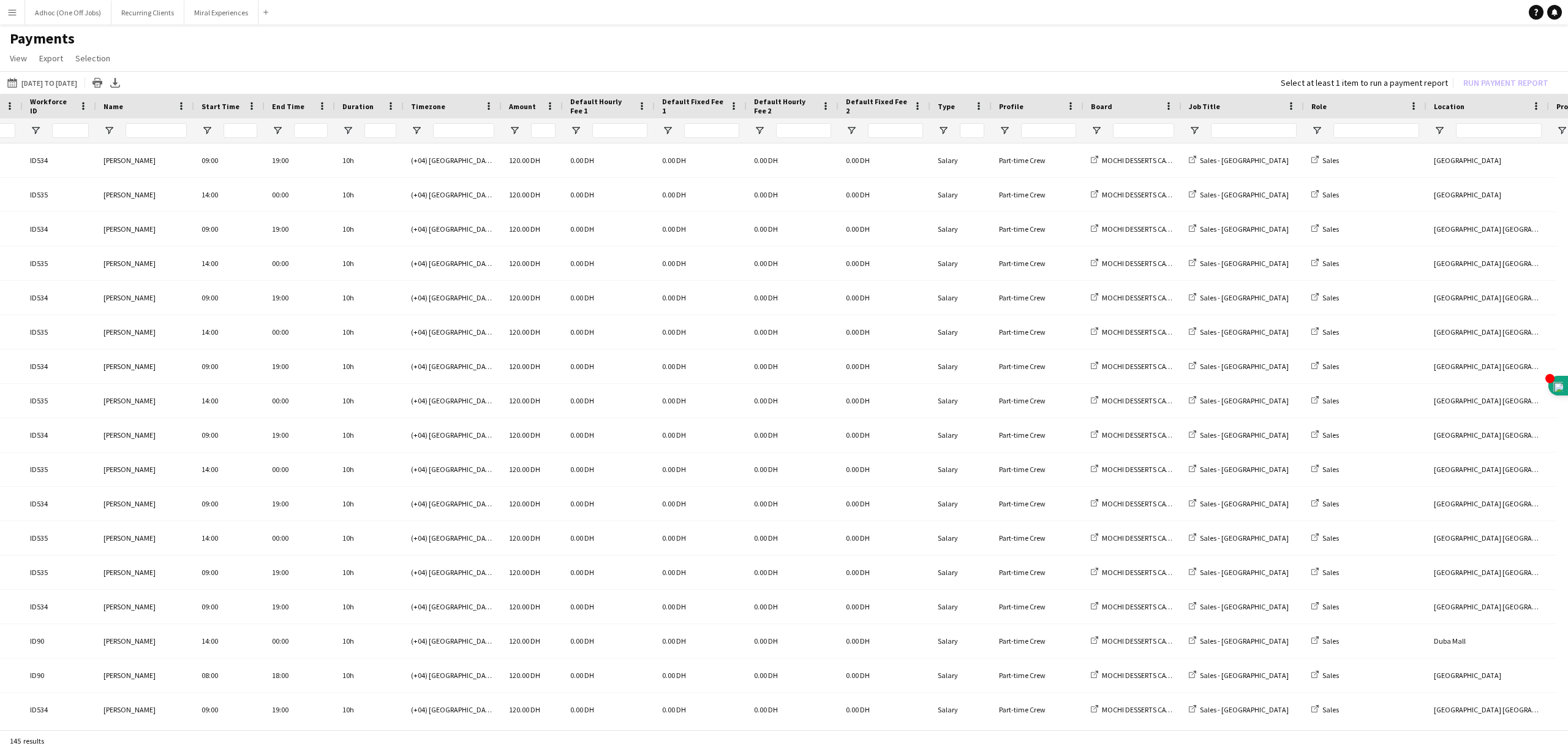
scroll to position [0, 109]
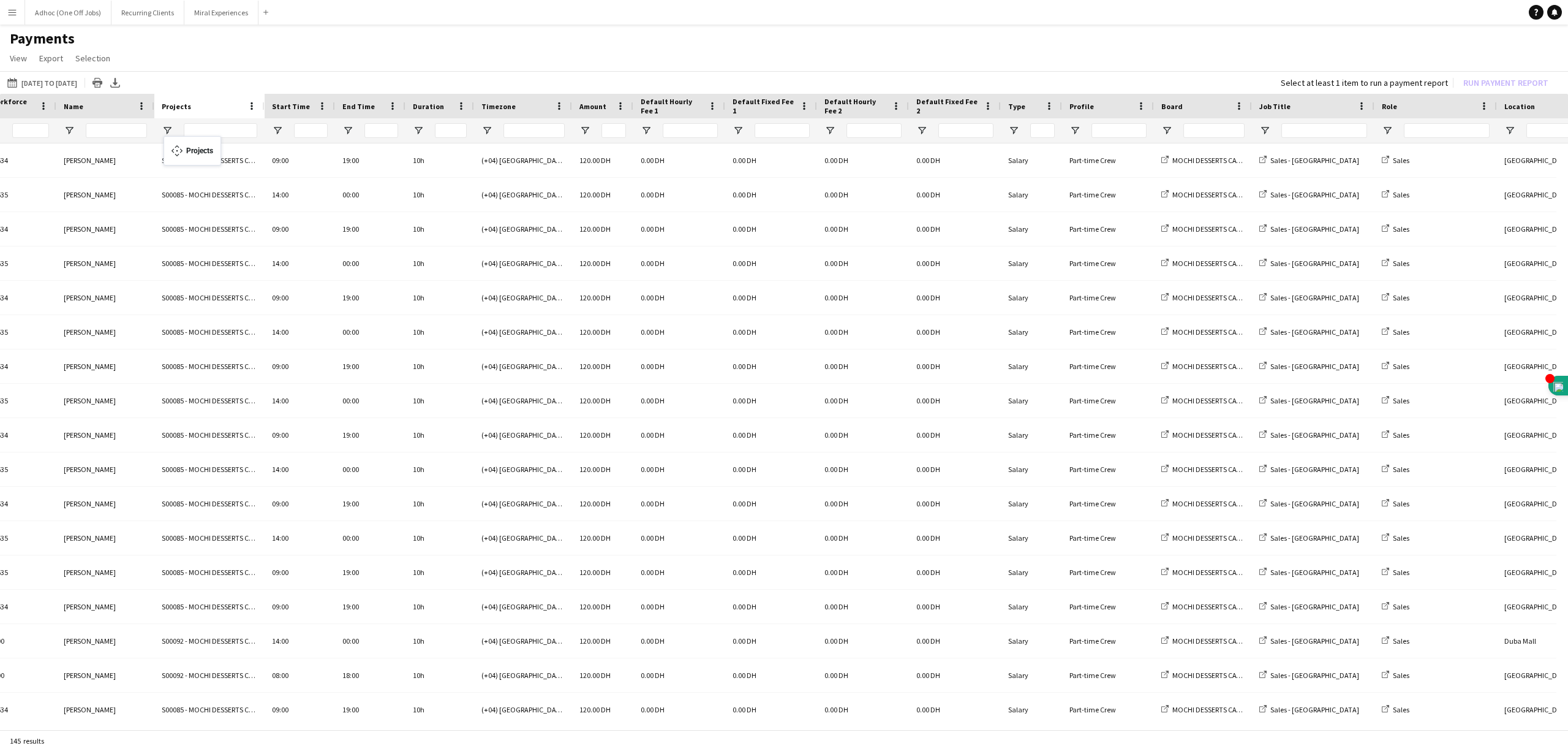
drag, startPoint x: 1544, startPoint y: 103, endPoint x: 170, endPoint y: 143, distance: 1374.6
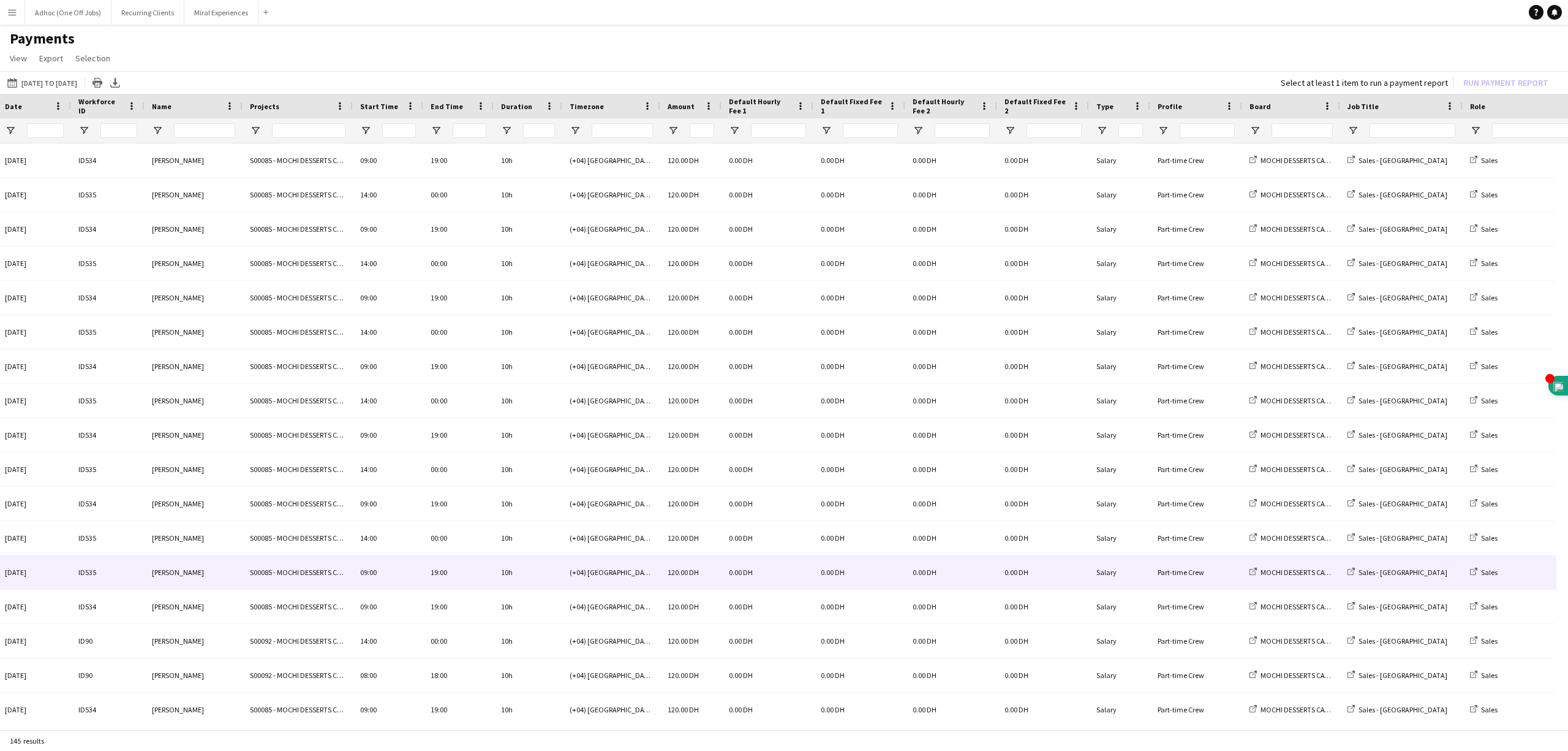
scroll to position [0, 0]
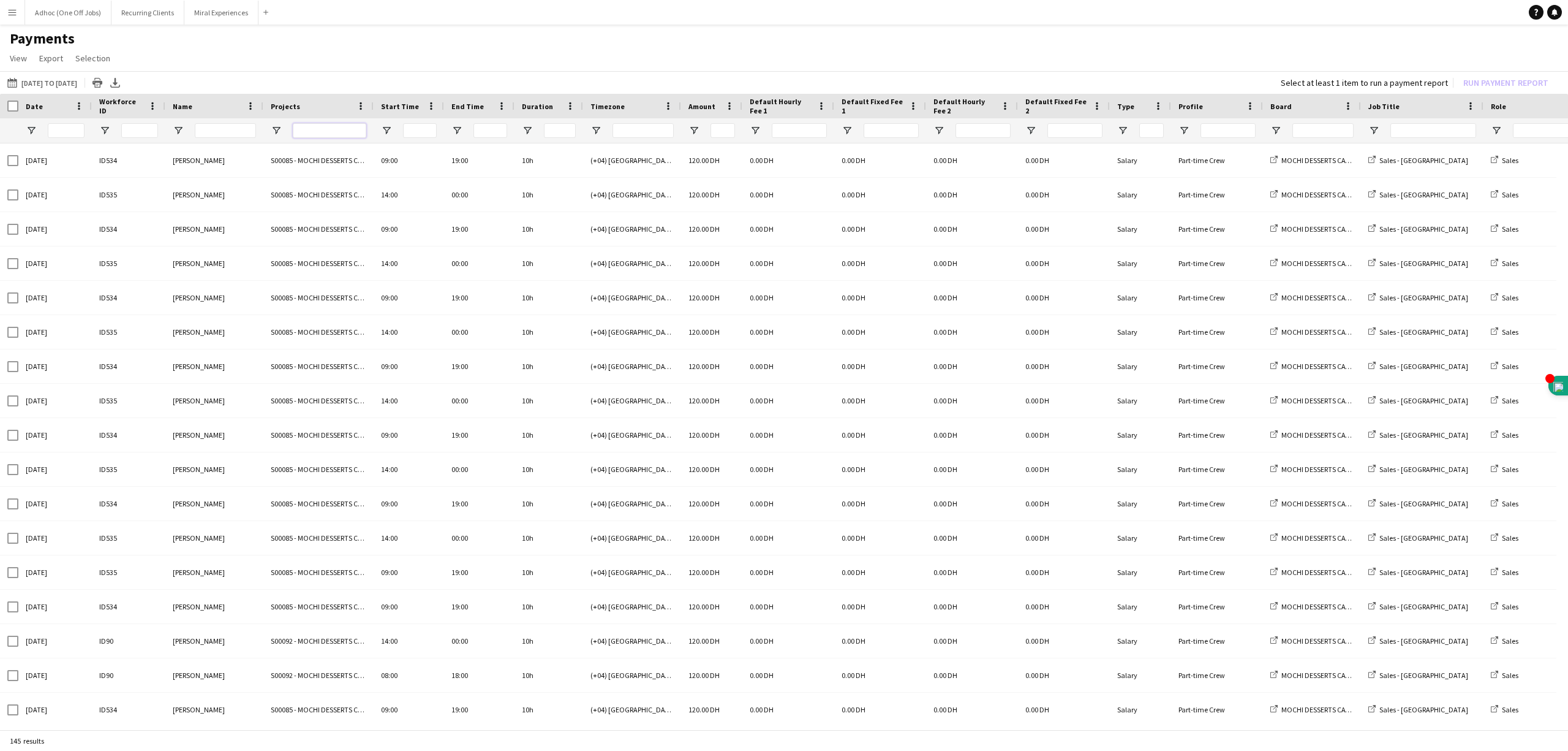
click at [332, 123] on input "Projects Filter Input" at bounding box center [329, 130] width 73 height 15
type input "******"
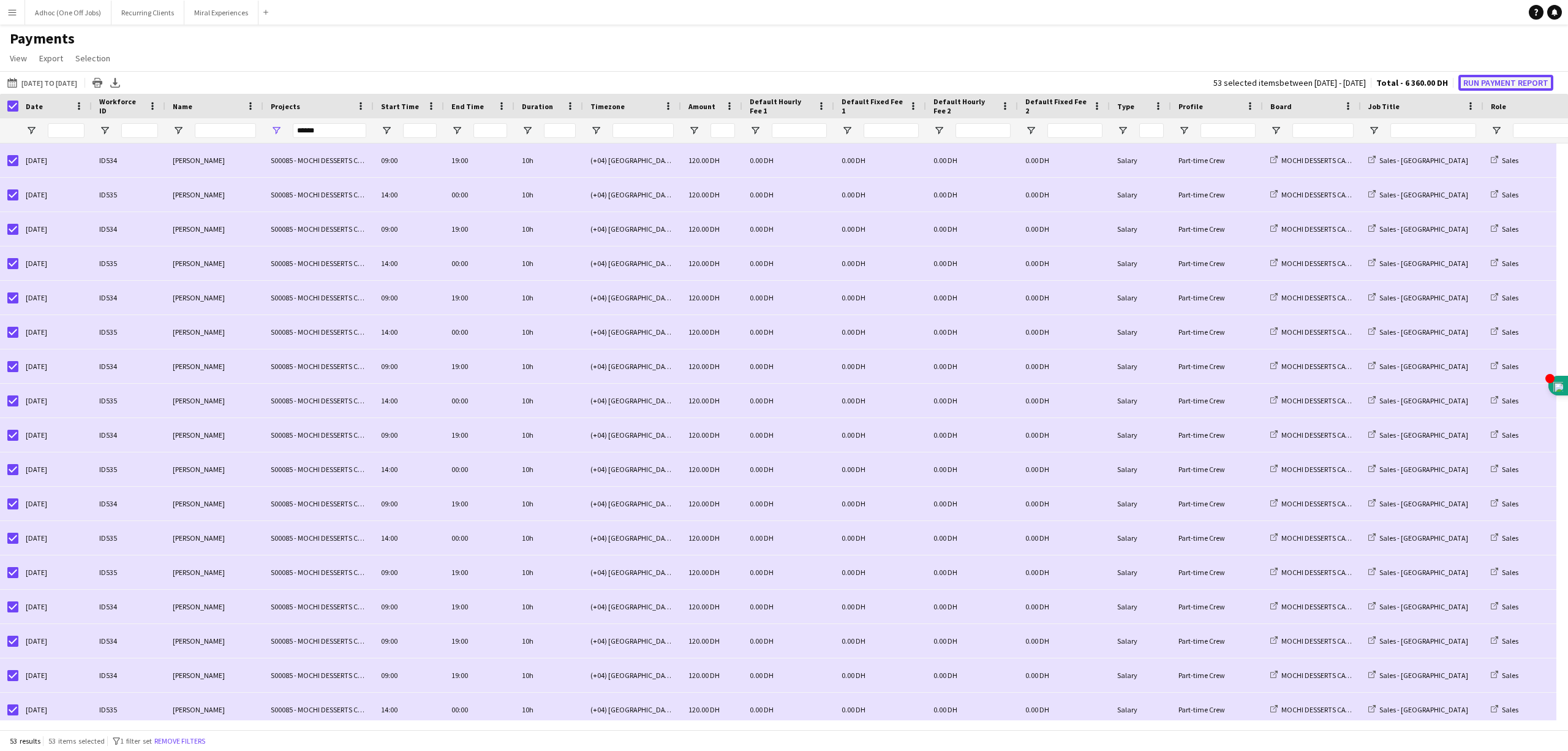
click at [1525, 80] on button "Run Payment Report" at bounding box center [1506, 83] width 95 height 16
